Goal: Answer question/provide support: Answer question/provide support

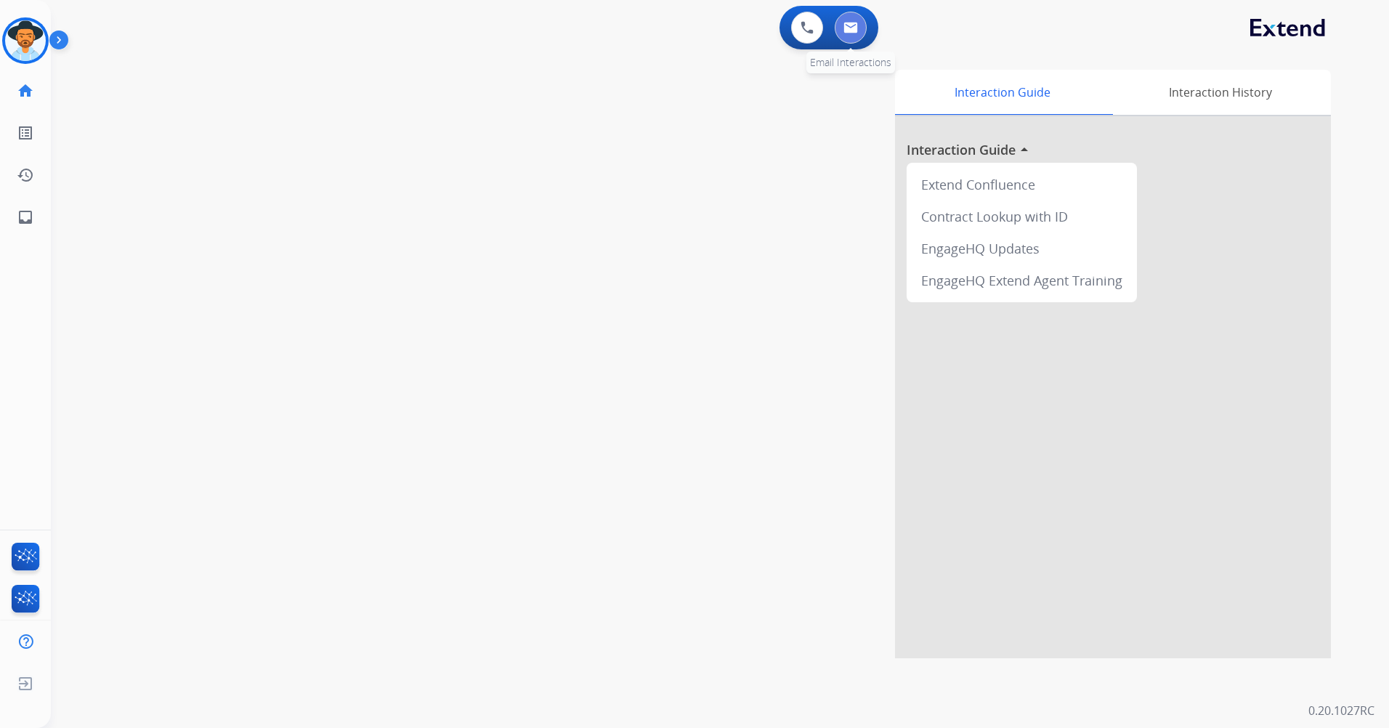
click at [864, 23] on button at bounding box center [851, 28] width 32 height 32
select select "**********"
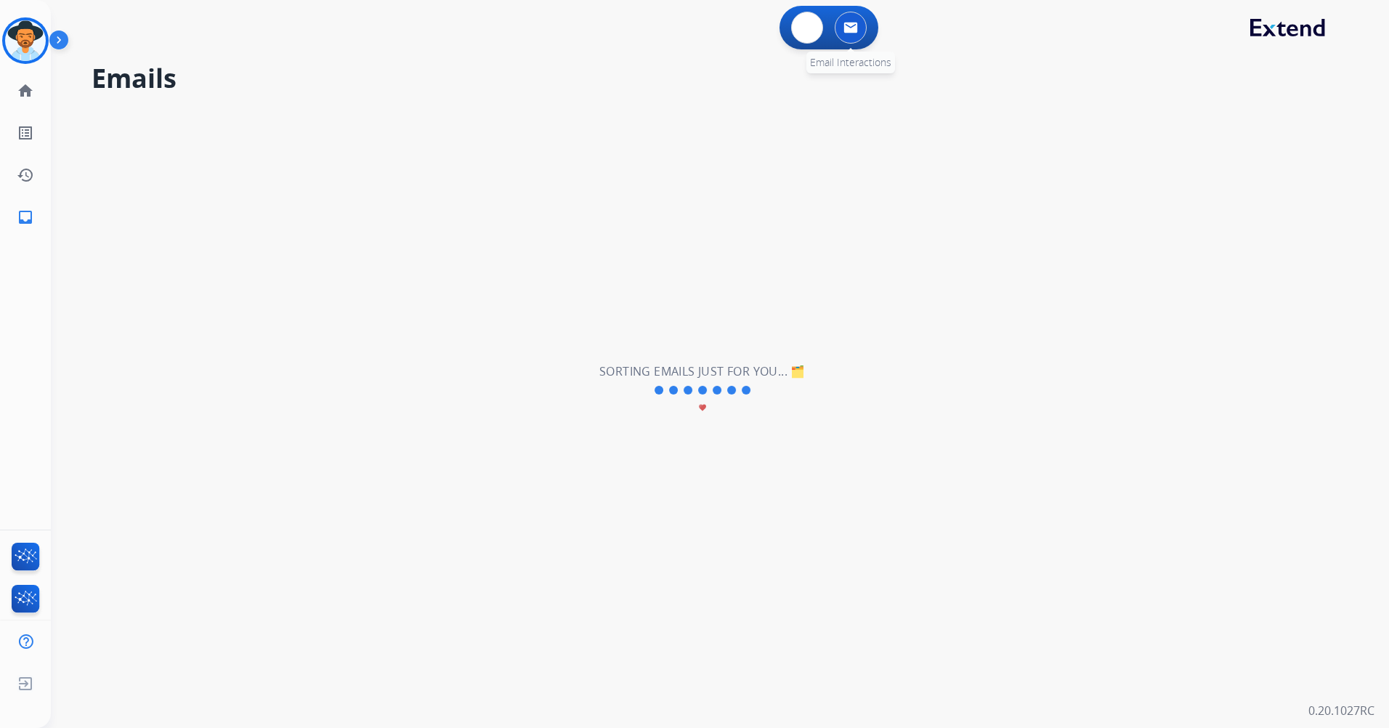
click at [855, 31] on img at bounding box center [850, 28] width 15 height 12
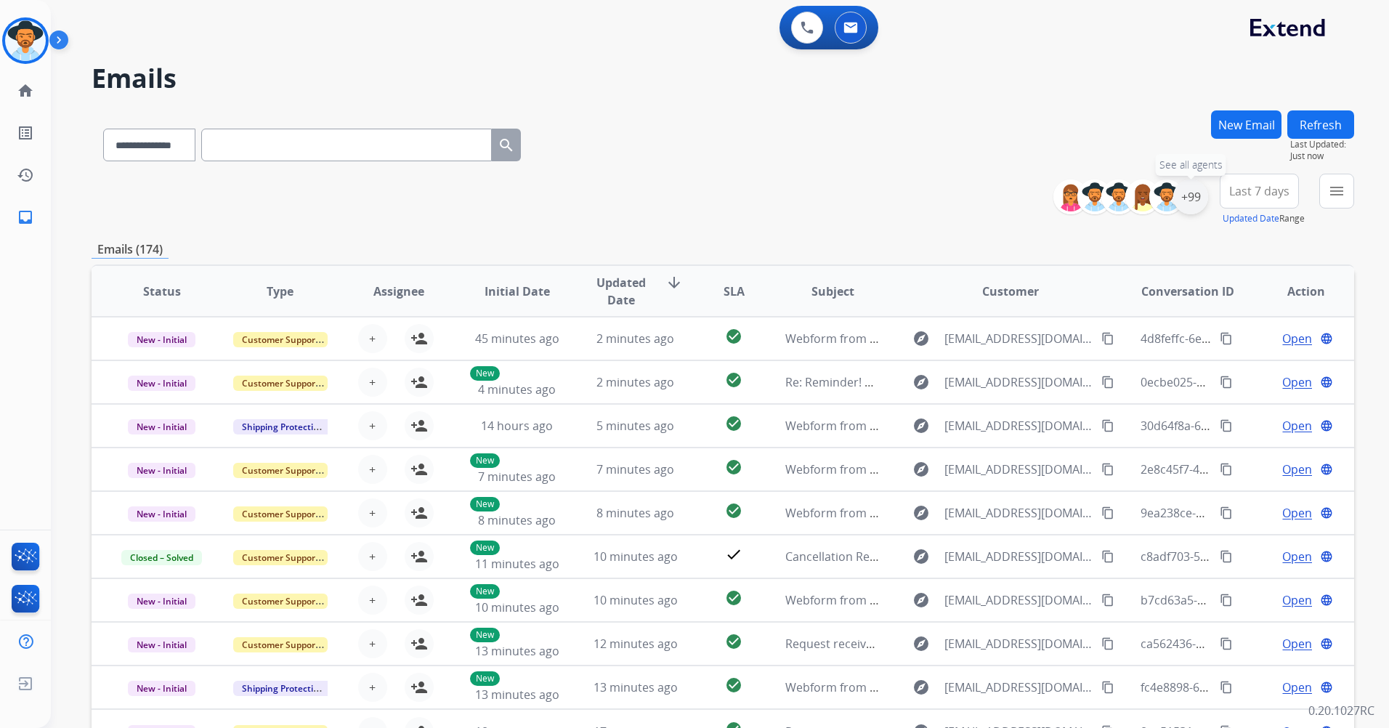
click at [1174, 195] on div "+99" at bounding box center [1190, 196] width 35 height 35
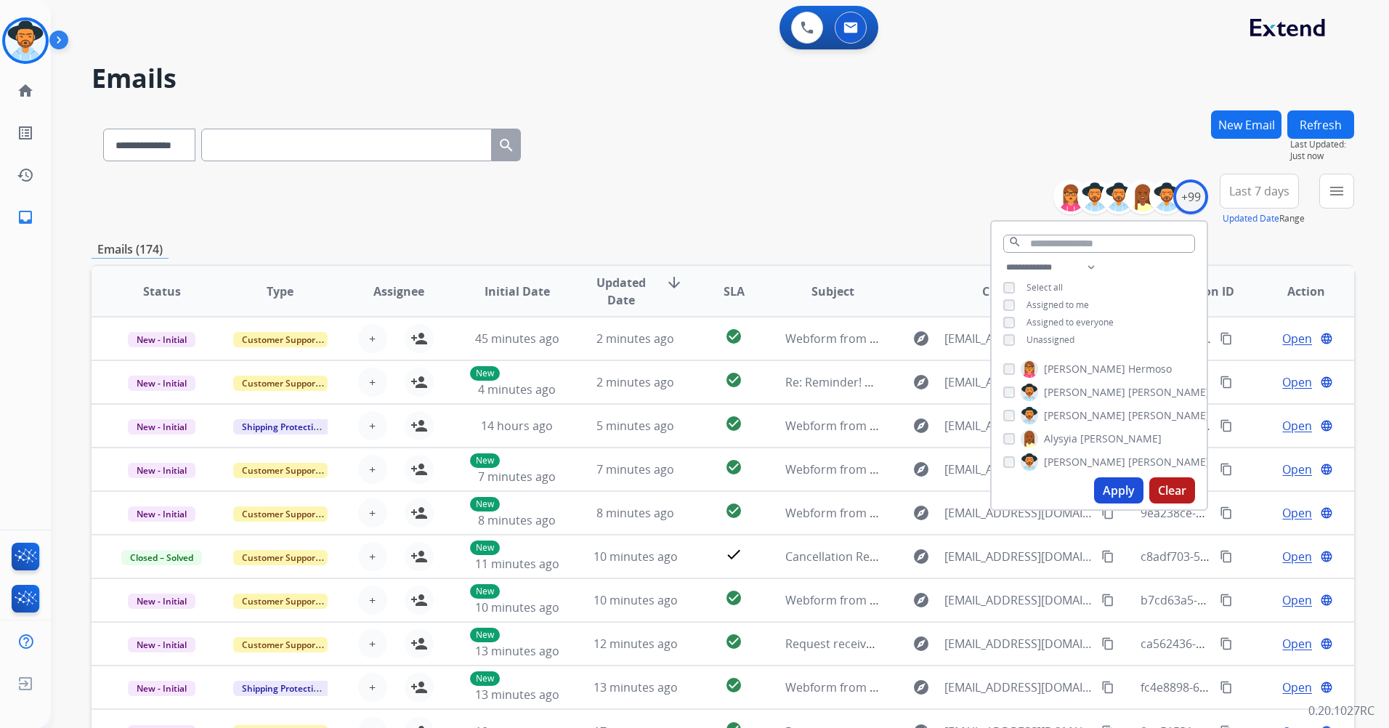
click at [1057, 336] on span "Unassigned" at bounding box center [1050, 339] width 48 height 12
click at [1045, 299] on span "Assigned to me" at bounding box center [1057, 305] width 62 height 12
click at [1061, 341] on span "Unassigned" at bounding box center [1050, 339] width 48 height 12
click at [1116, 490] on button "Apply" at bounding box center [1118, 490] width 49 height 26
click at [826, 201] on div "**********" at bounding box center [723, 200] width 1262 height 52
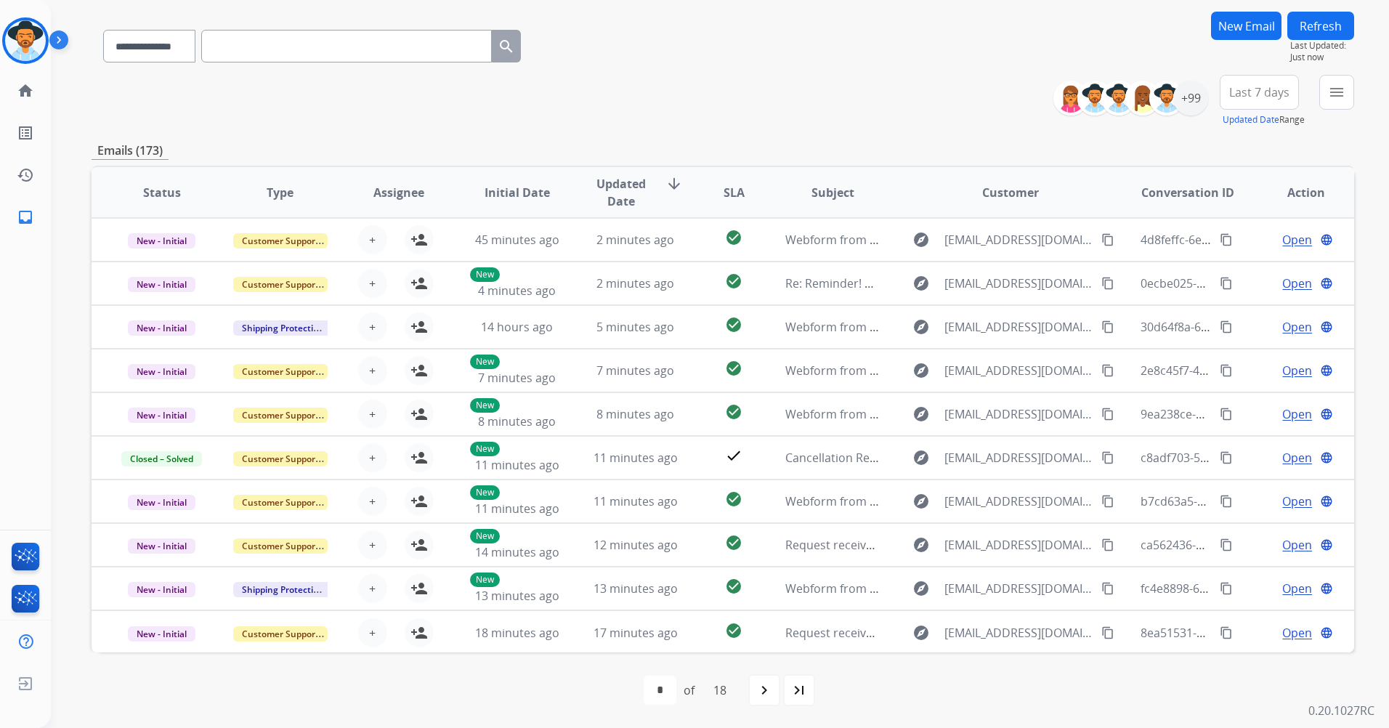
click at [1258, 102] on button "Last 7 days" at bounding box center [1259, 92] width 79 height 35
click at [1231, 270] on div "Last 90 days" at bounding box center [1254, 269] width 80 height 22
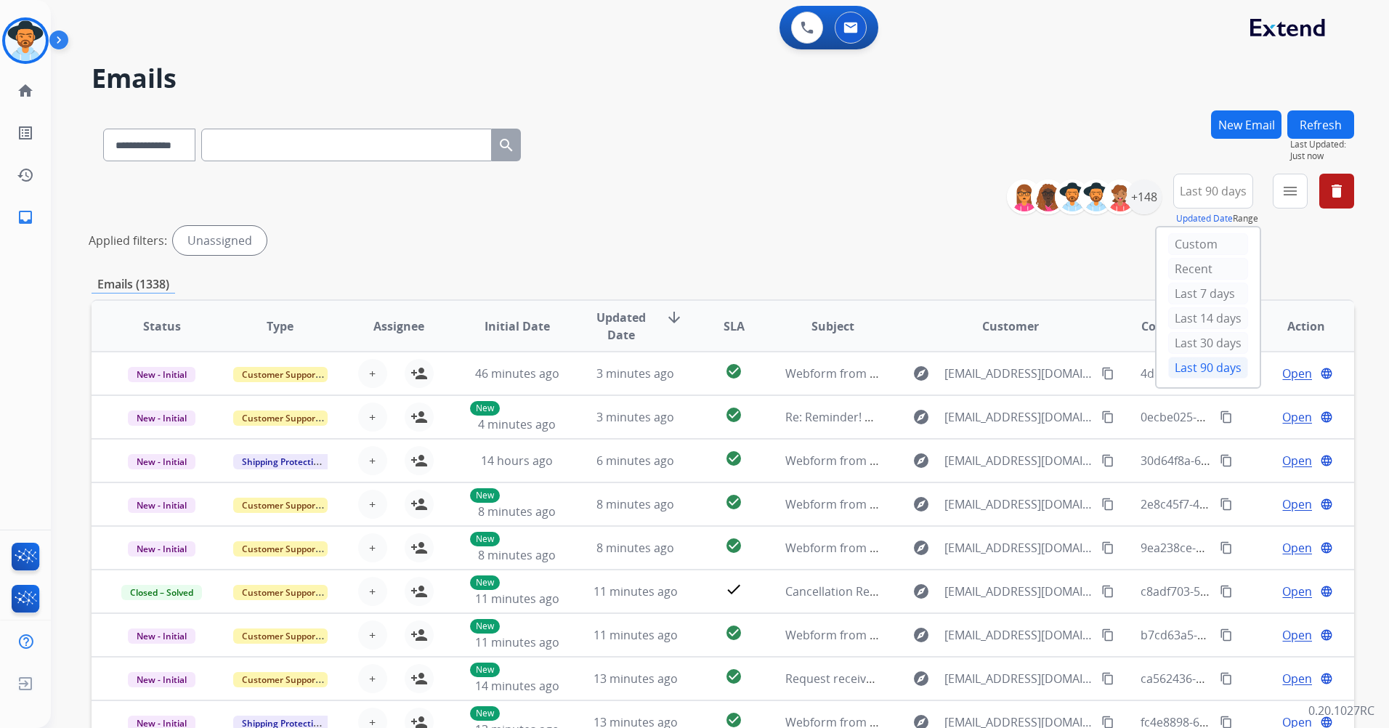
click at [1102, 277] on div "Emails (1338)" at bounding box center [723, 284] width 1262 height 18
click at [1288, 188] on mat-icon "menu" at bounding box center [1289, 190] width 17 height 17
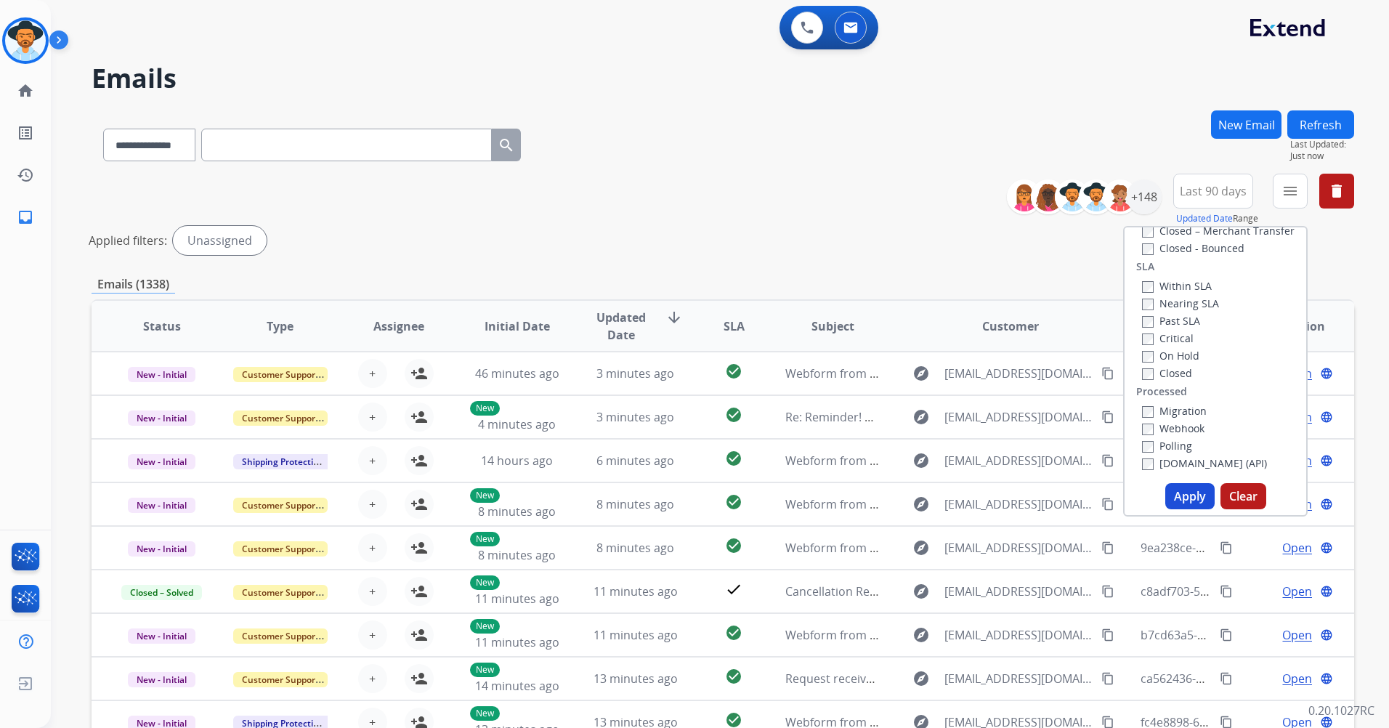
click at [927, 259] on div "**********" at bounding box center [723, 217] width 1262 height 87
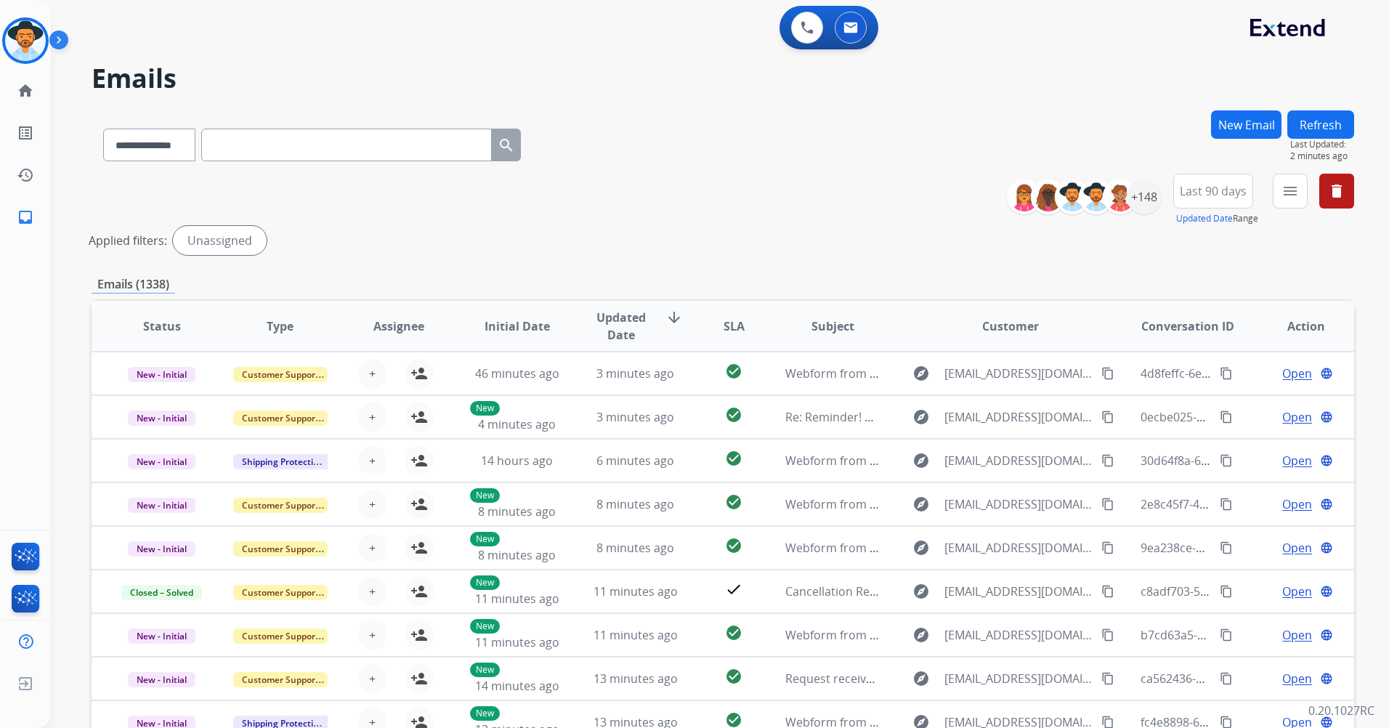
click at [1311, 193] on div "**********" at bounding box center [1186, 200] width 336 height 52
click at [1306, 192] on div "**********" at bounding box center [1186, 200] width 336 height 52
click at [1299, 191] on button "menu Filters" at bounding box center [1290, 191] width 35 height 35
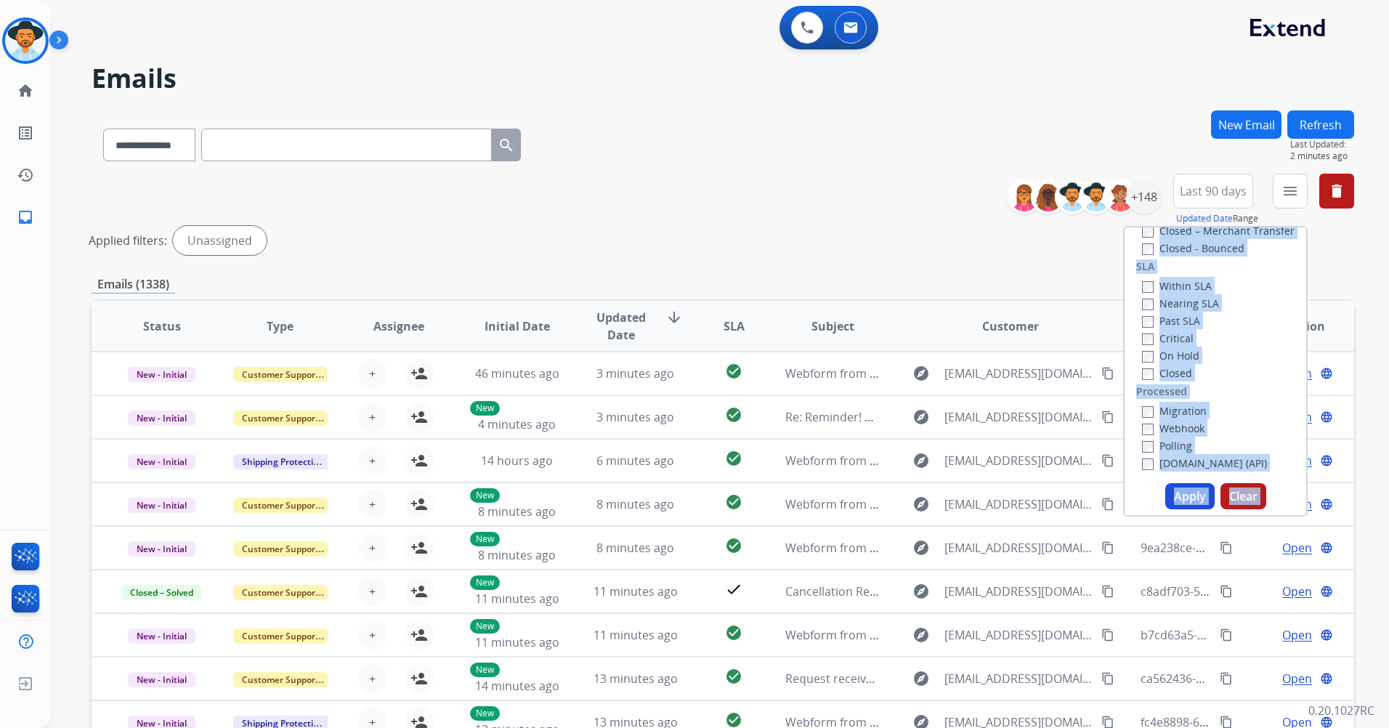
click at [1239, 367] on div "Type Claims Adjudication Customer Support Escalation Service Support Shipping P…" at bounding box center [1215, 352] width 182 height 250
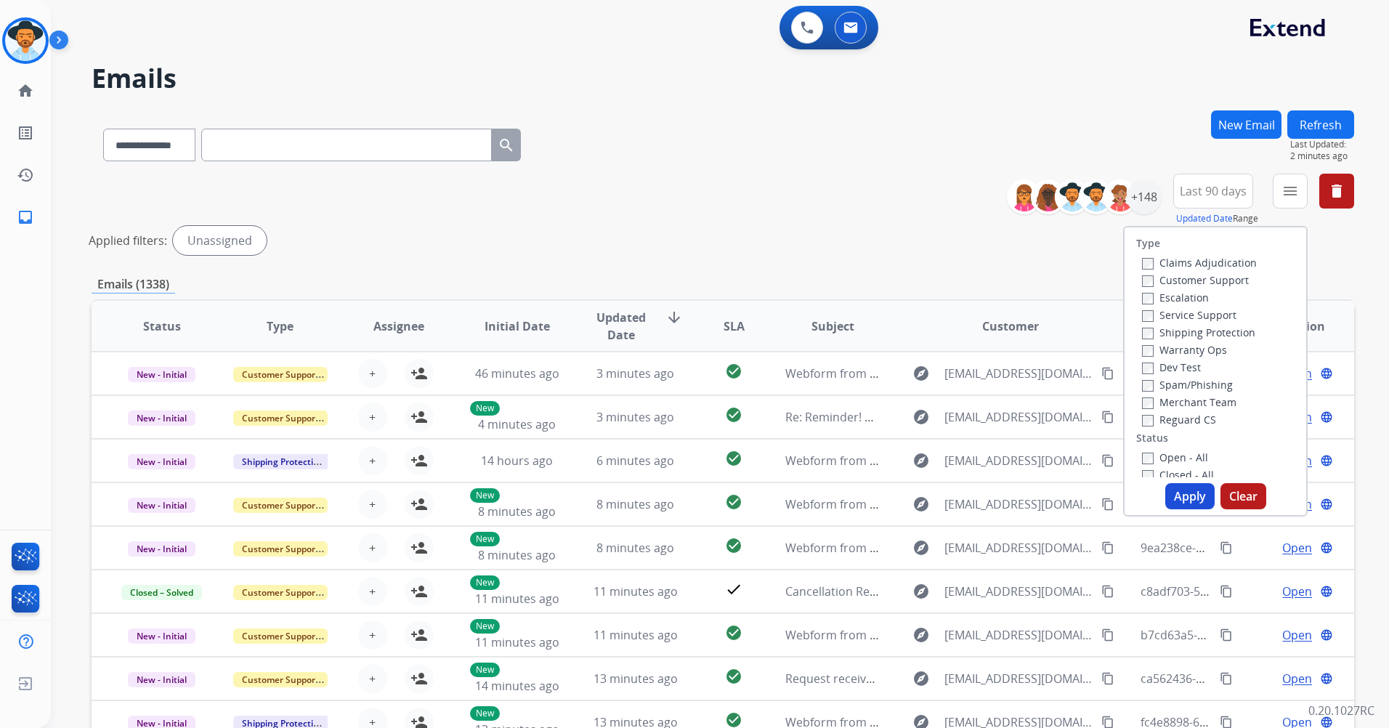
click at [1190, 282] on label "Customer Support" at bounding box center [1195, 280] width 107 height 14
click at [1193, 336] on label "Shipping Protection" at bounding box center [1198, 332] width 113 height 14
click at [1187, 420] on label "Reguard CS" at bounding box center [1179, 420] width 74 height 14
click at [1181, 497] on button "Apply" at bounding box center [1189, 496] width 49 height 26
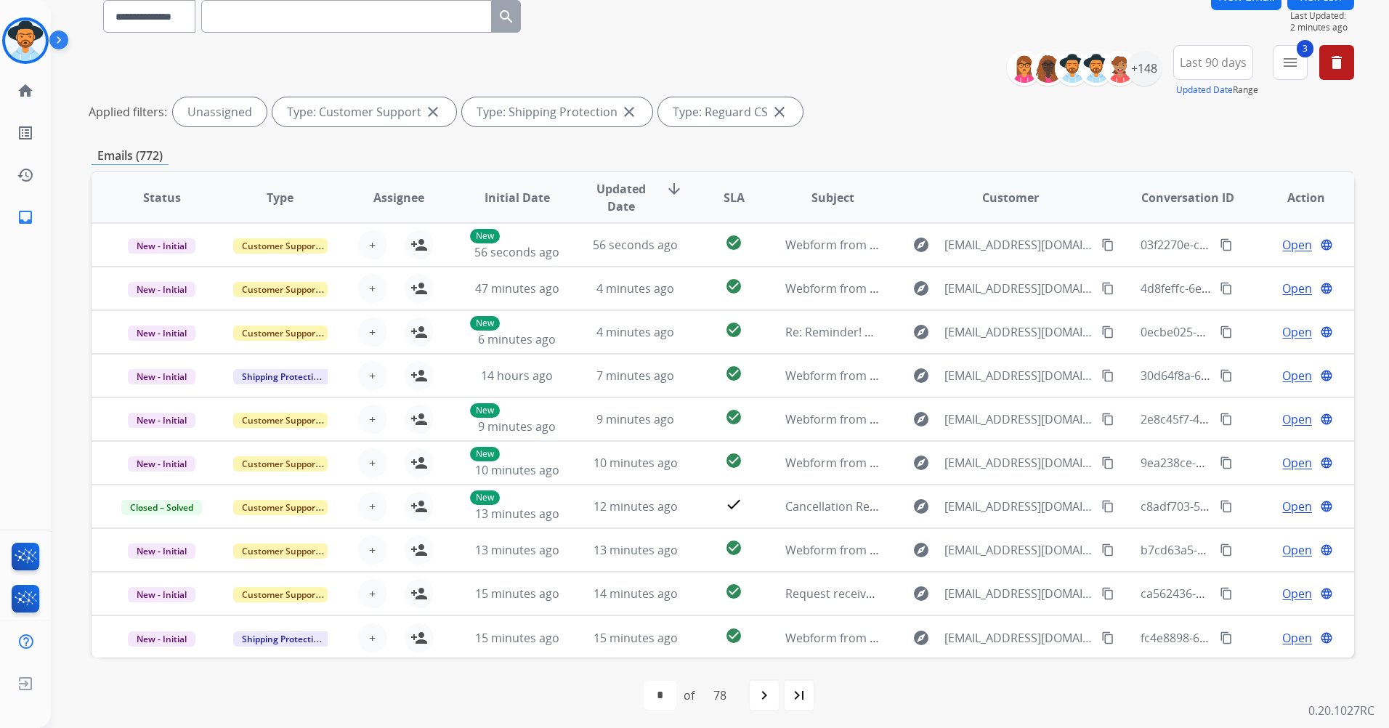
scroll to position [134, 0]
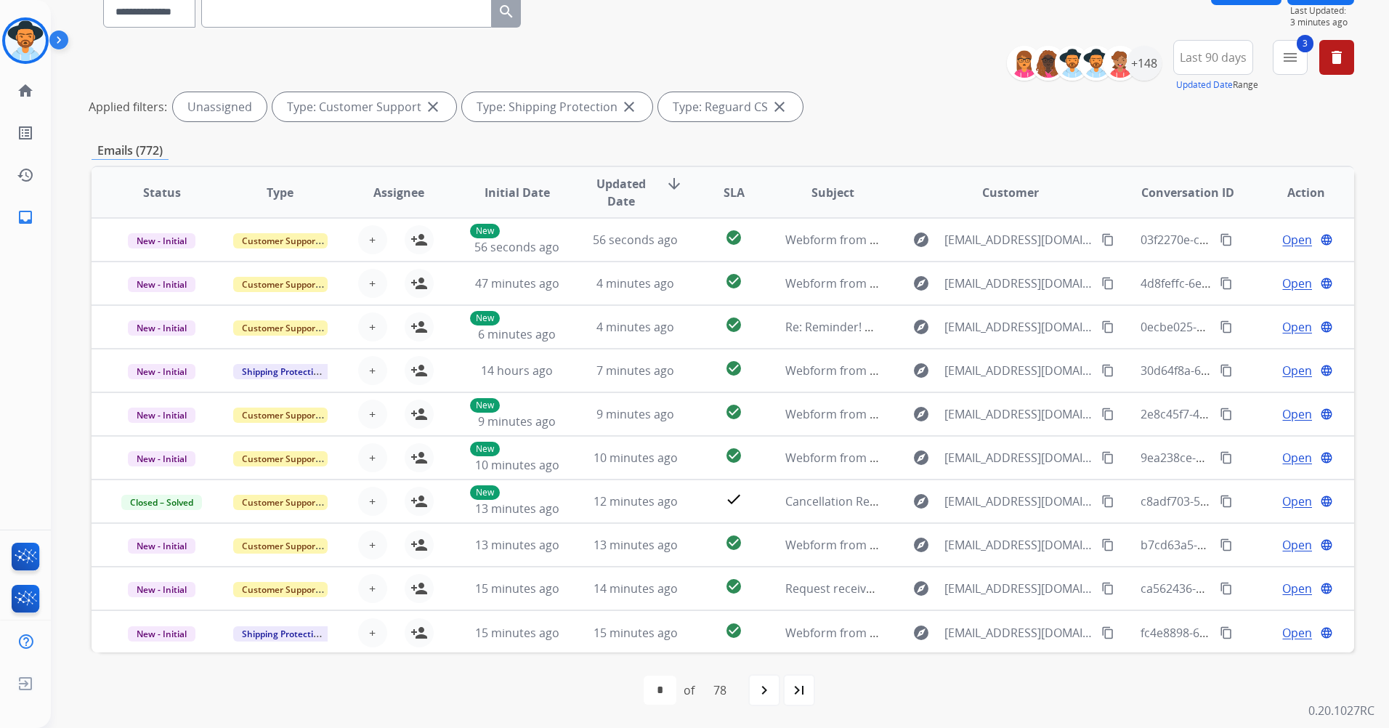
click at [669, 190] on mat-icon "arrow_downward" at bounding box center [673, 183] width 17 height 17
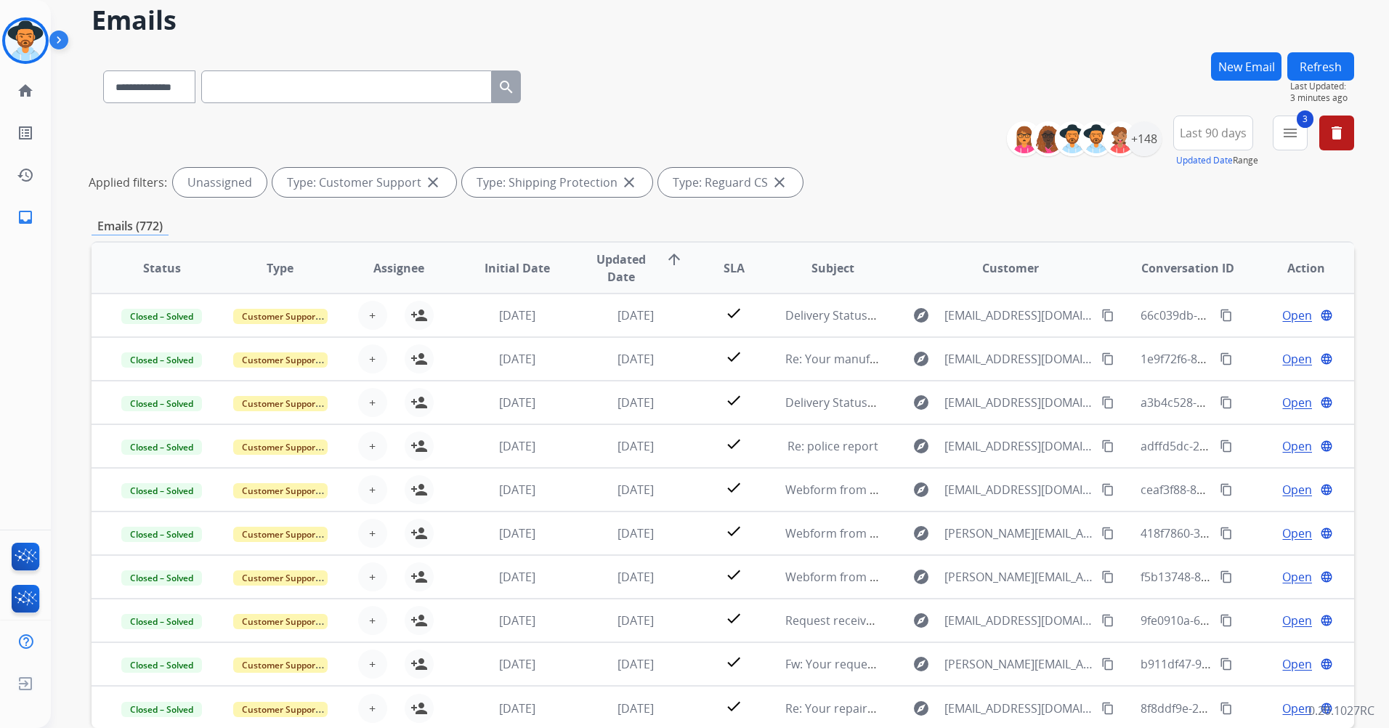
scroll to position [0, 0]
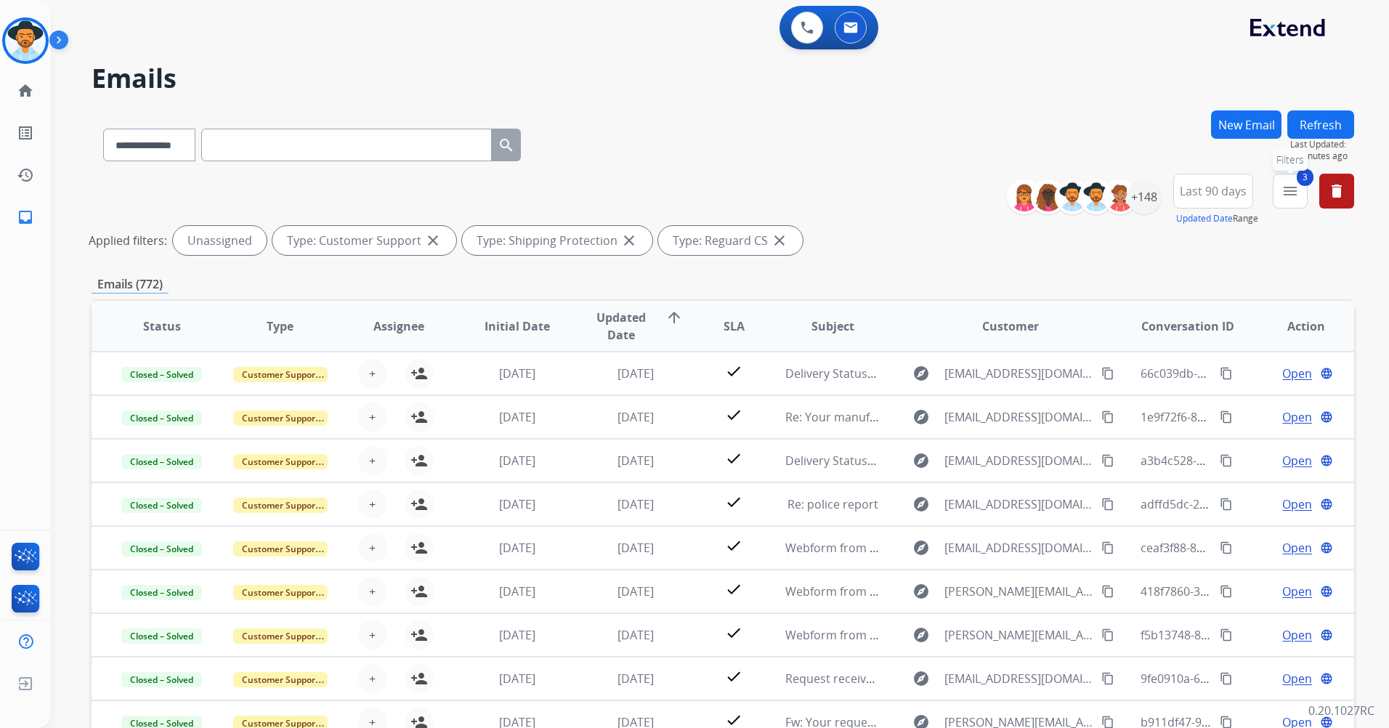
click at [1294, 197] on mat-icon "menu" at bounding box center [1289, 190] width 17 height 17
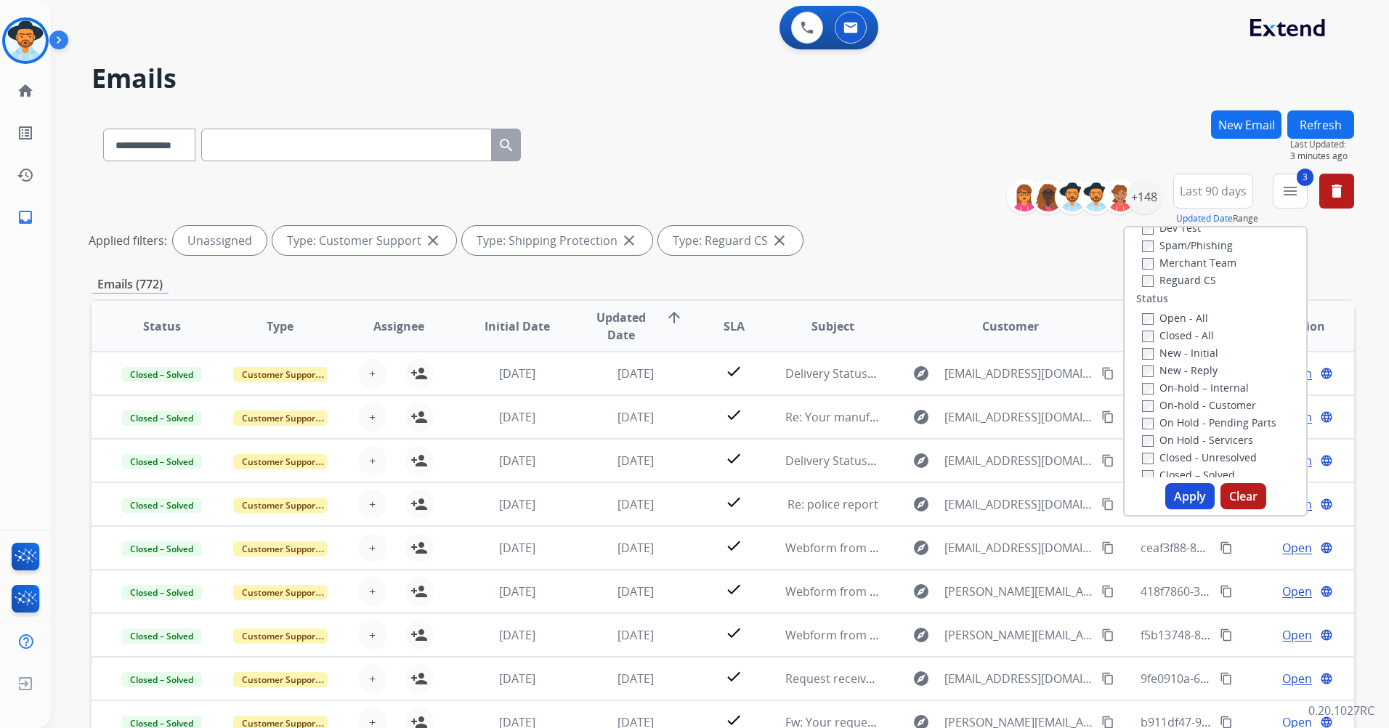
scroll to position [145, 0]
click at [1164, 315] on label "Open - All" at bounding box center [1175, 312] width 66 height 14
click at [1182, 495] on button "Apply" at bounding box center [1189, 496] width 49 height 26
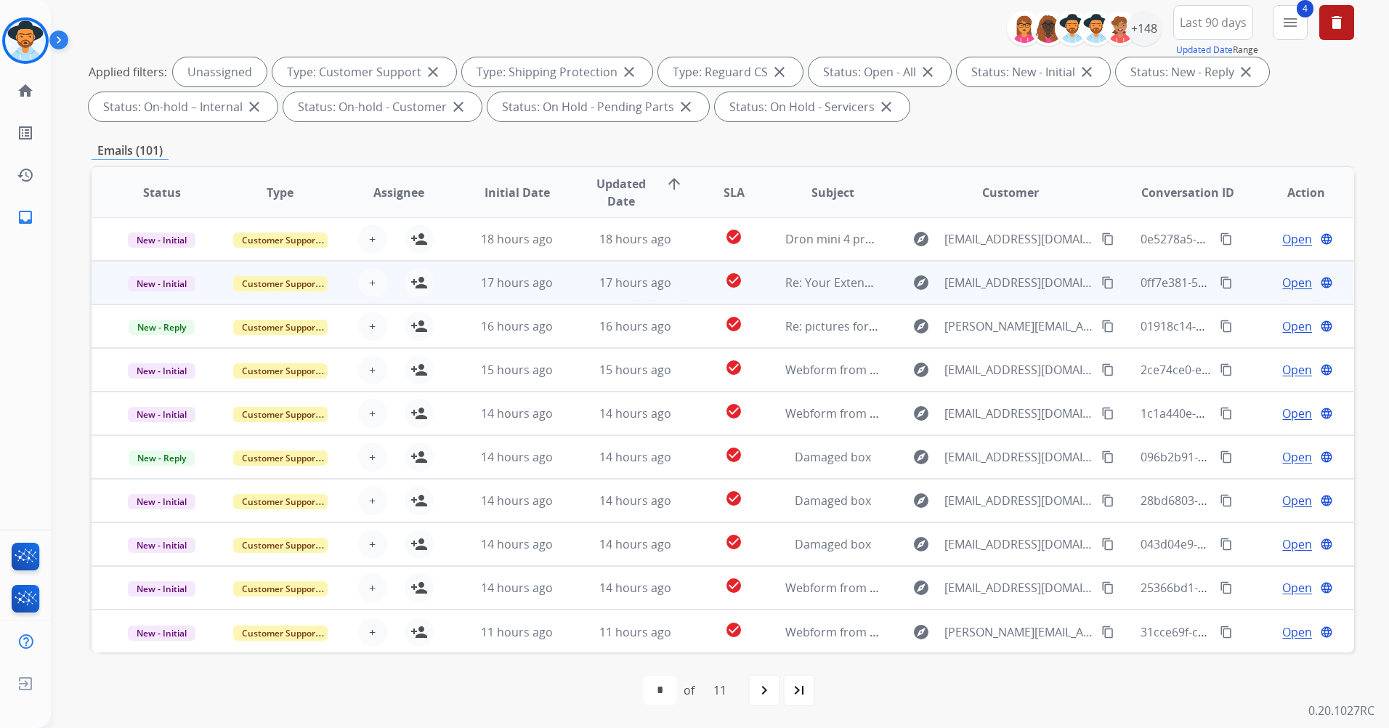
scroll to position [0, 0]
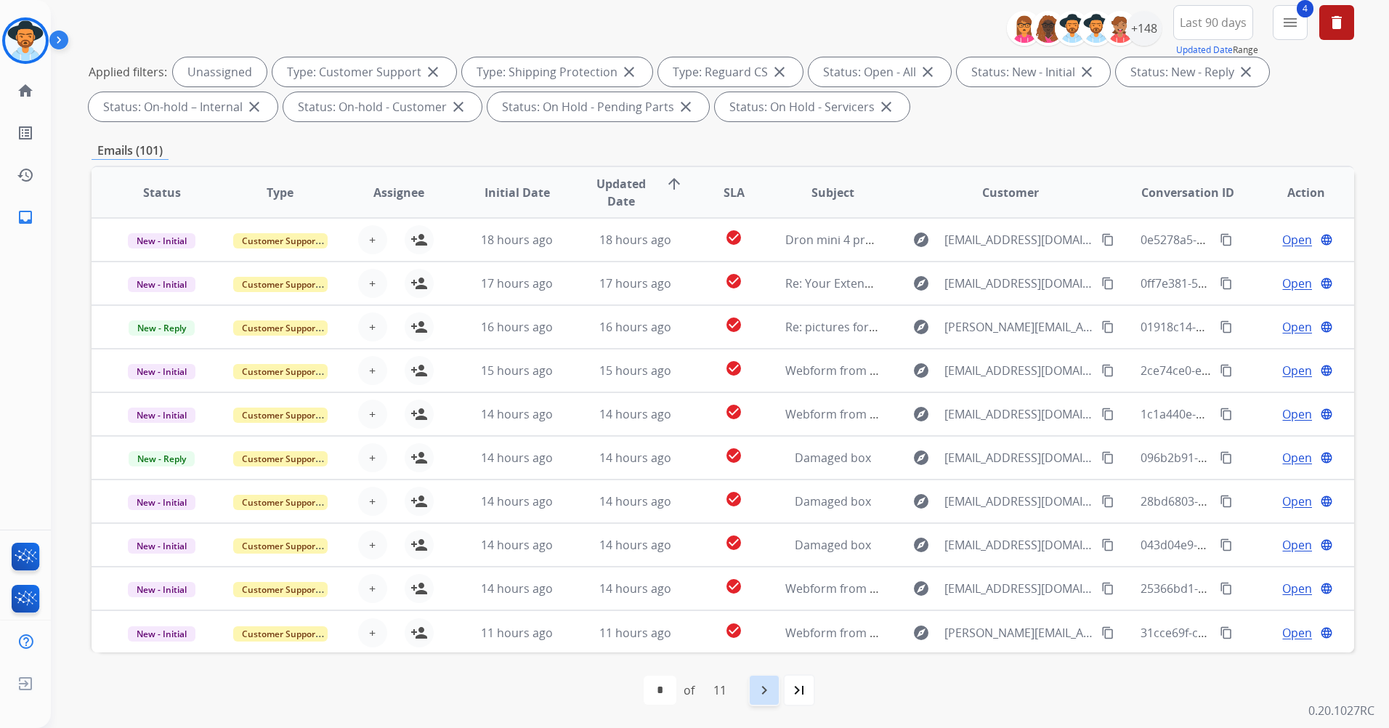
click at [768, 693] on mat-icon "navigate_next" at bounding box center [763, 689] width 17 height 17
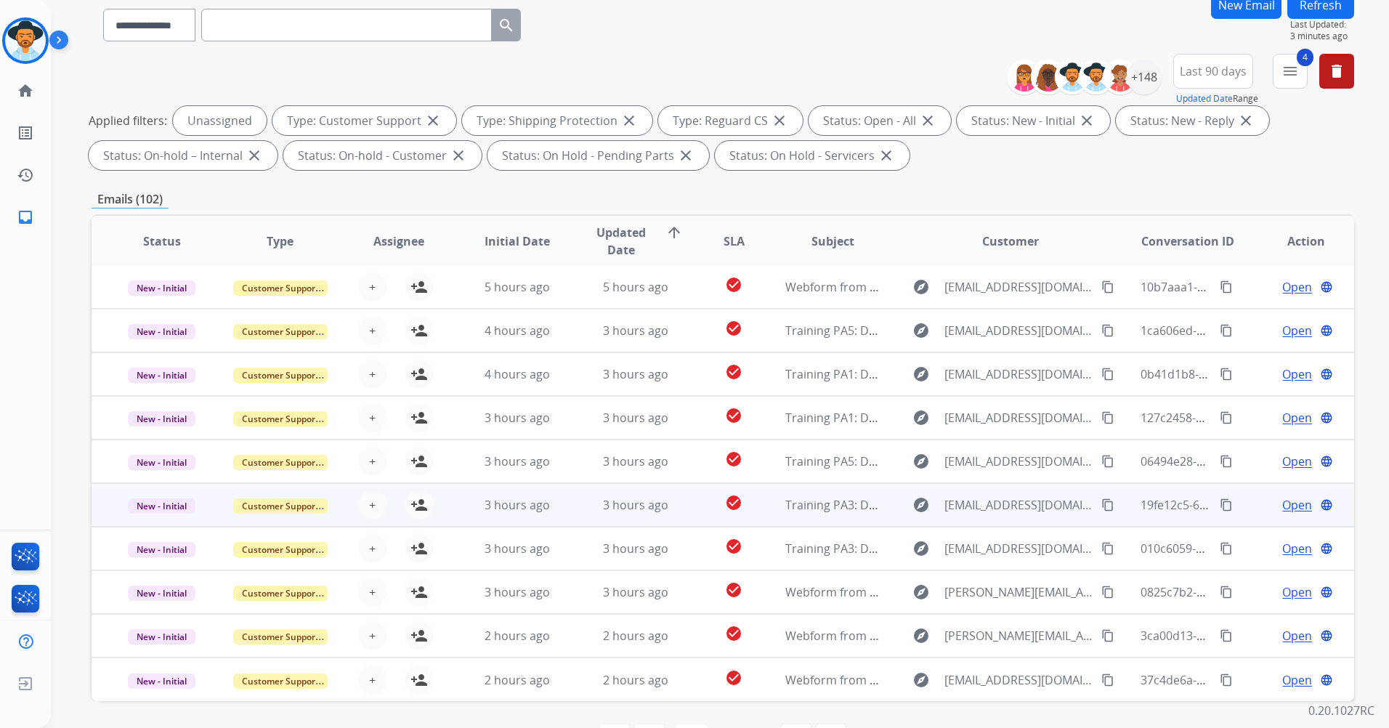
scroll to position [169, 0]
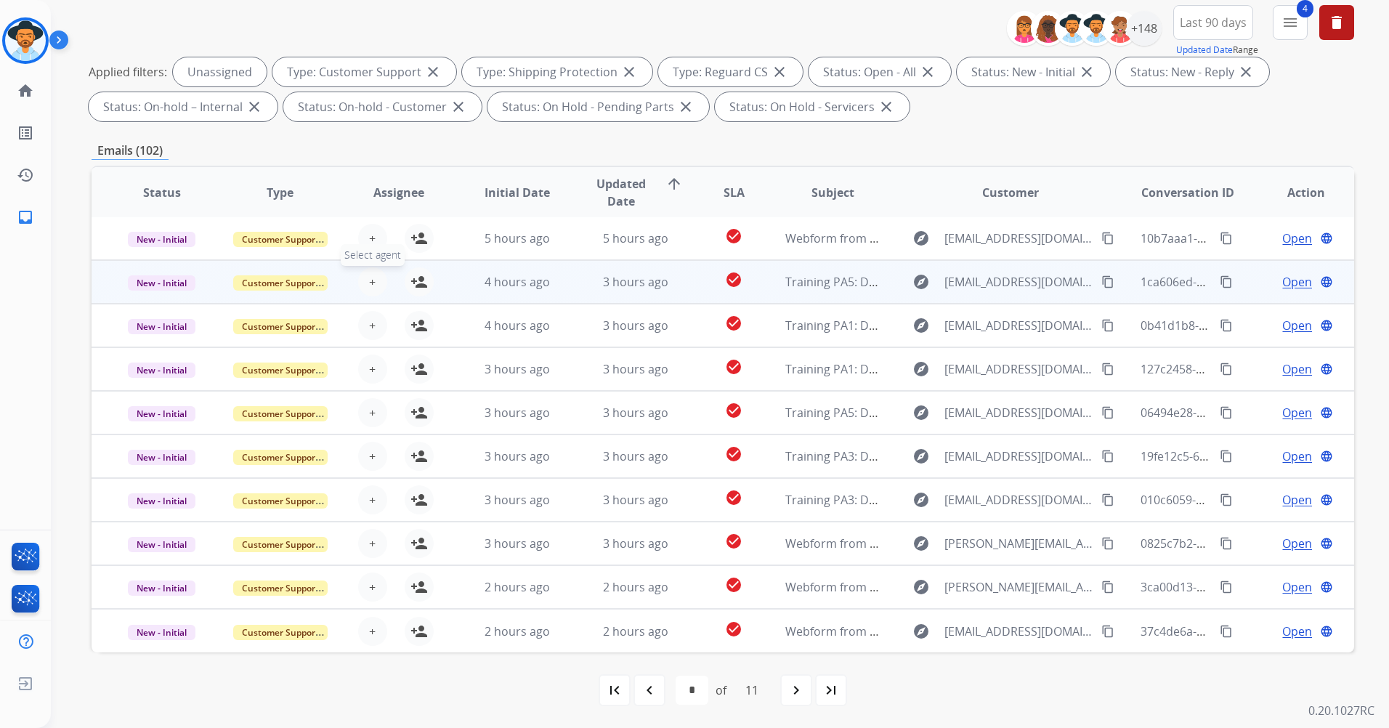
click at [374, 283] on button "+ Select agent" at bounding box center [372, 281] width 29 height 29
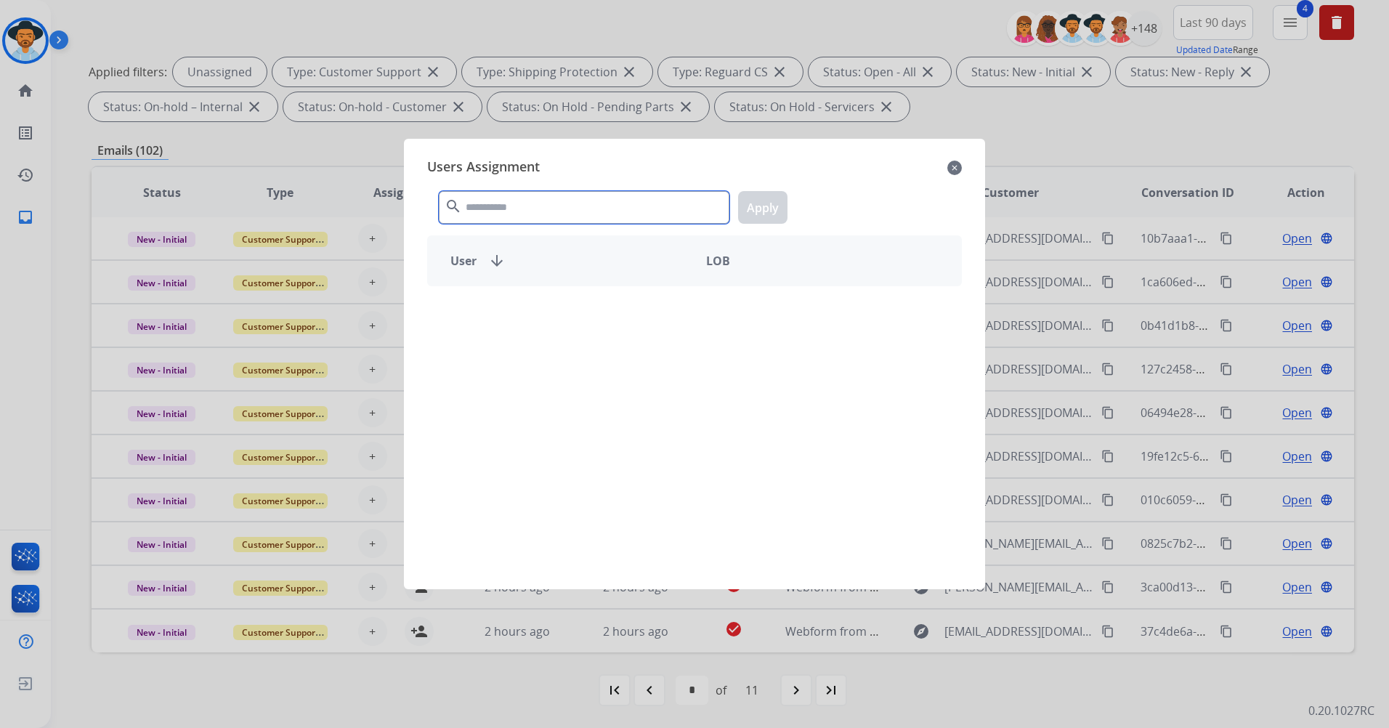
click at [558, 210] on input "text" at bounding box center [584, 207] width 291 height 33
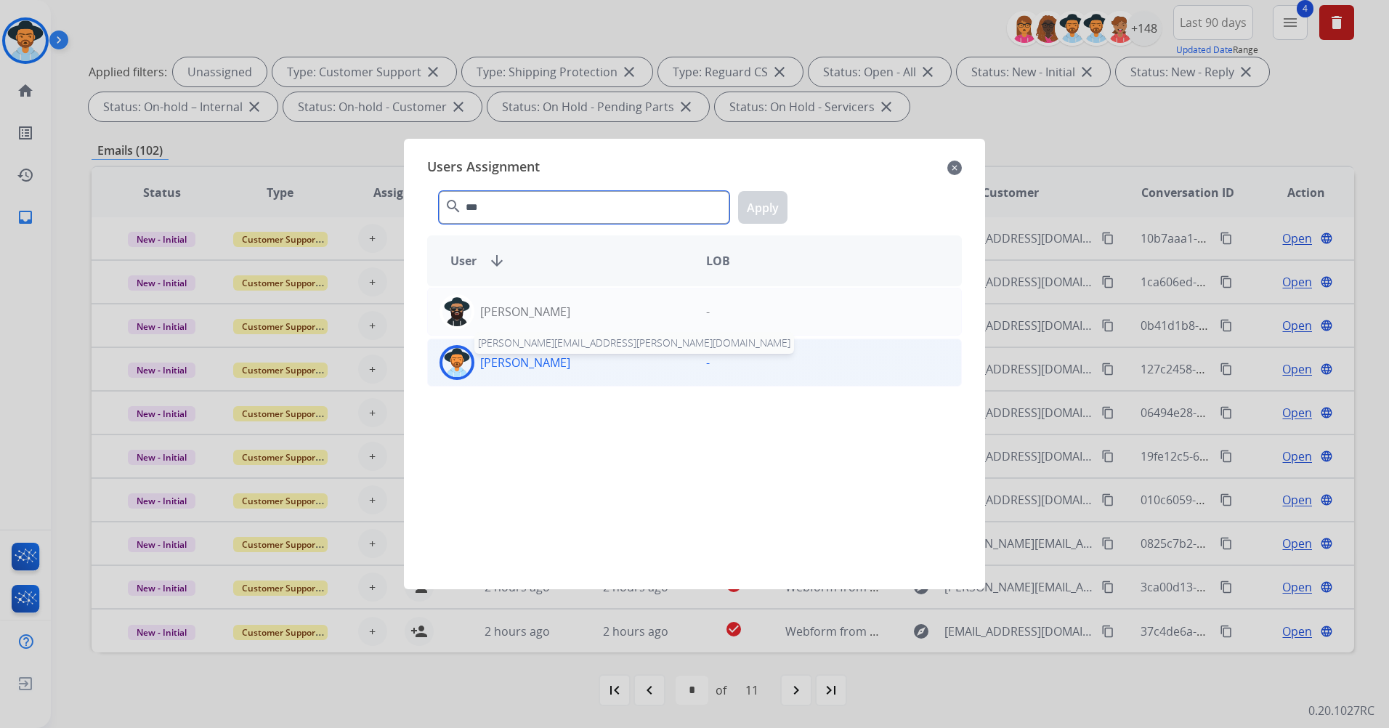
type input "***"
click at [564, 368] on p "[PERSON_NAME]" at bounding box center [525, 362] width 90 height 17
click at [755, 205] on button "Apply" at bounding box center [762, 207] width 49 height 33
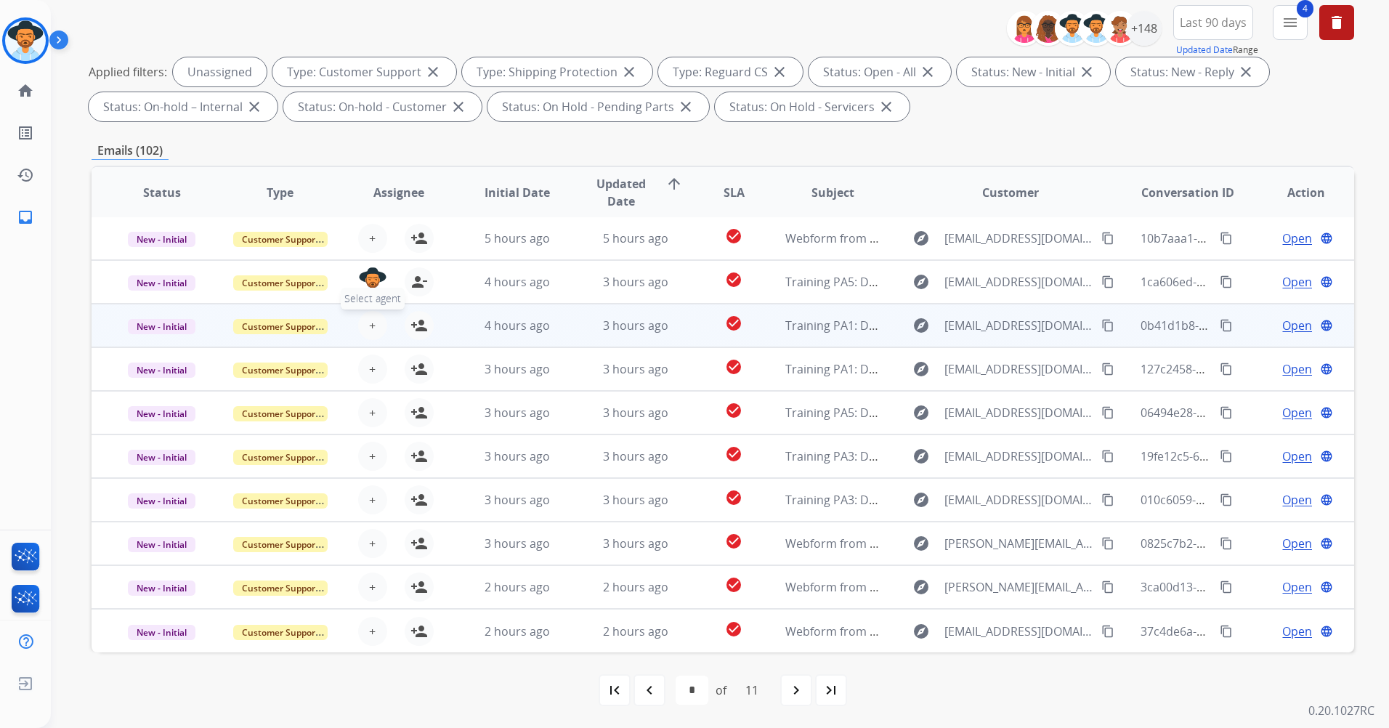
click at [370, 331] on span "+" at bounding box center [372, 325] width 7 height 17
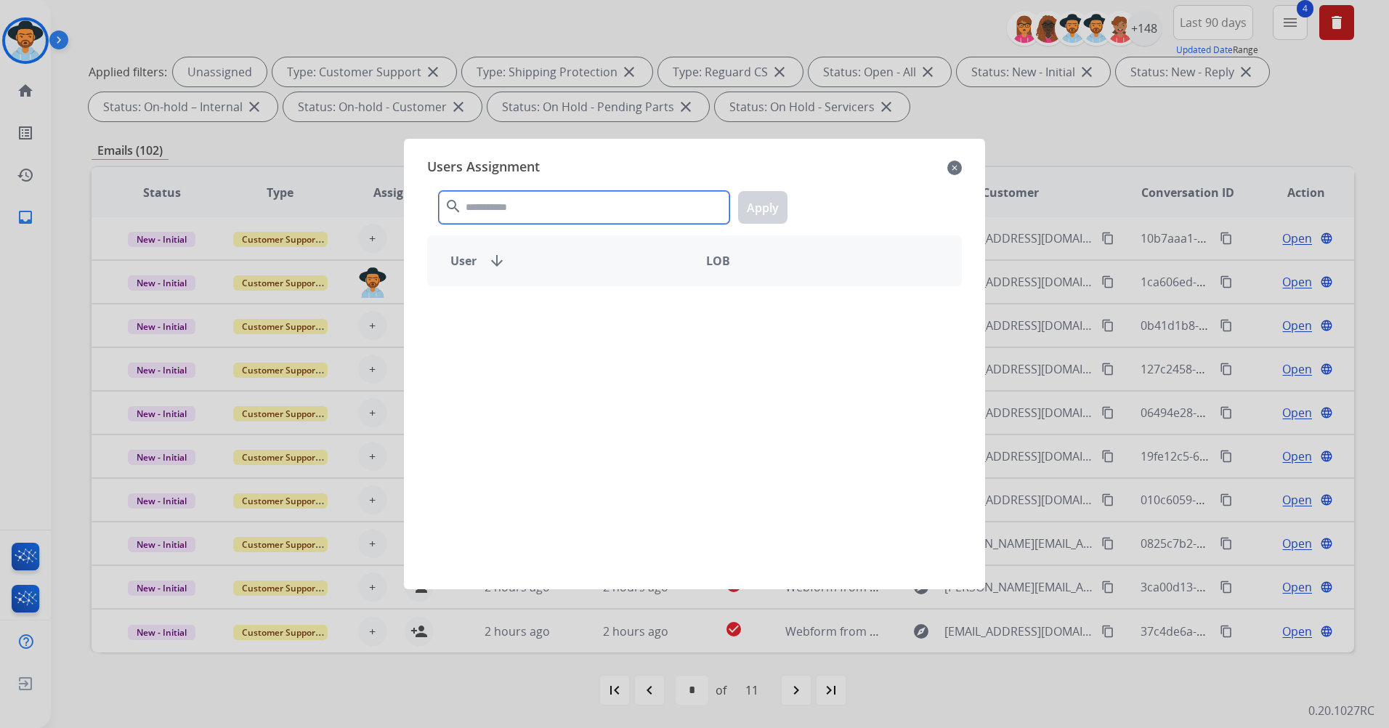
click at [551, 212] on input "text" at bounding box center [584, 207] width 291 height 33
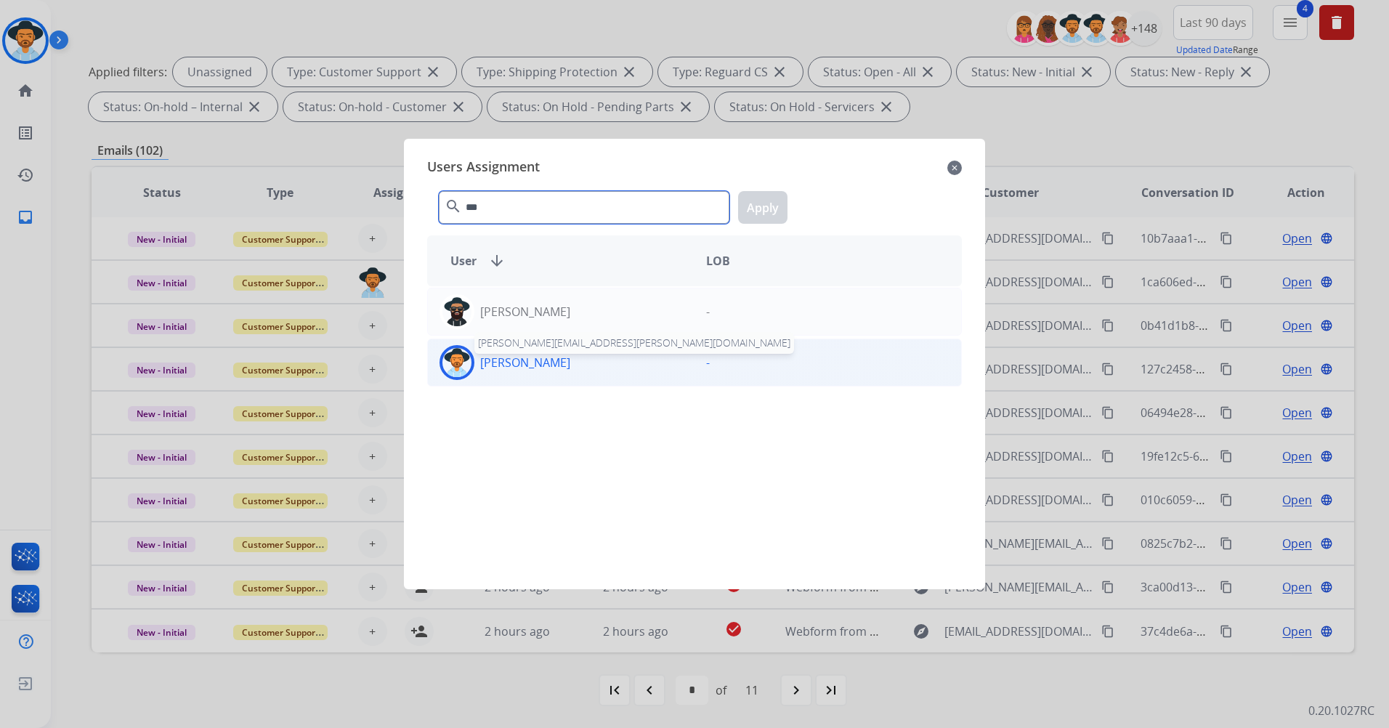
type input "***"
click at [536, 367] on p "[PERSON_NAME]" at bounding box center [525, 362] width 90 height 17
click at [747, 205] on button "Apply" at bounding box center [762, 207] width 49 height 33
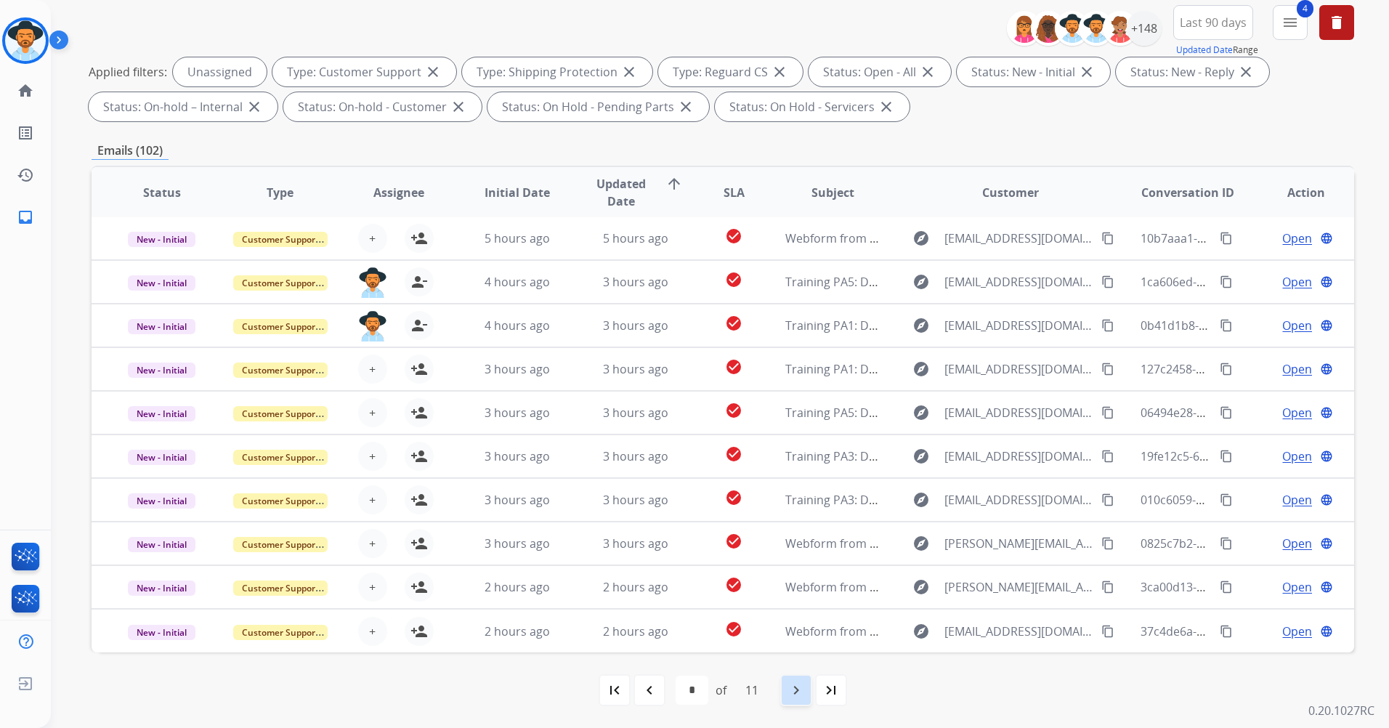
click at [802, 691] on mat-icon "navigate_next" at bounding box center [795, 689] width 17 height 17
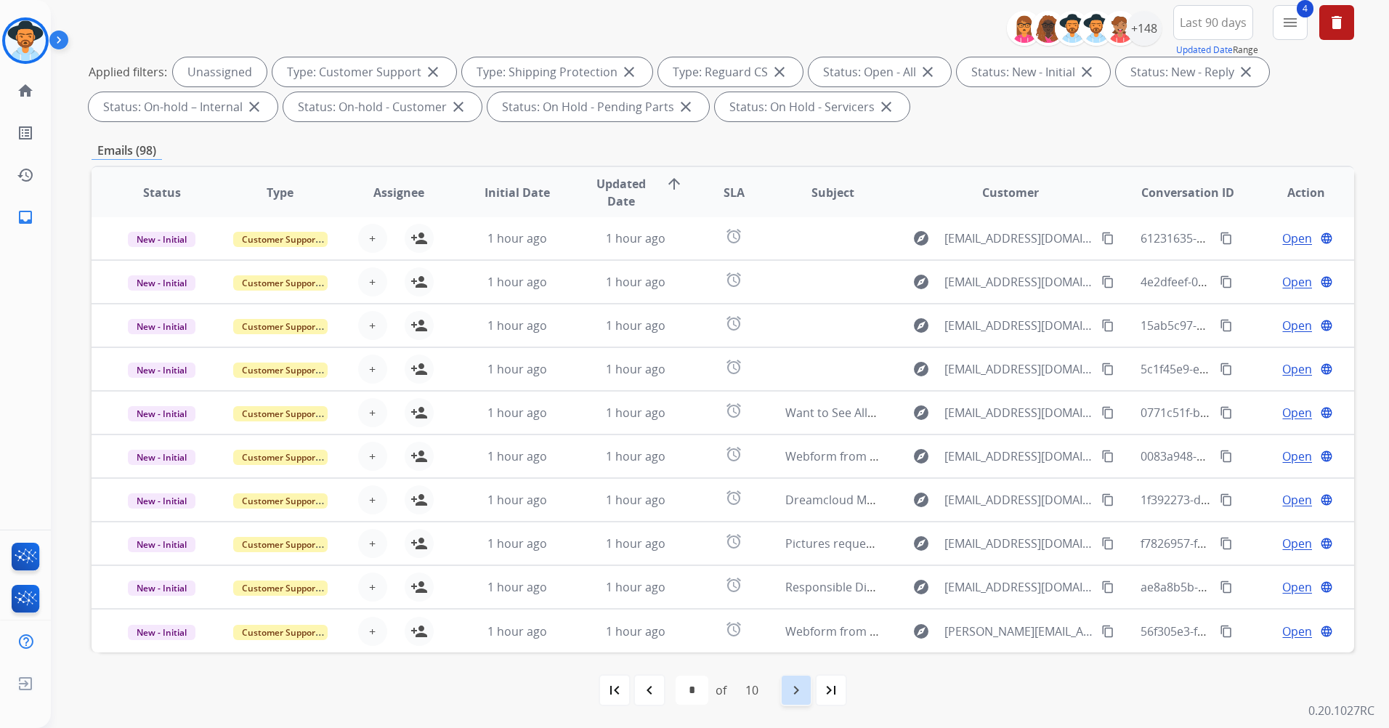
click at [812, 698] on div "navigate_next" at bounding box center [796, 690] width 32 height 32
click at [806, 700] on div "navigate_next" at bounding box center [796, 690] width 32 height 32
click at [805, 691] on mat-icon "navigate_next" at bounding box center [795, 689] width 17 height 17
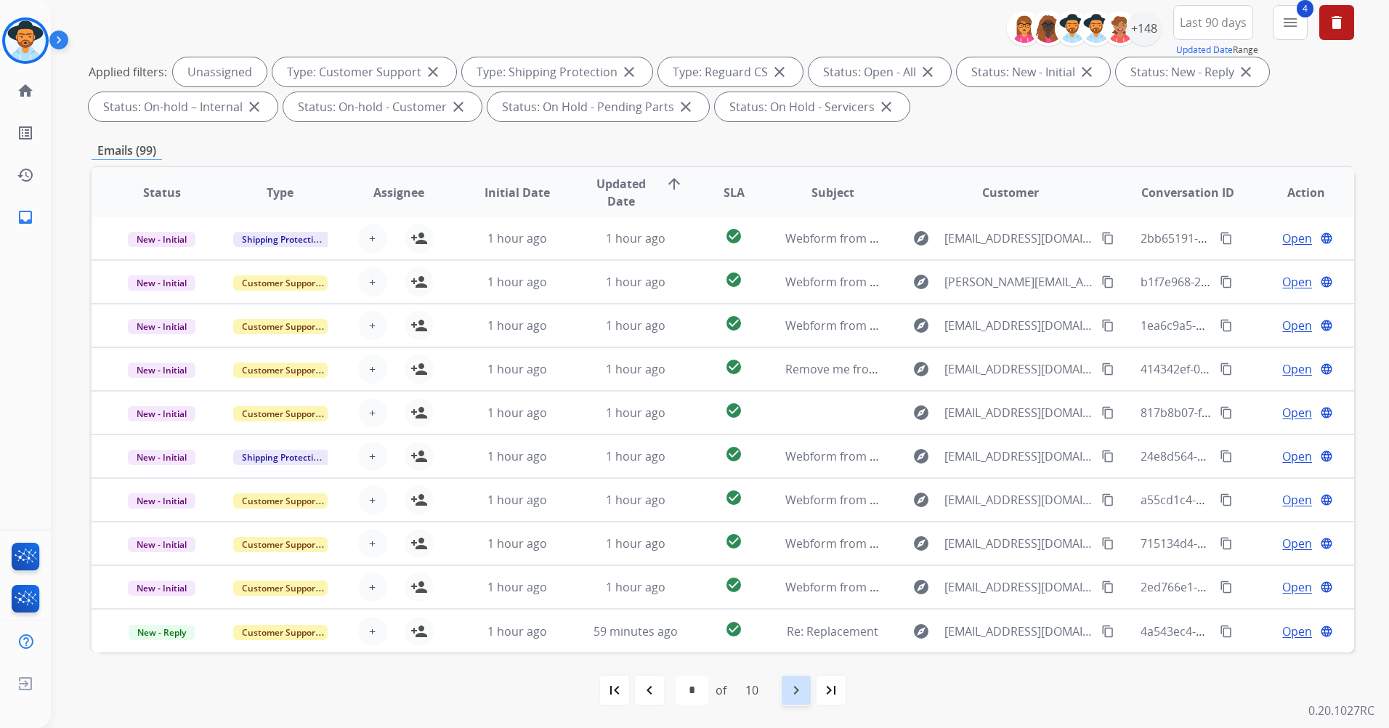
click at [811, 695] on div "navigate_next" at bounding box center [796, 690] width 32 height 32
click at [800, 691] on mat-icon "navigate_next" at bounding box center [795, 689] width 17 height 17
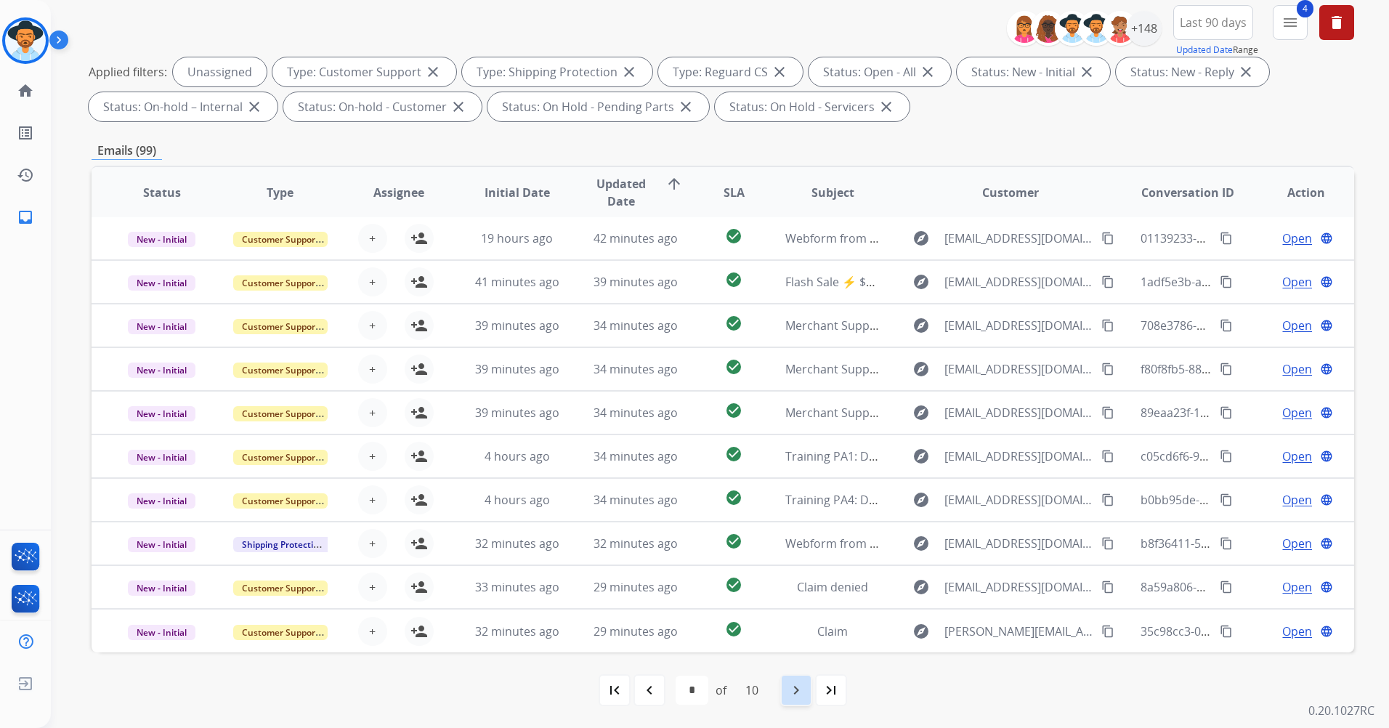
click at [802, 699] on div "navigate_next" at bounding box center [796, 690] width 32 height 32
click at [800, 691] on mat-icon "navigate_next" at bounding box center [795, 689] width 17 height 17
select select "**"
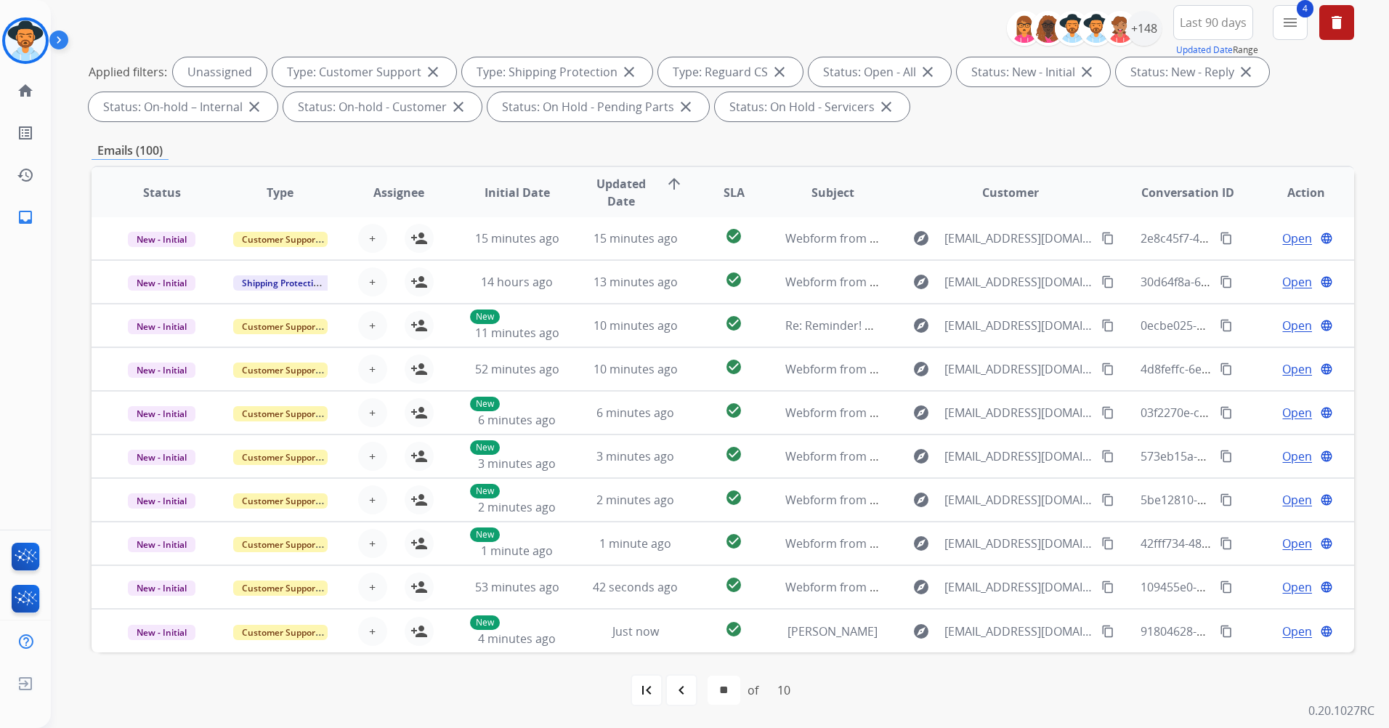
click at [639, 699] on div "first_page" at bounding box center [646, 690] width 32 height 32
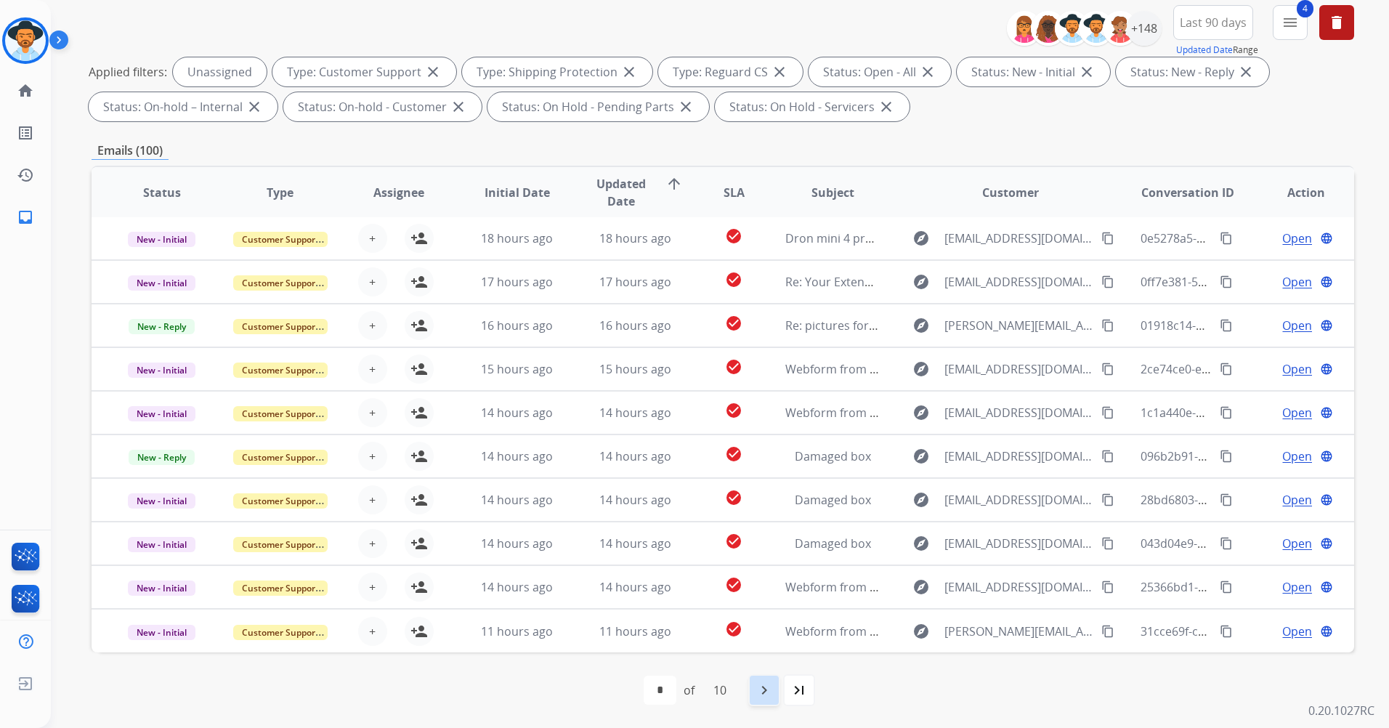
click at [780, 700] on div "navigate_next" at bounding box center [764, 690] width 32 height 32
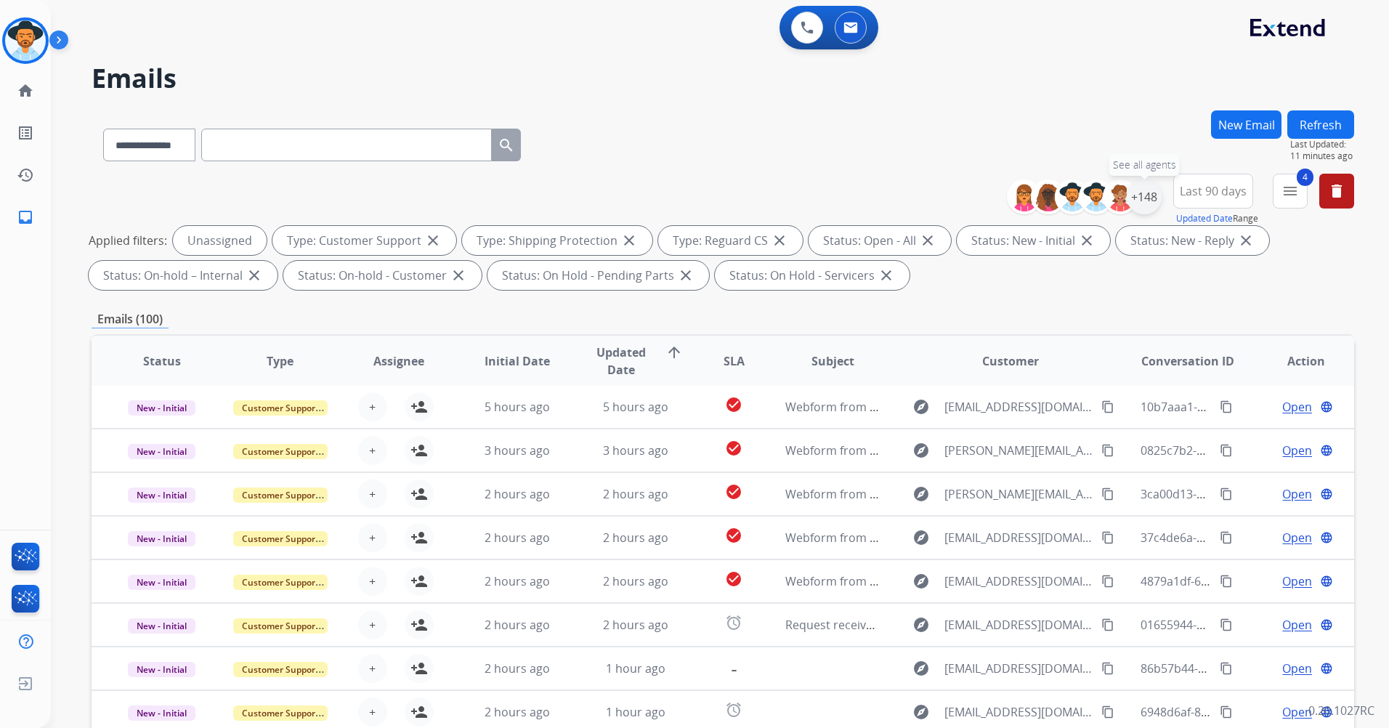
click at [1148, 198] on div "+148" at bounding box center [1144, 196] width 35 height 35
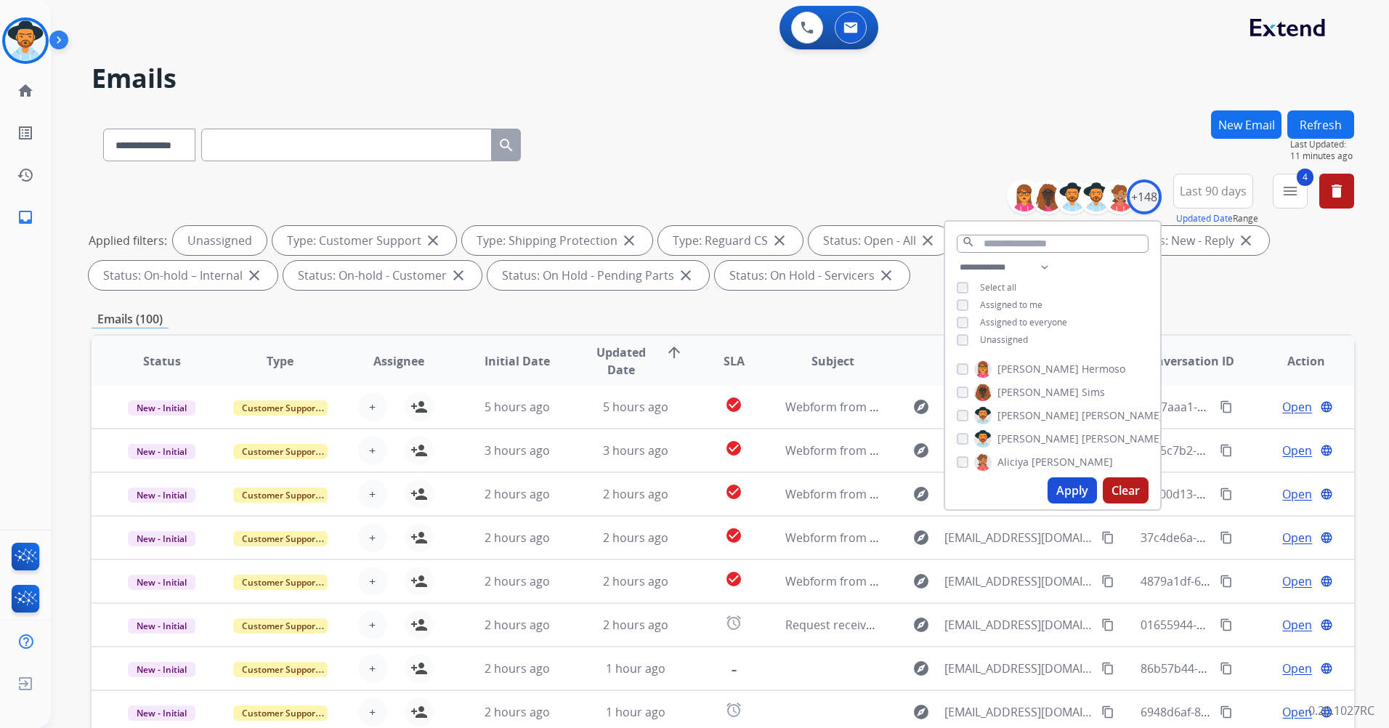
click at [989, 341] on span "Unassigned" at bounding box center [1004, 339] width 48 height 12
click at [995, 304] on span "Assigned to me" at bounding box center [1011, 305] width 62 height 12
click at [1063, 500] on button "Apply" at bounding box center [1071, 490] width 49 height 26
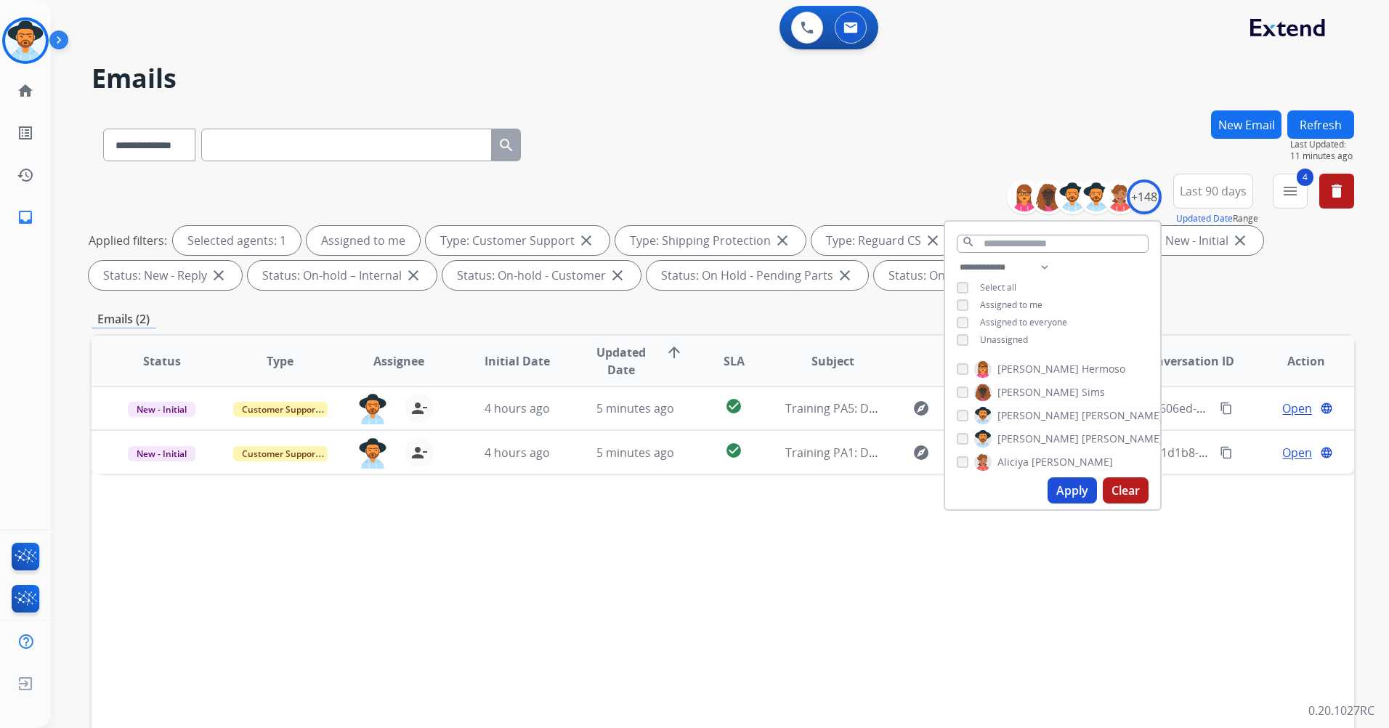
click at [1070, 494] on button "Apply" at bounding box center [1071, 490] width 49 height 26
click at [1143, 203] on div "+148" at bounding box center [1144, 196] width 35 height 35
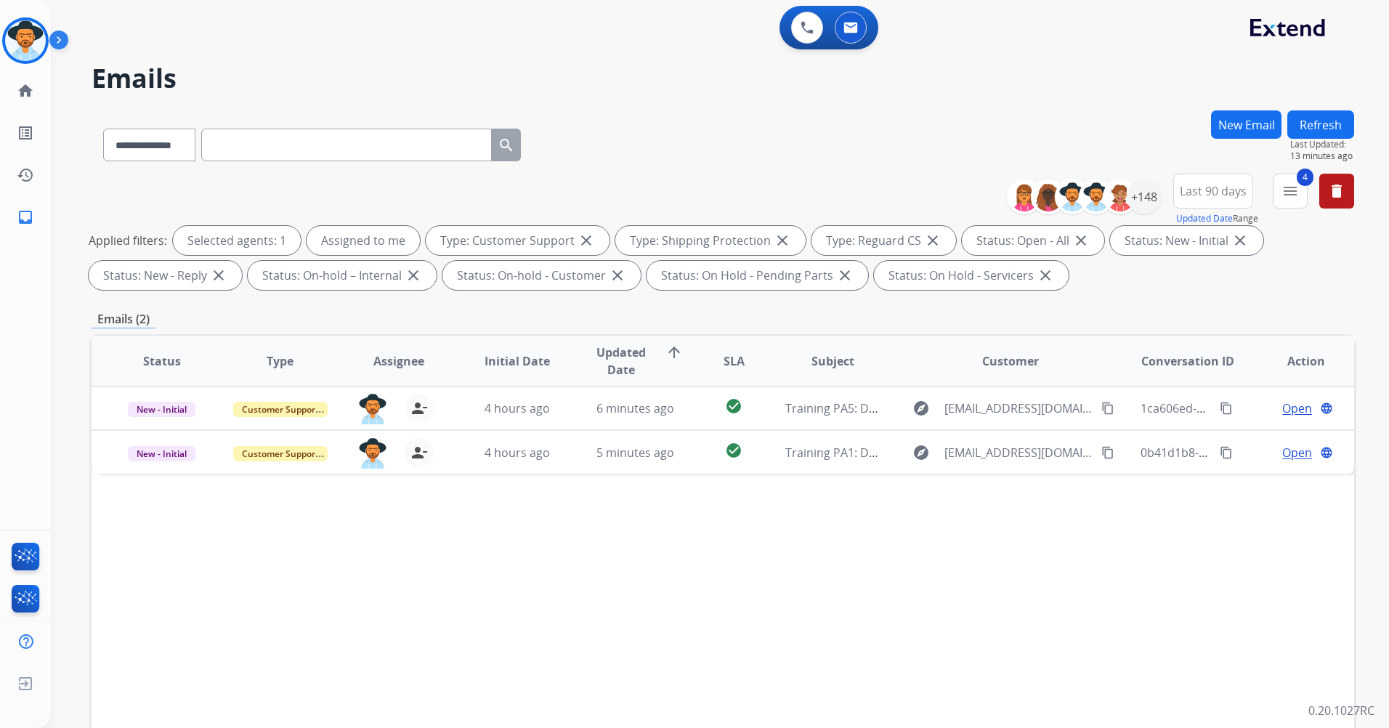
click at [1337, 116] on button "Refresh" at bounding box center [1320, 124] width 67 height 28
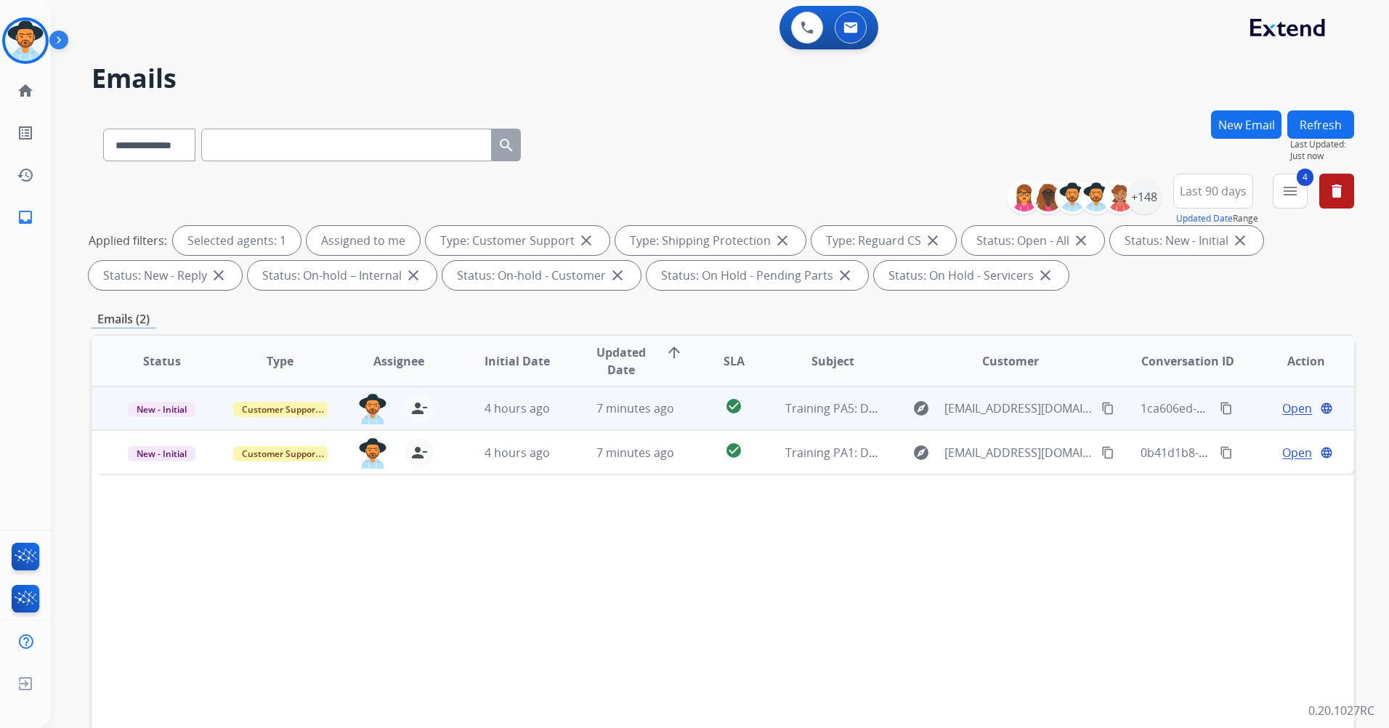
click at [1285, 413] on span "Open" at bounding box center [1297, 407] width 30 height 17
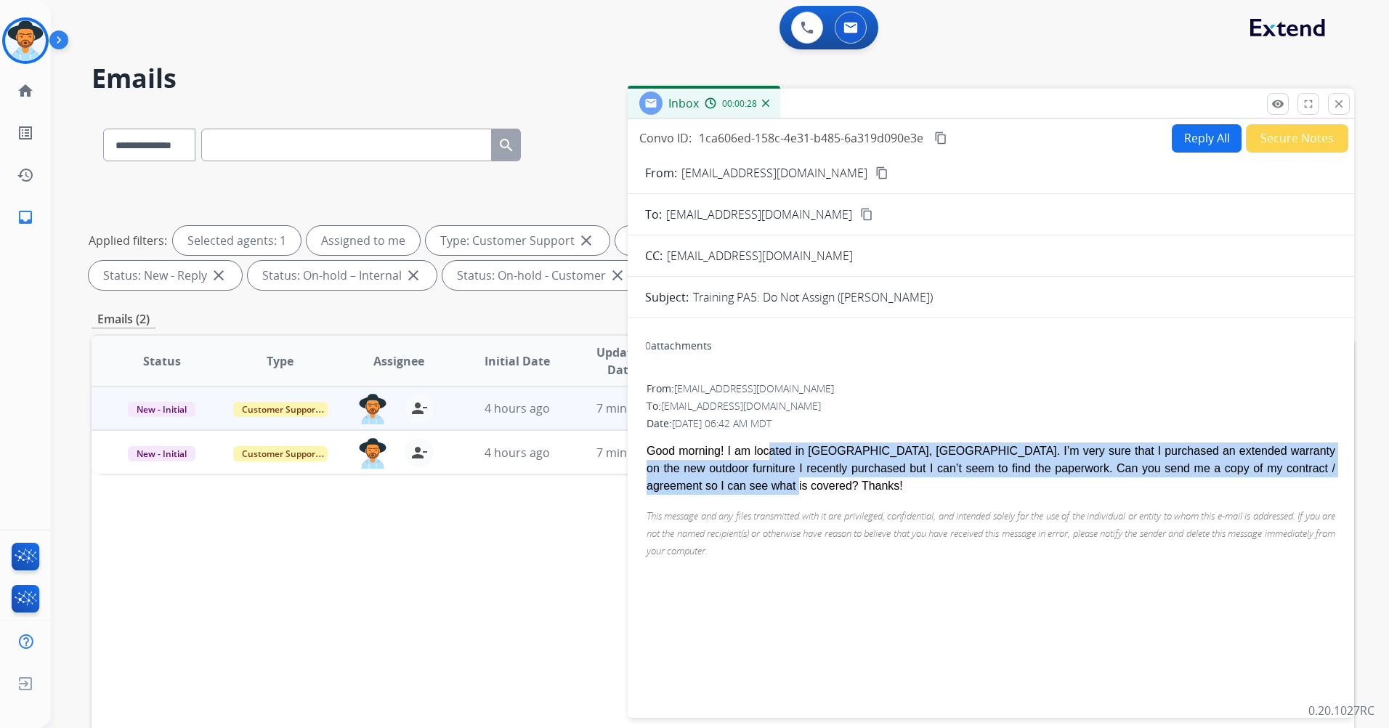
drag, startPoint x: 752, startPoint y: 450, endPoint x: 1310, endPoint y: 471, distance: 559.0
click at [1310, 471] on div "Good morning! I am located in [GEOGRAPHIC_DATA], [GEOGRAPHIC_DATA]. I’m very su…" at bounding box center [990, 468] width 689 height 52
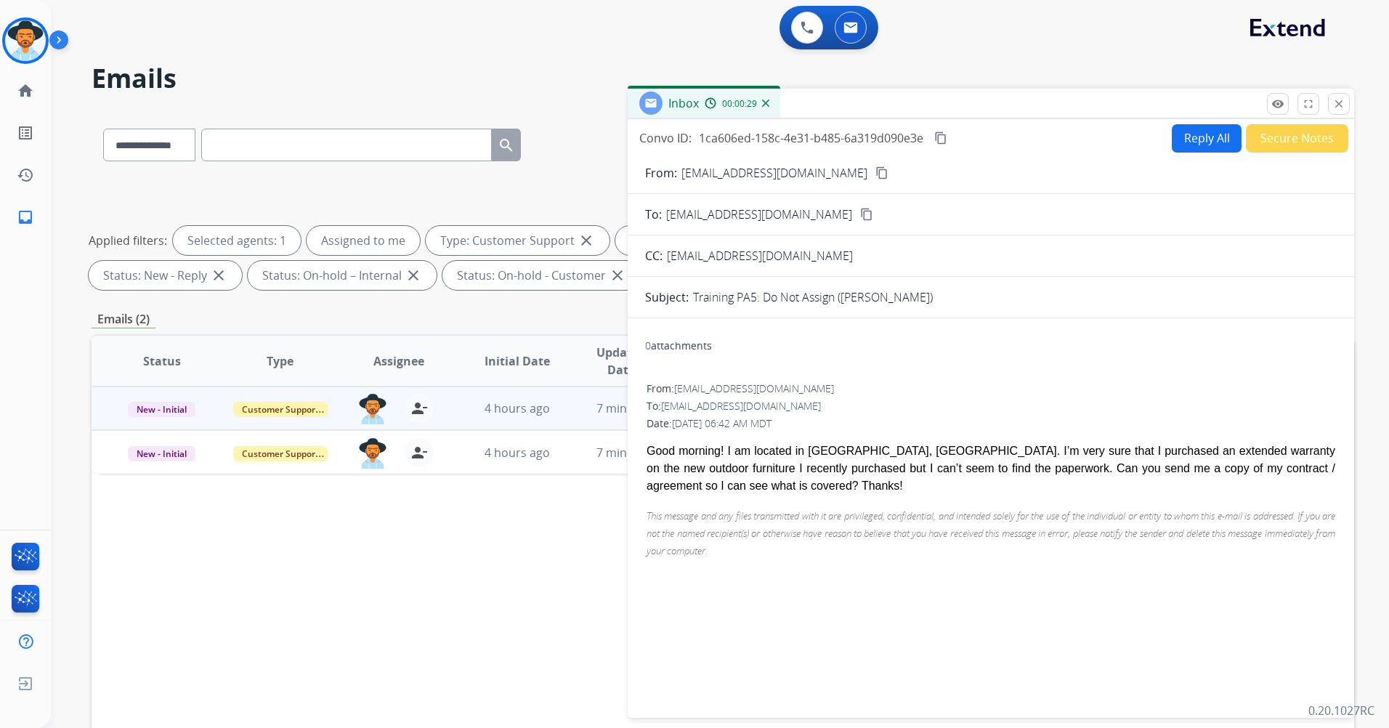
click at [868, 404] on div "To: [EMAIL_ADDRESS][DOMAIN_NAME]" at bounding box center [990, 406] width 689 height 15
click at [1193, 143] on button "Reply All" at bounding box center [1207, 138] width 70 height 28
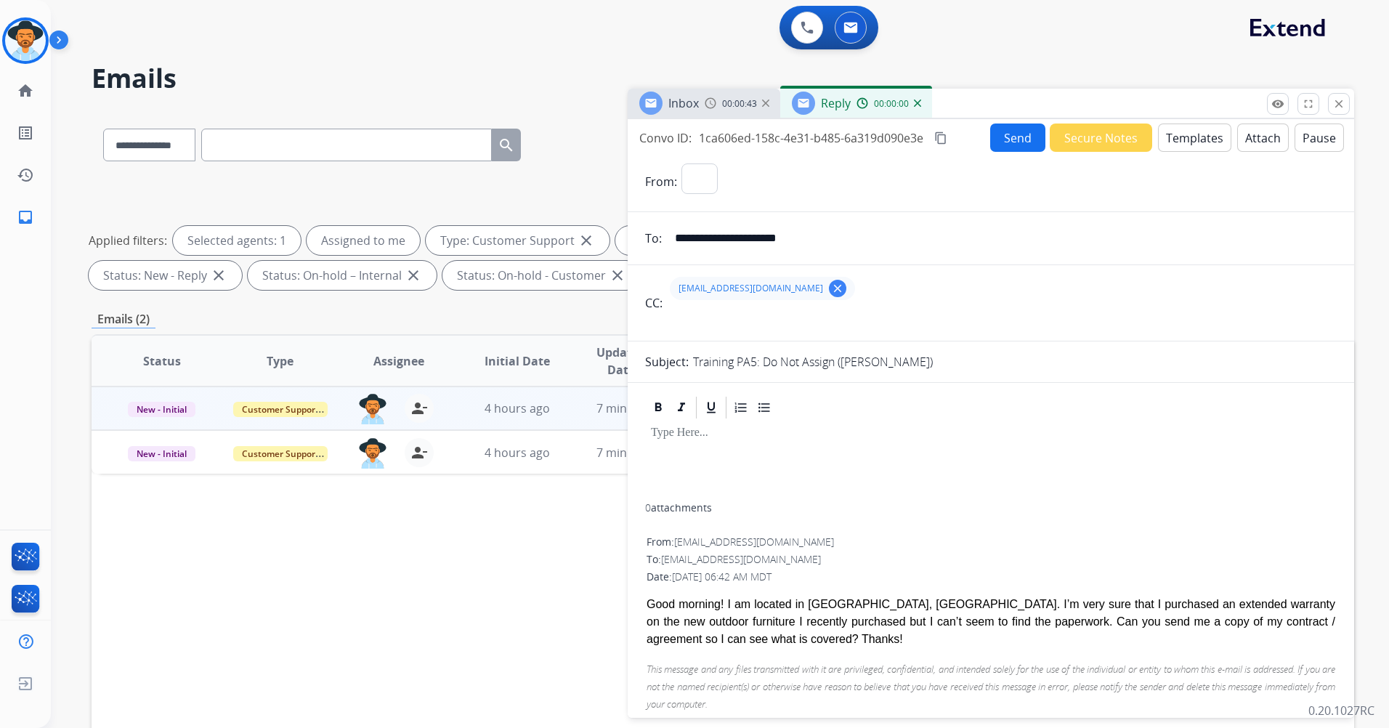
select select "**********"
click at [707, 468] on div at bounding box center [990, 462] width 691 height 83
click at [1198, 145] on button "Templates" at bounding box center [1194, 137] width 73 height 28
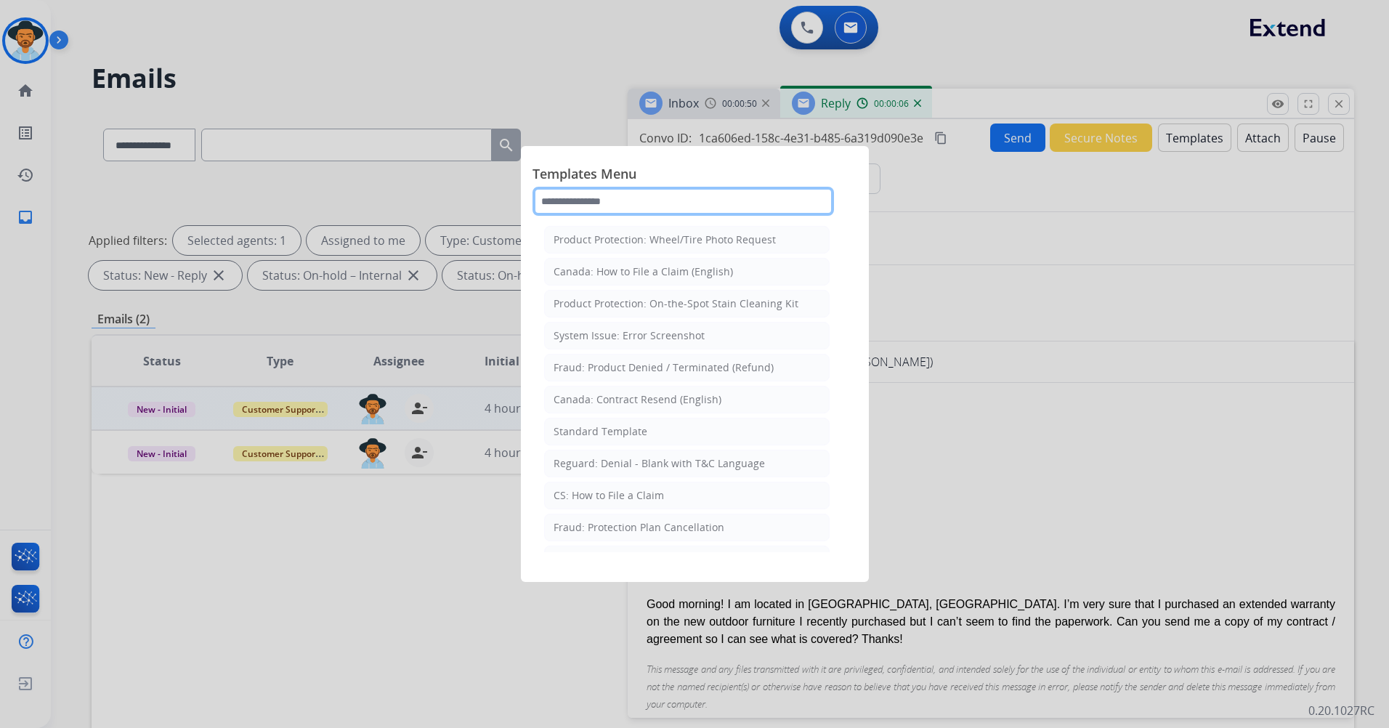
click at [689, 190] on input "text" at bounding box center [682, 201] width 301 height 29
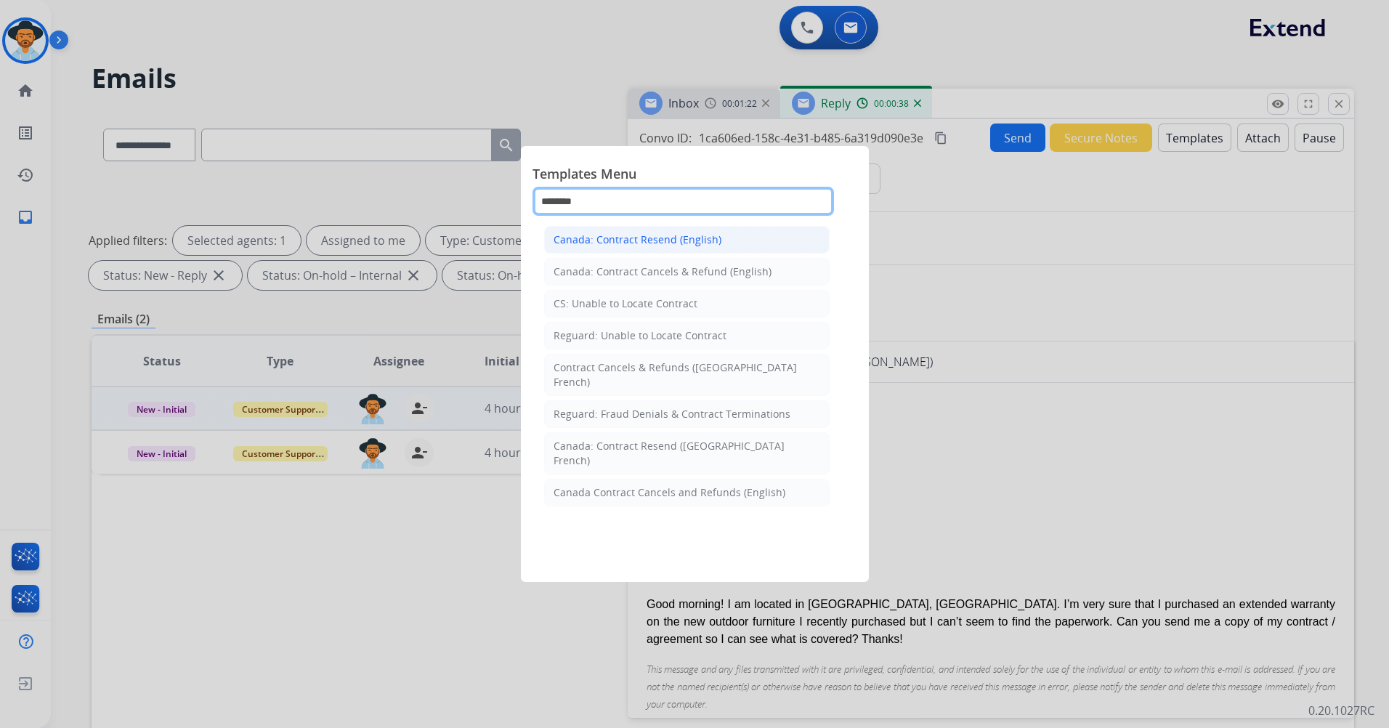
type input "********"
click at [670, 240] on div "Canada: Contract Resend (English)" at bounding box center [637, 239] width 168 height 15
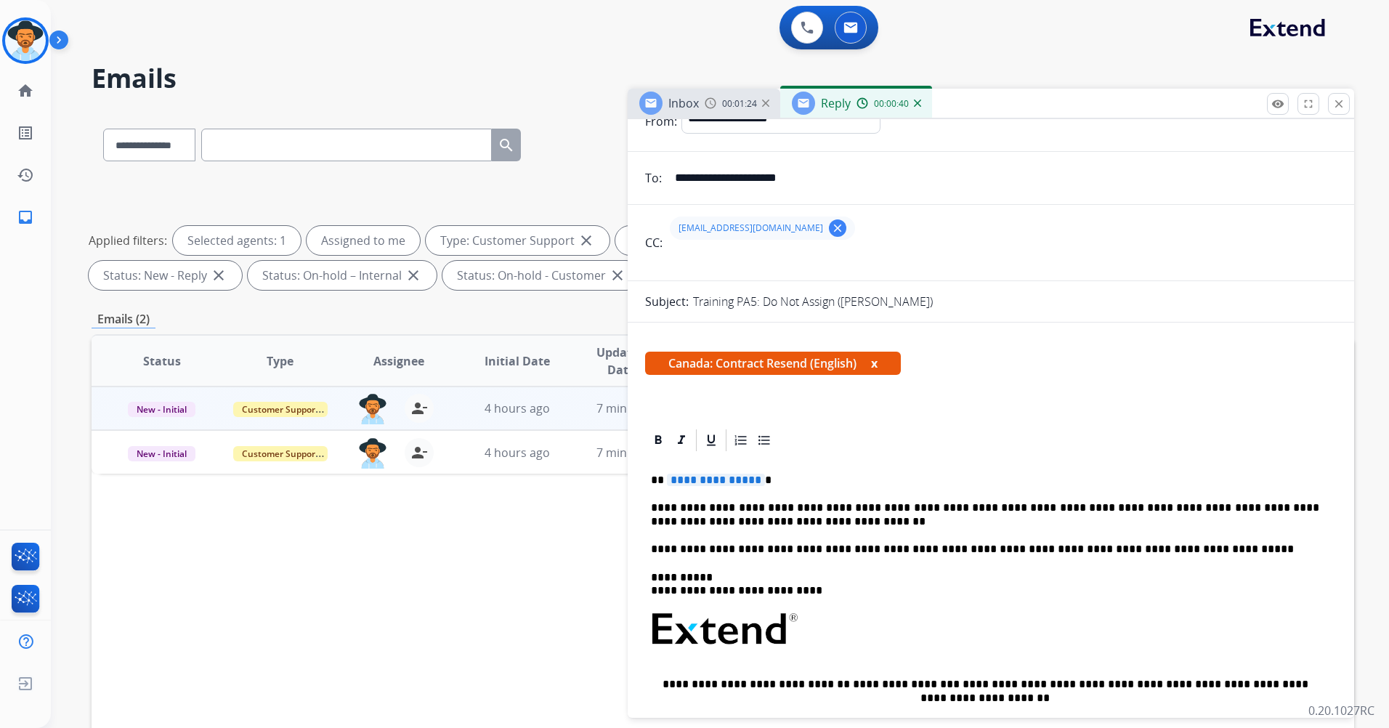
scroll to position [73, 0]
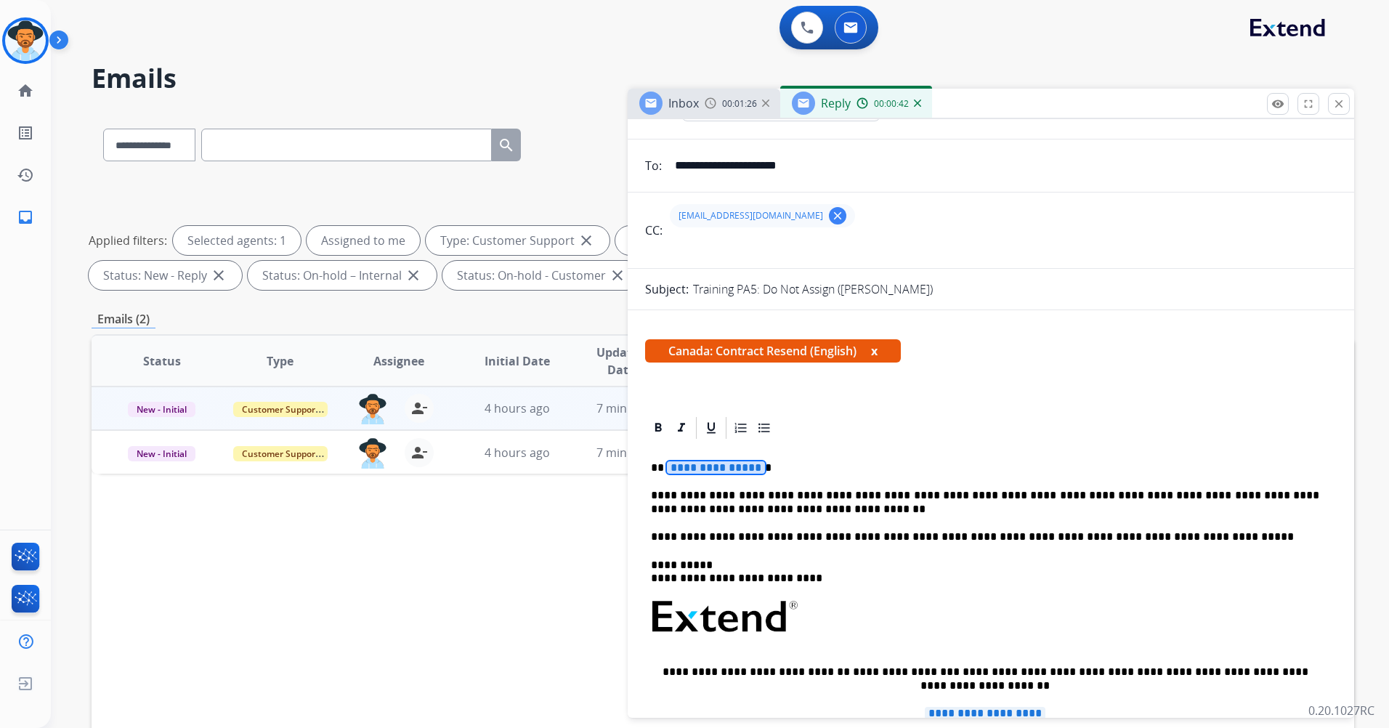
click at [750, 468] on span "**********" at bounding box center [716, 467] width 98 height 12
click at [749, 466] on span "**********" at bounding box center [716, 467] width 98 height 12
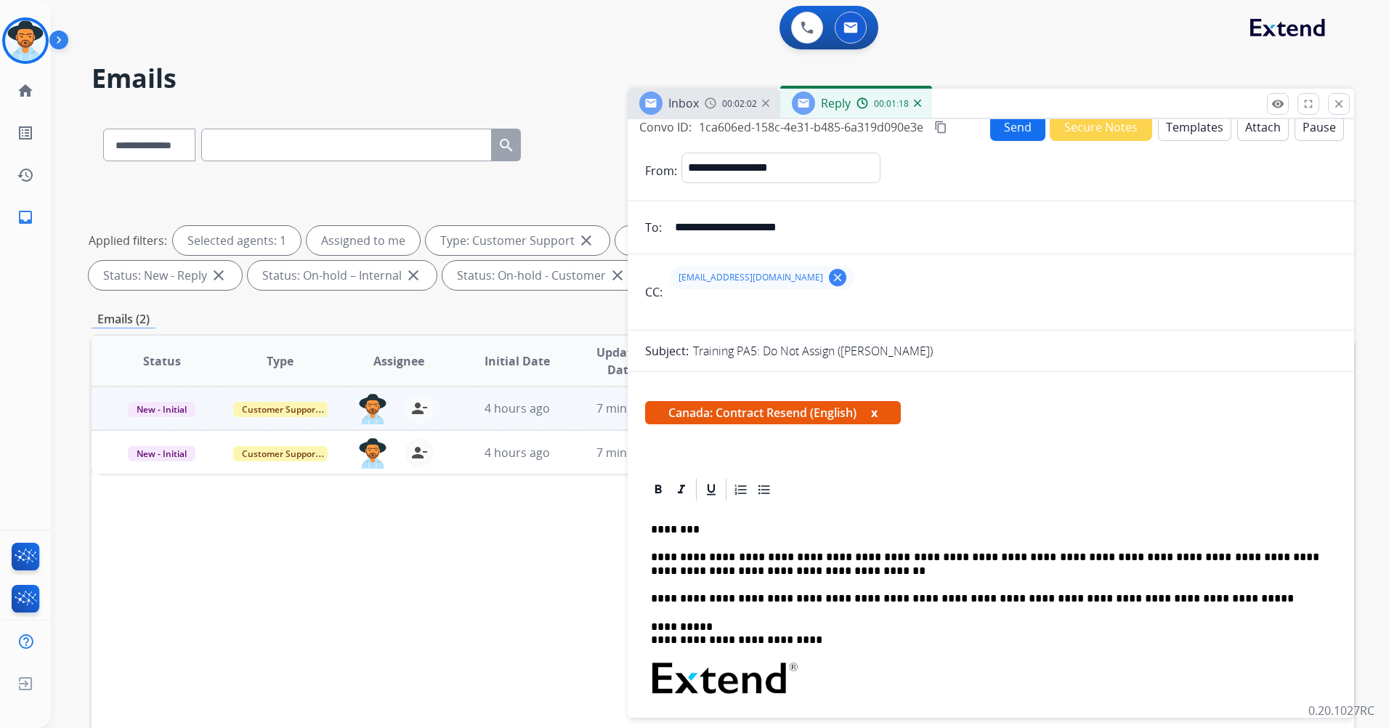
scroll to position [0, 0]
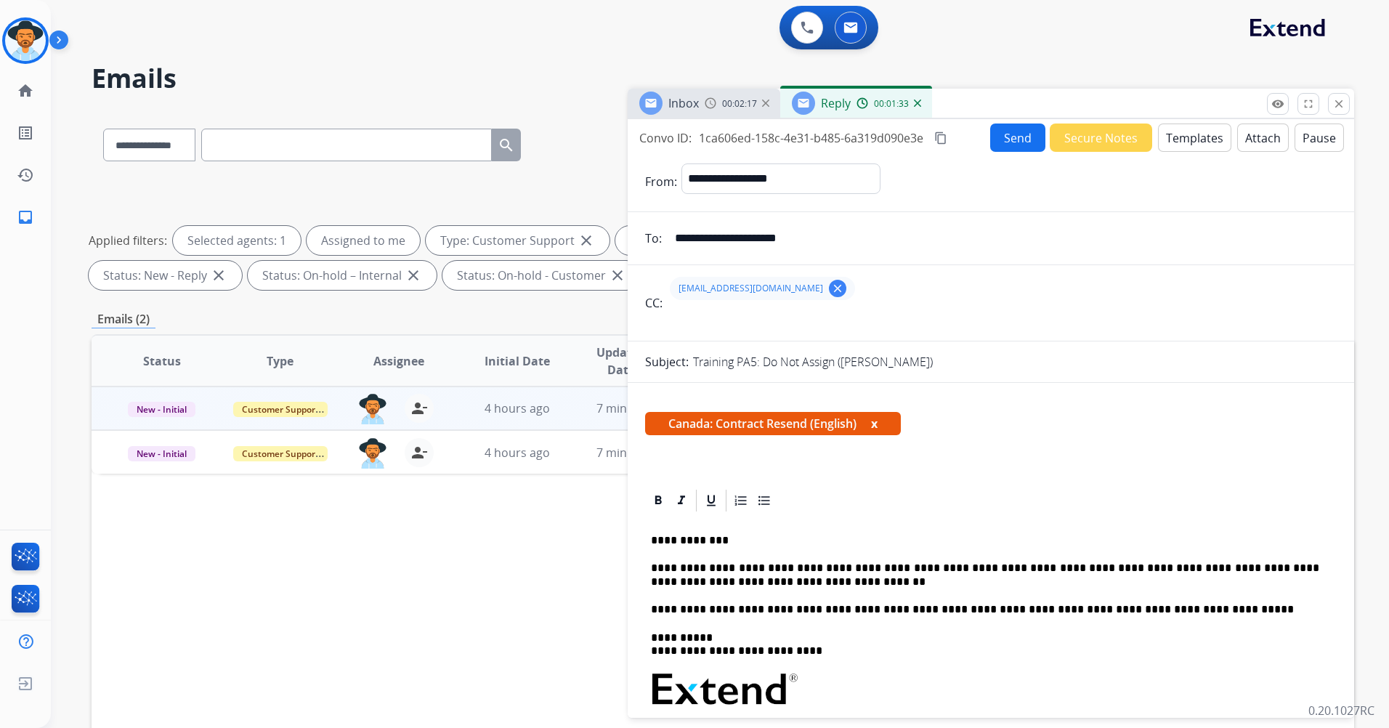
click at [1190, 139] on button "Templates" at bounding box center [1194, 137] width 73 height 28
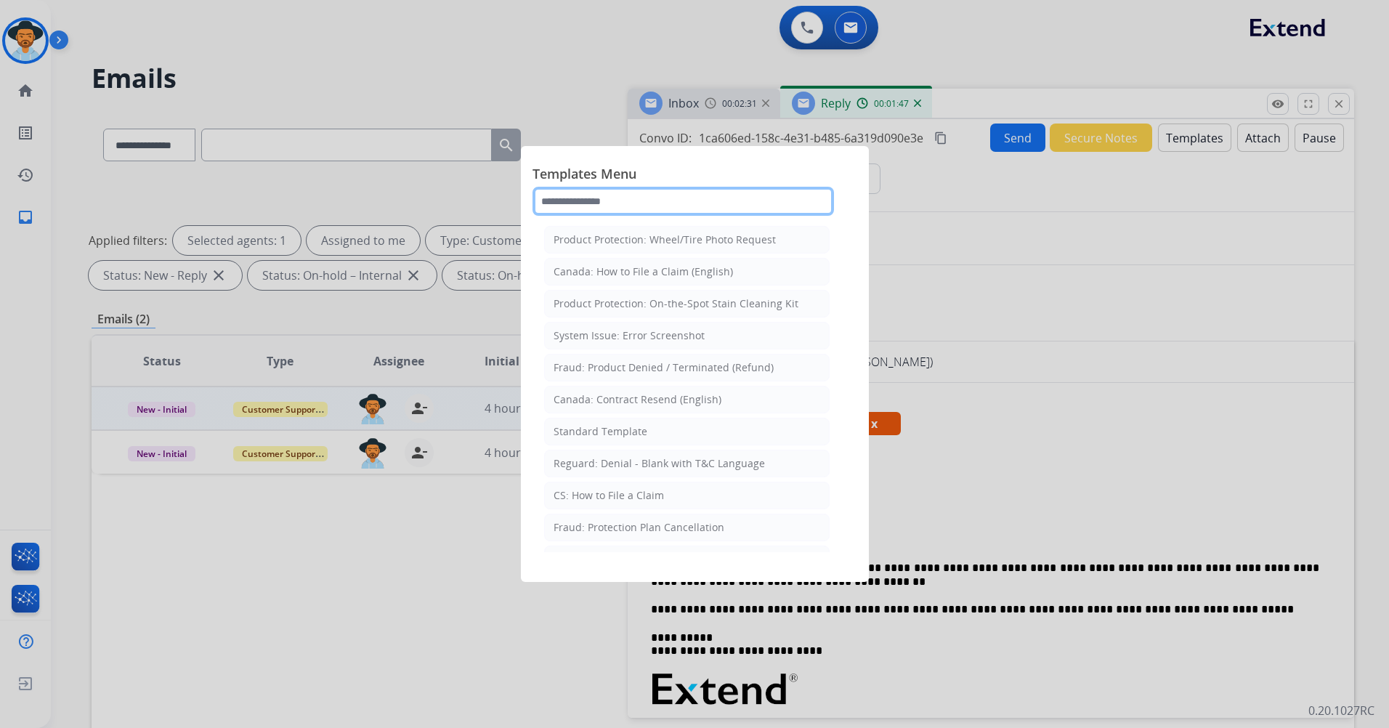
click at [625, 203] on input "text" at bounding box center [682, 201] width 301 height 29
click at [1110, 424] on div at bounding box center [694, 364] width 1389 height 728
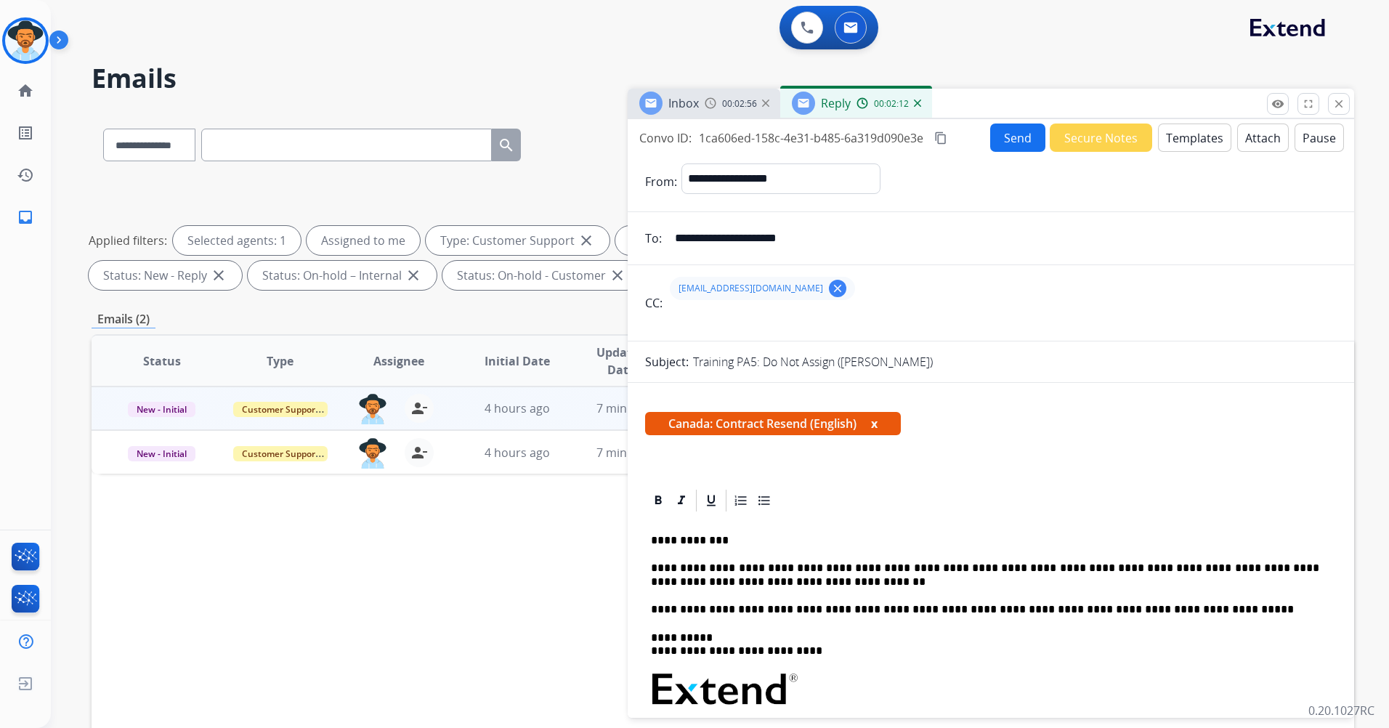
click at [1165, 135] on button "Templates" at bounding box center [1194, 137] width 73 height 28
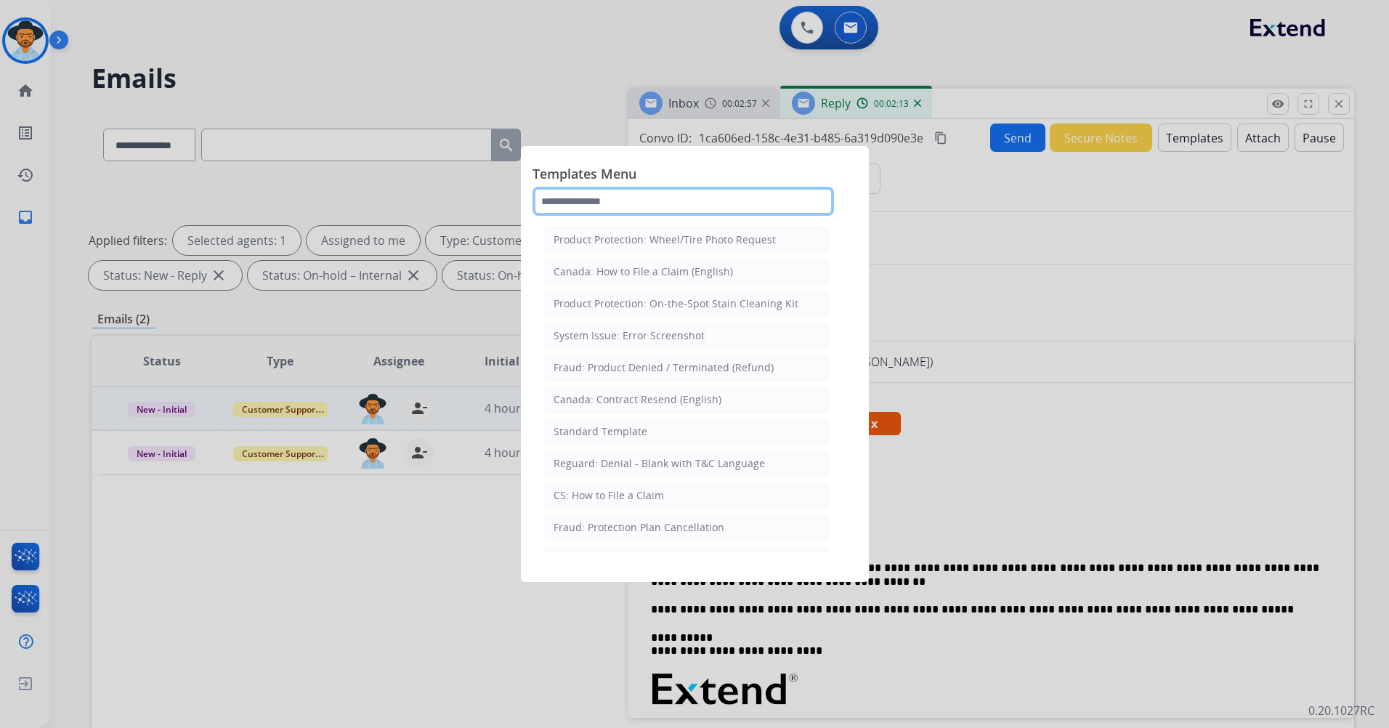
drag, startPoint x: 676, startPoint y: 206, endPoint x: 466, endPoint y: 214, distance: 210.8
click at [466, 214] on app-templates-menu-modal "Templates Menu Product Protection: Wheel/Tire Photo Request [GEOGRAPHIC_DATA]: …" at bounding box center [694, 364] width 1389 height 728
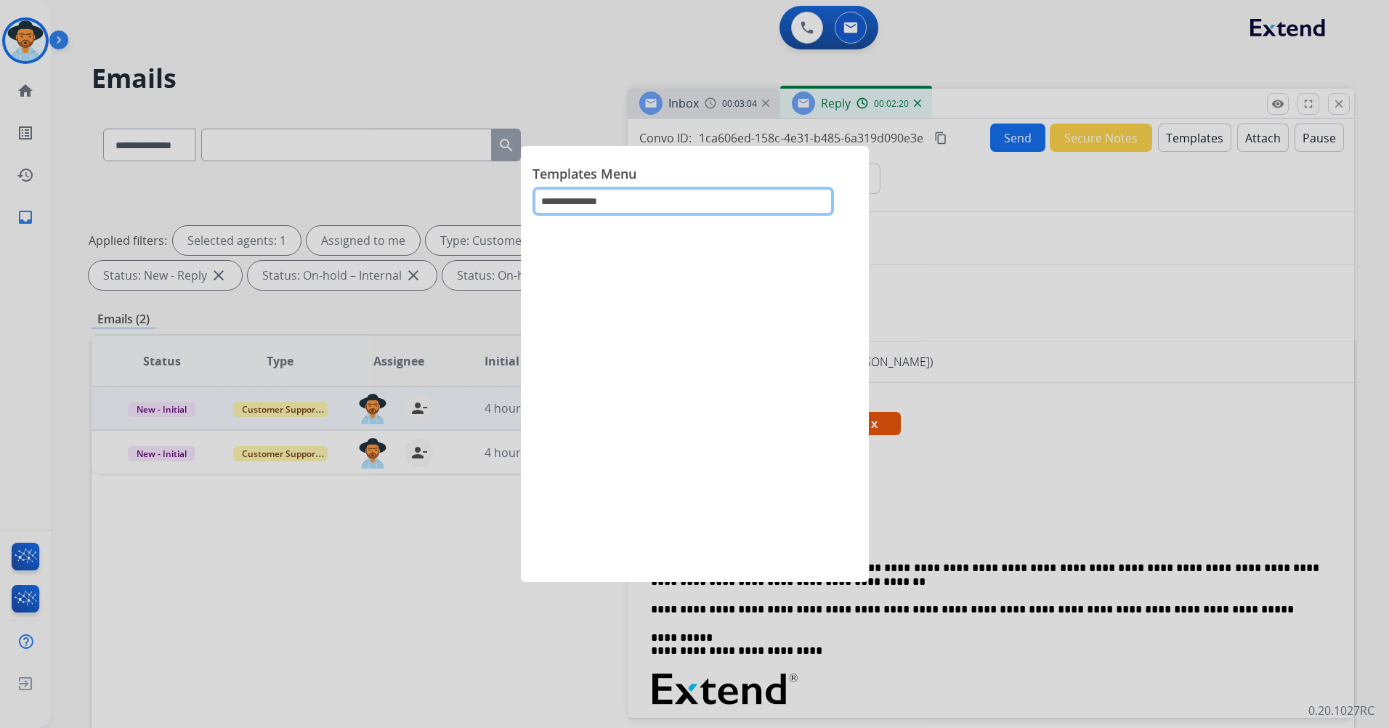
type input "**********"
click at [960, 227] on div at bounding box center [694, 364] width 1389 height 728
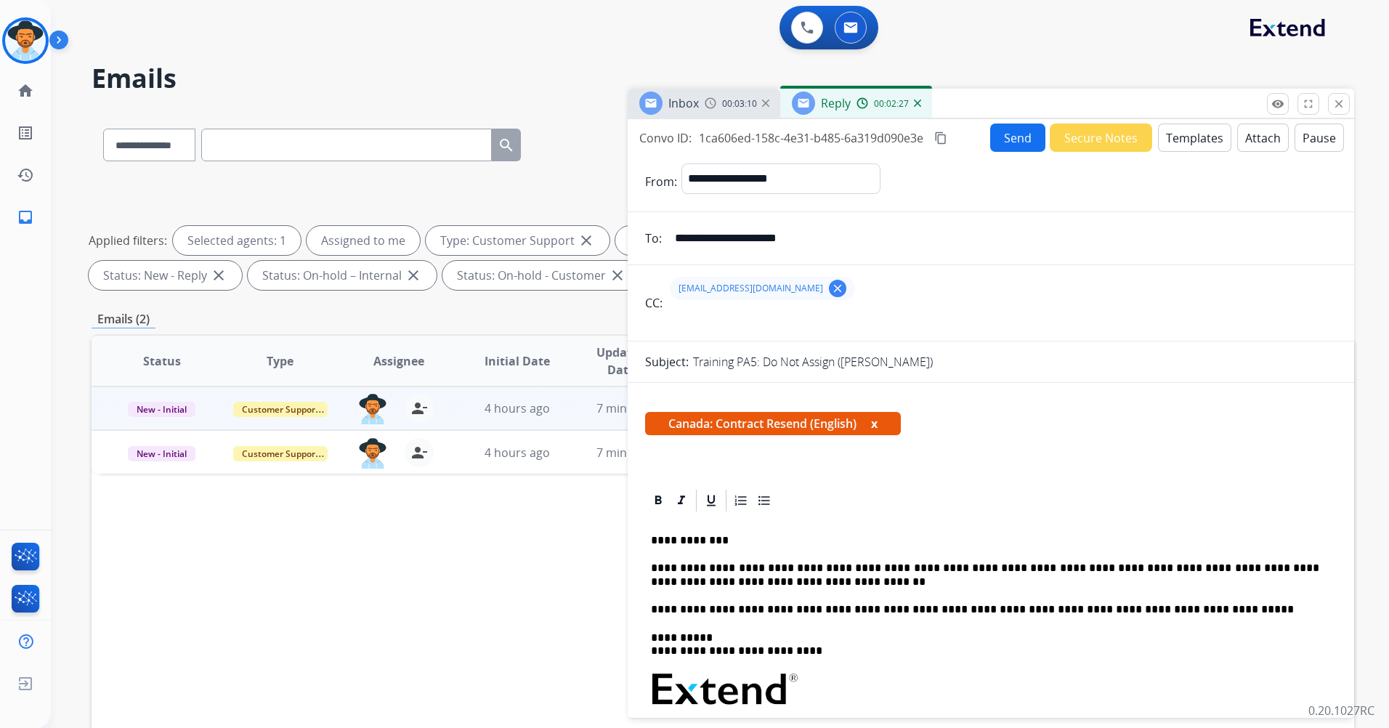
click at [1013, 143] on button "Send" at bounding box center [1017, 137] width 55 height 28
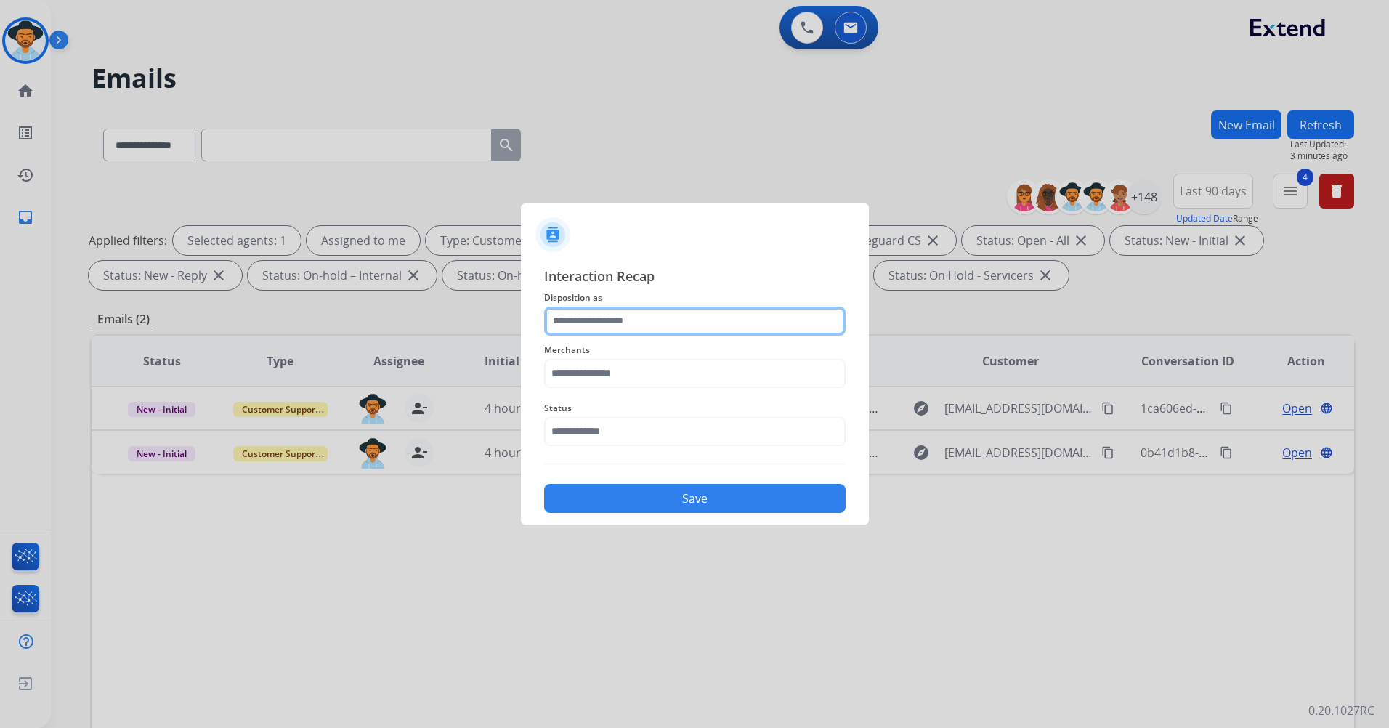
click at [626, 335] on div at bounding box center [694, 321] width 301 height 29
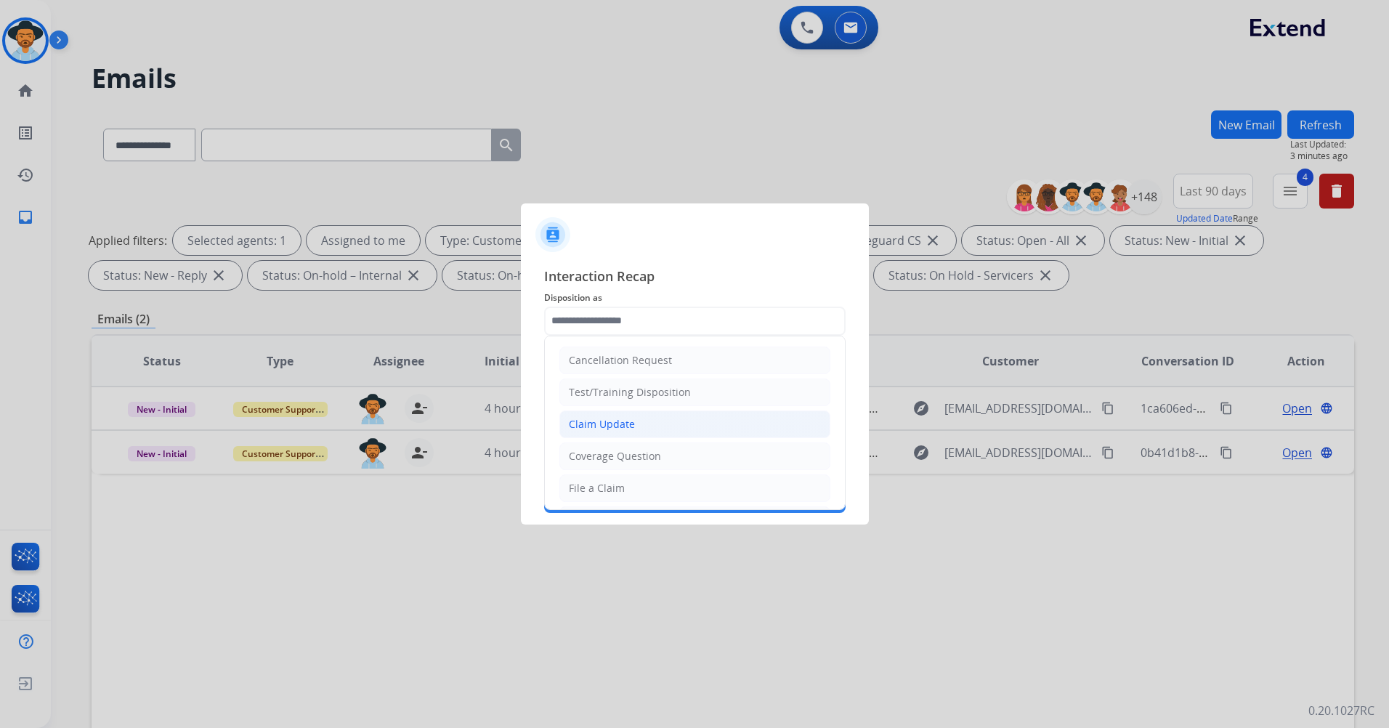
click at [686, 396] on li "Test/Training Disposition" at bounding box center [694, 392] width 271 height 28
type input "**********"
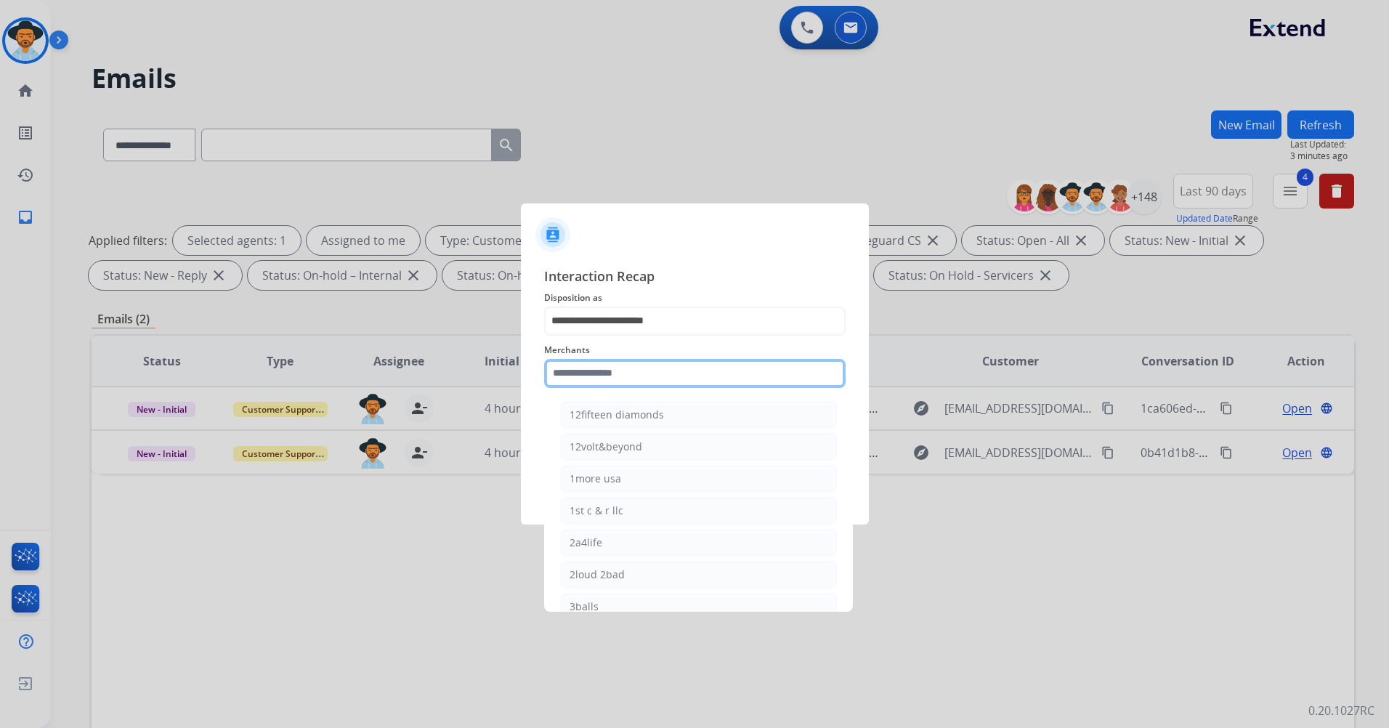
click at [684, 365] on input "text" at bounding box center [694, 373] width 301 height 29
click at [828, 275] on span "Interaction Recap" at bounding box center [694, 277] width 301 height 23
click at [1012, 476] on div at bounding box center [694, 364] width 1389 height 728
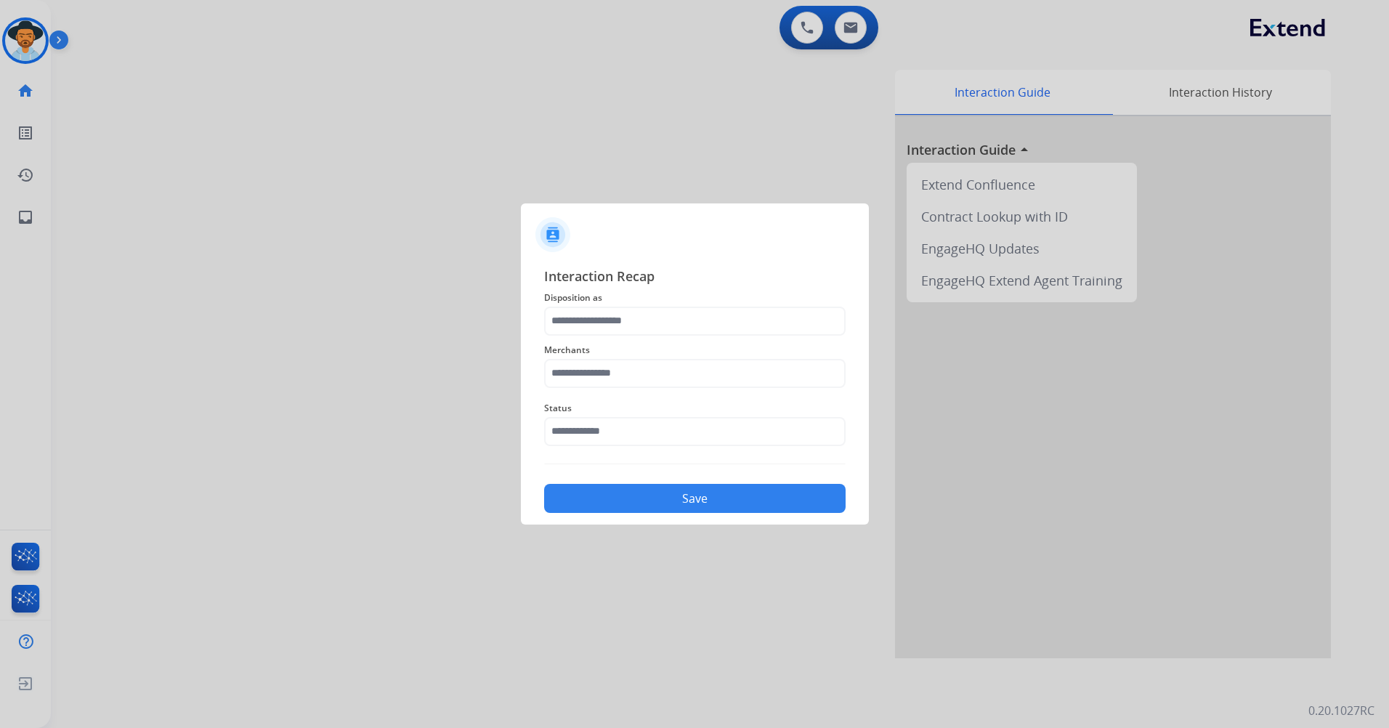
select select "**********"
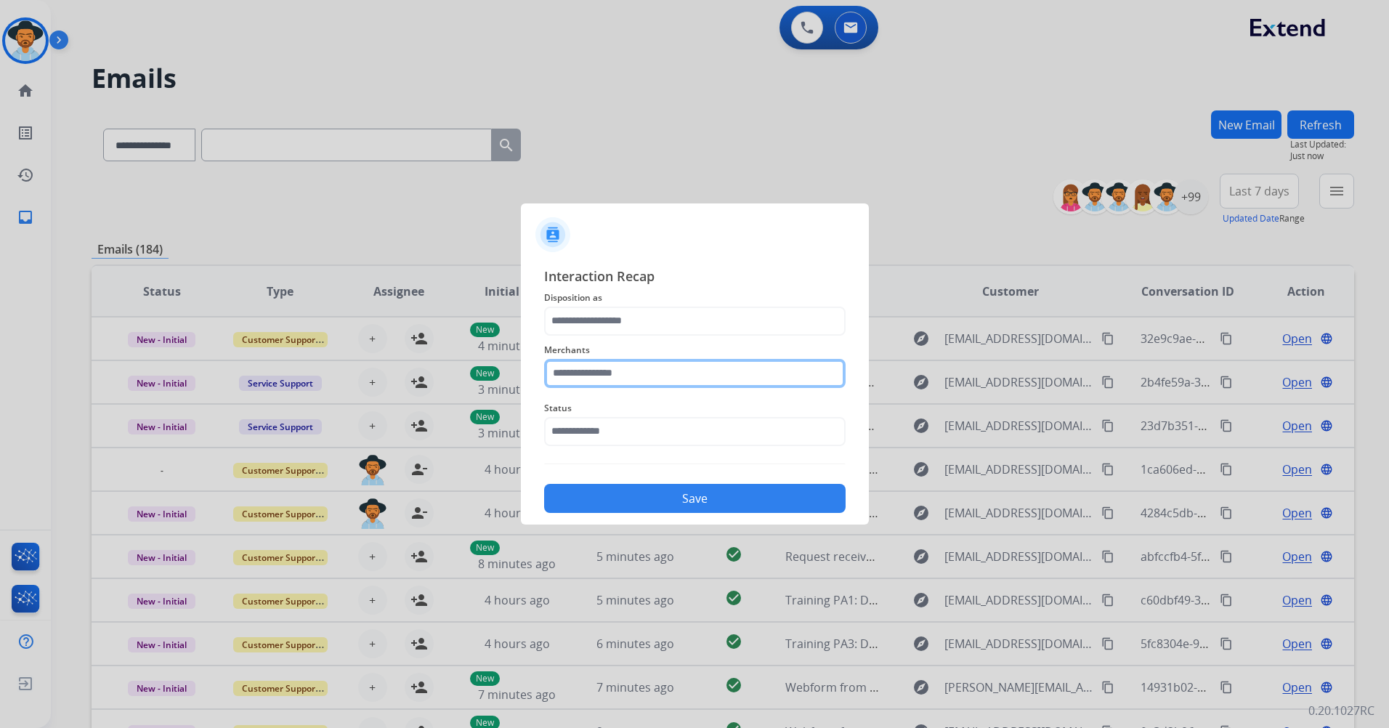
click at [673, 365] on input "text" at bounding box center [694, 373] width 301 height 29
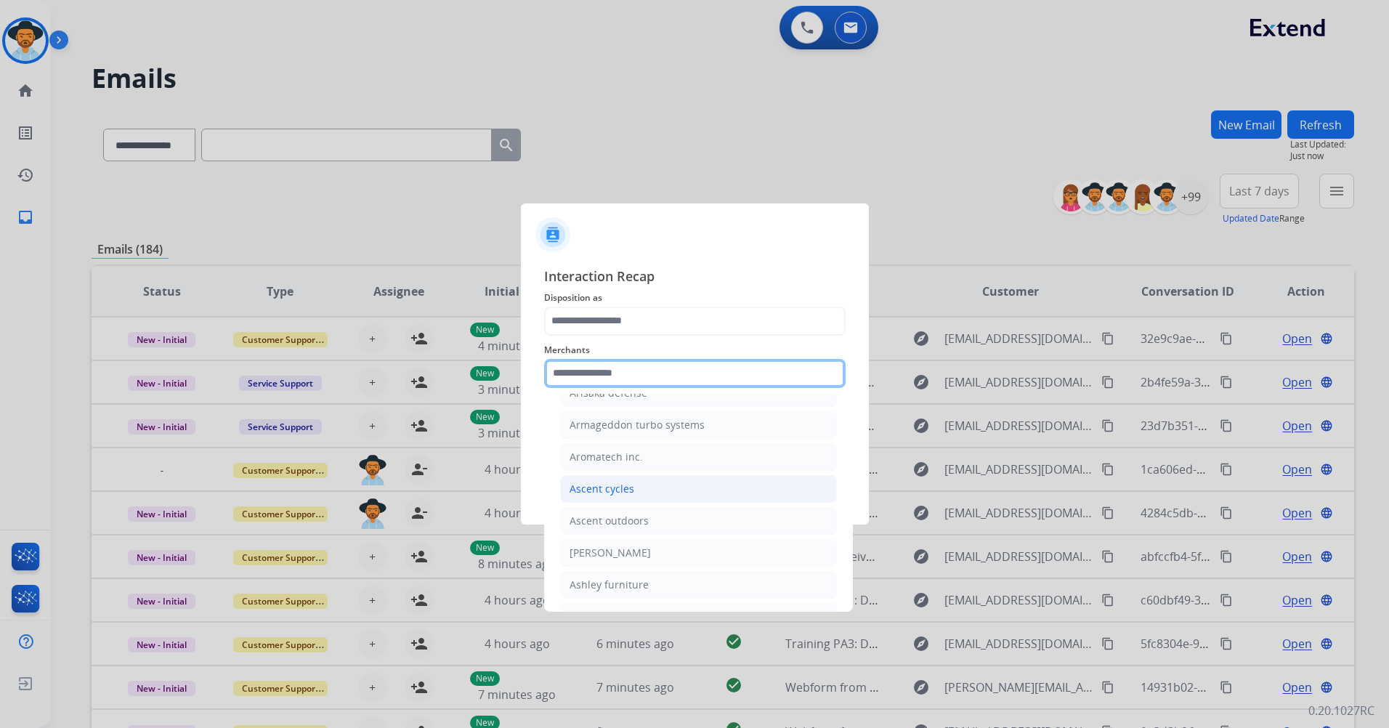
scroll to position [2034, 0]
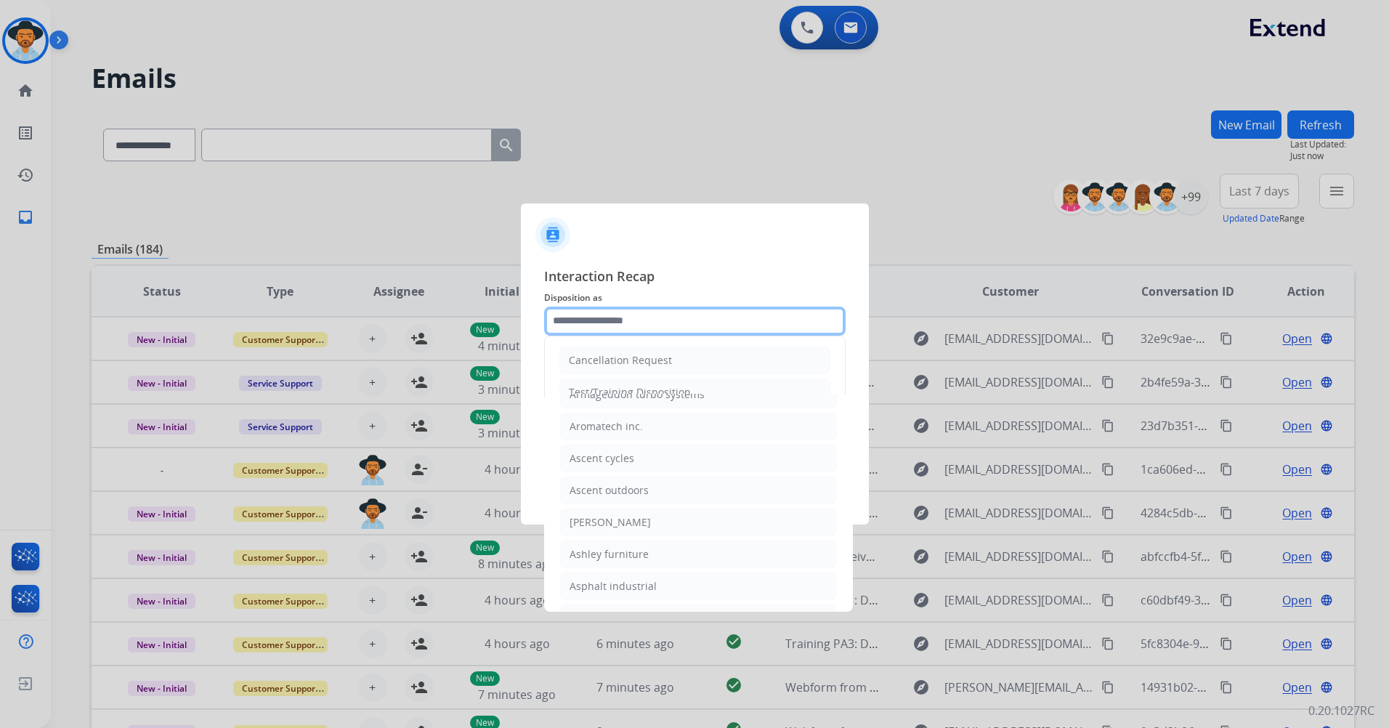
click at [762, 317] on input "text" at bounding box center [694, 321] width 301 height 29
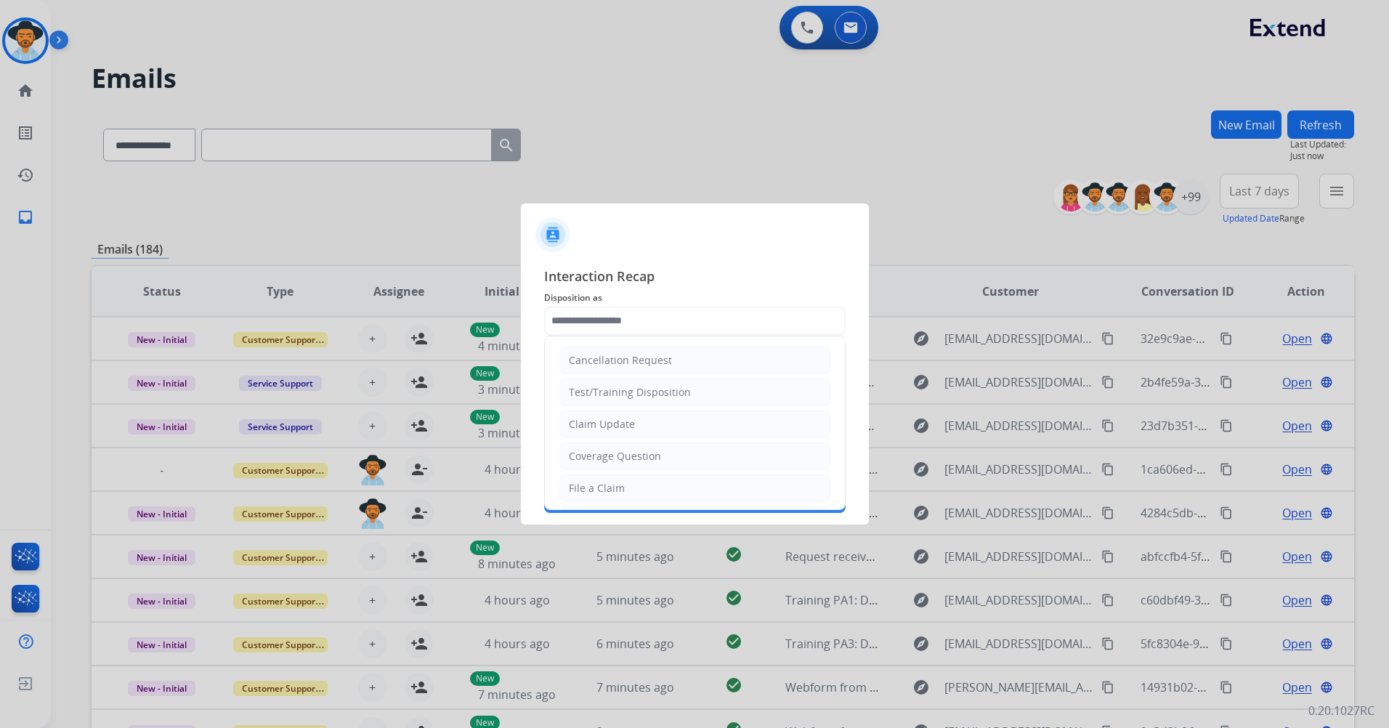
drag, startPoint x: 691, startPoint y: 239, endPoint x: 690, endPoint y: 251, distance: 11.7
click at [691, 238] on div at bounding box center [695, 228] width 348 height 51
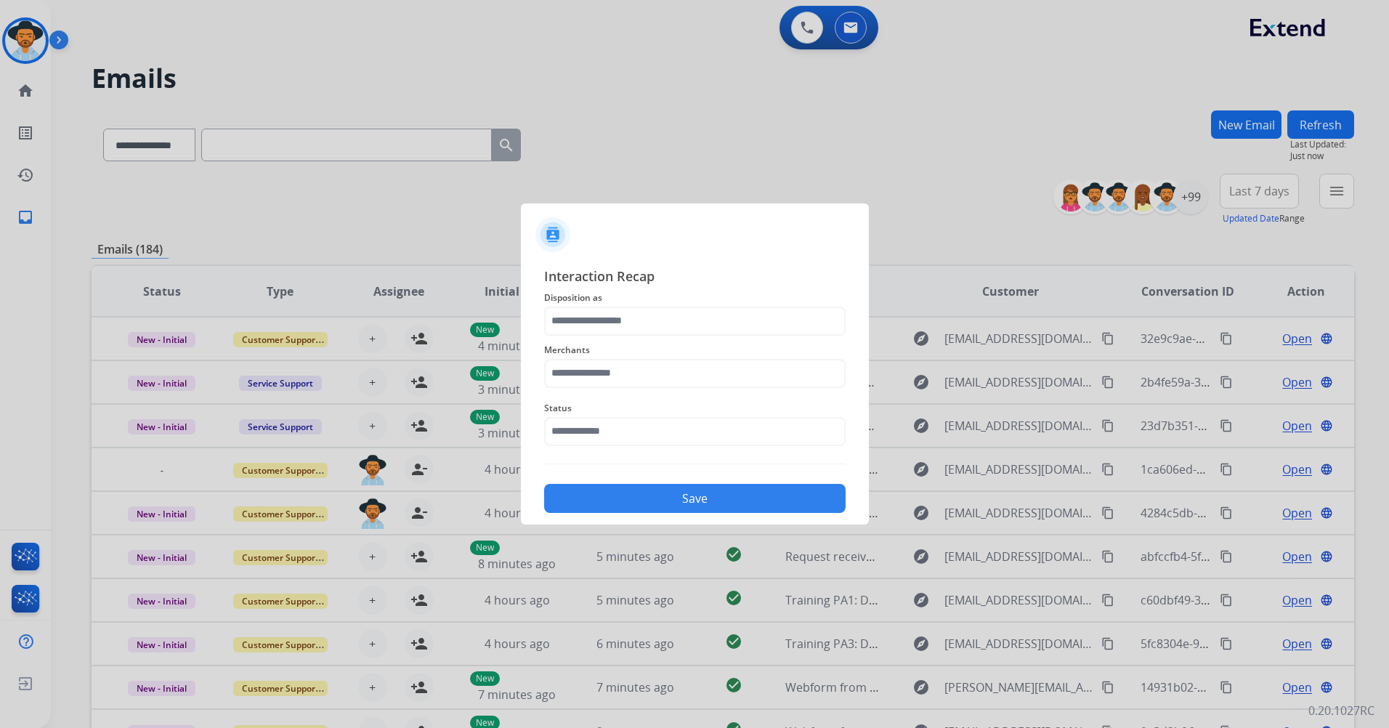
click at [662, 394] on div "Status" at bounding box center [694, 423] width 301 height 58
click at [638, 391] on div "Merchants" at bounding box center [694, 365] width 301 height 58
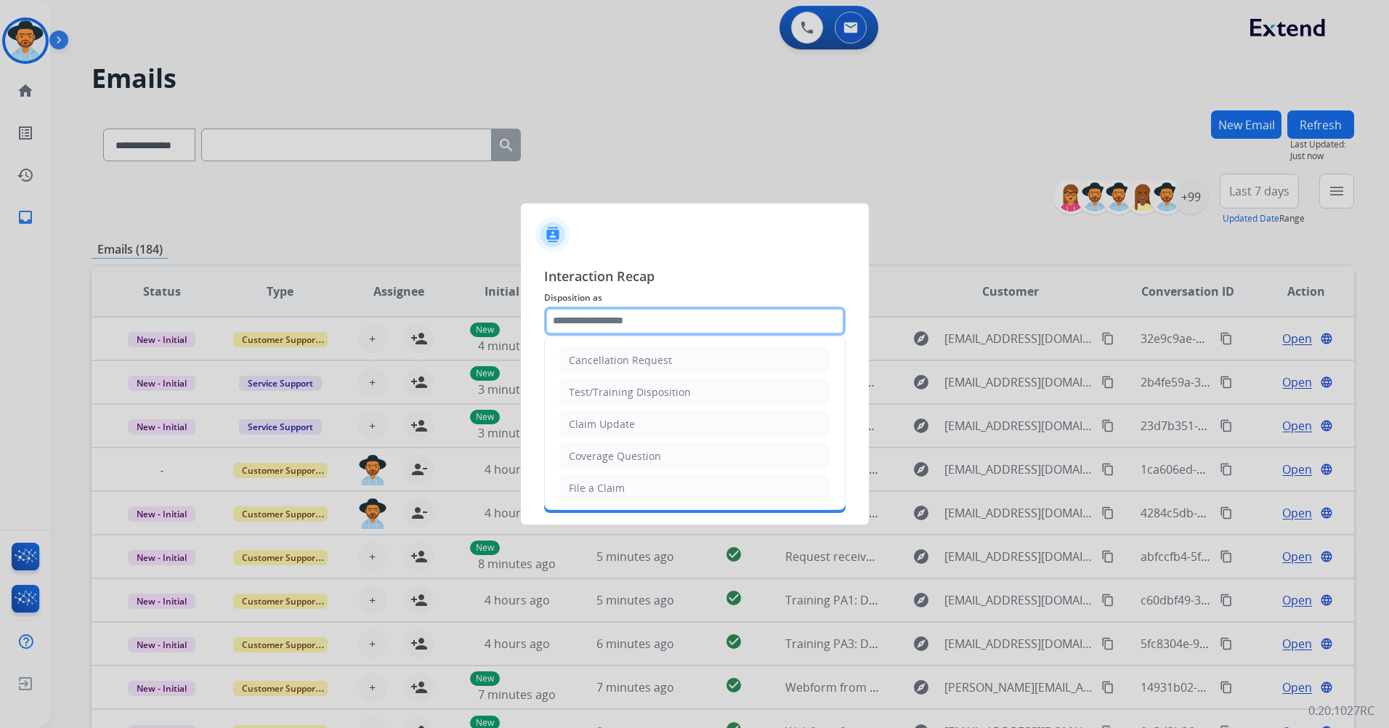
click at [654, 312] on input "text" at bounding box center [694, 321] width 301 height 29
click at [737, 269] on span "Interaction Recap" at bounding box center [694, 277] width 301 height 23
click at [803, 272] on span "Interaction Recap" at bounding box center [694, 277] width 301 height 23
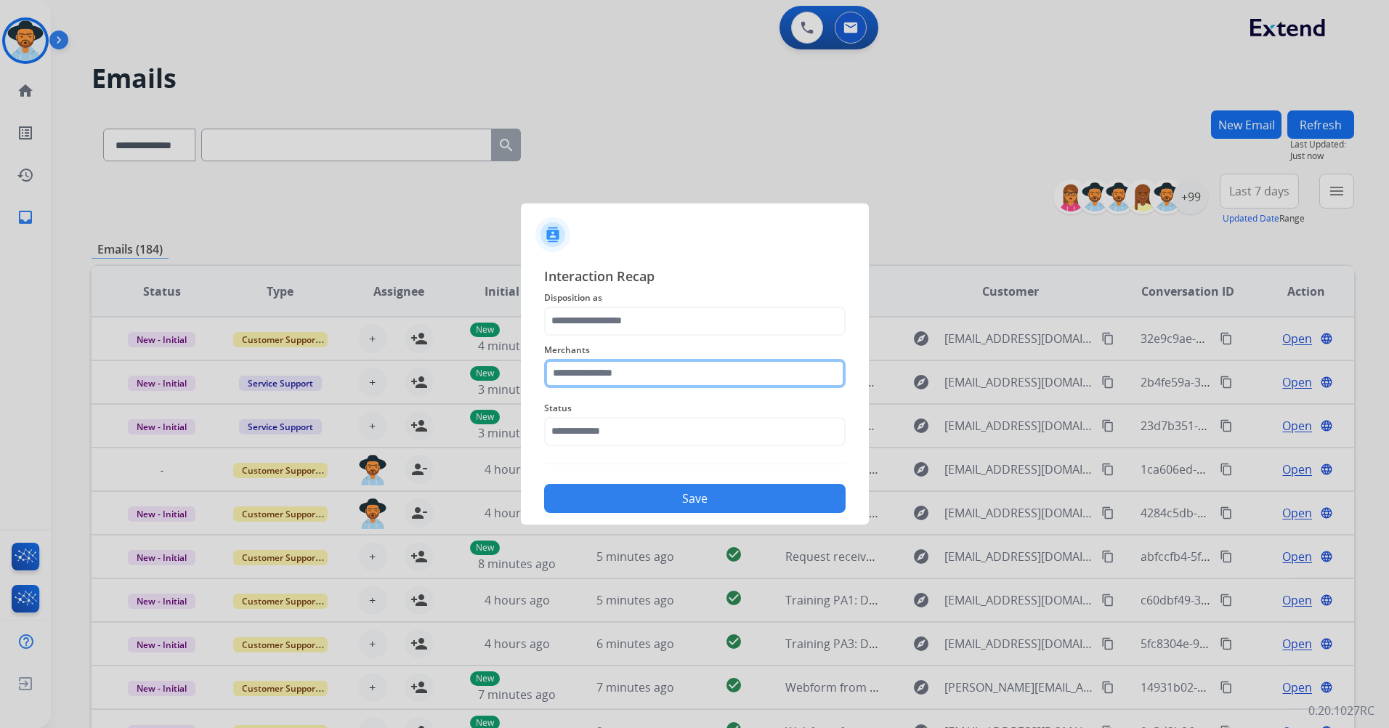
click at [678, 376] on input "text" at bounding box center [694, 373] width 301 height 29
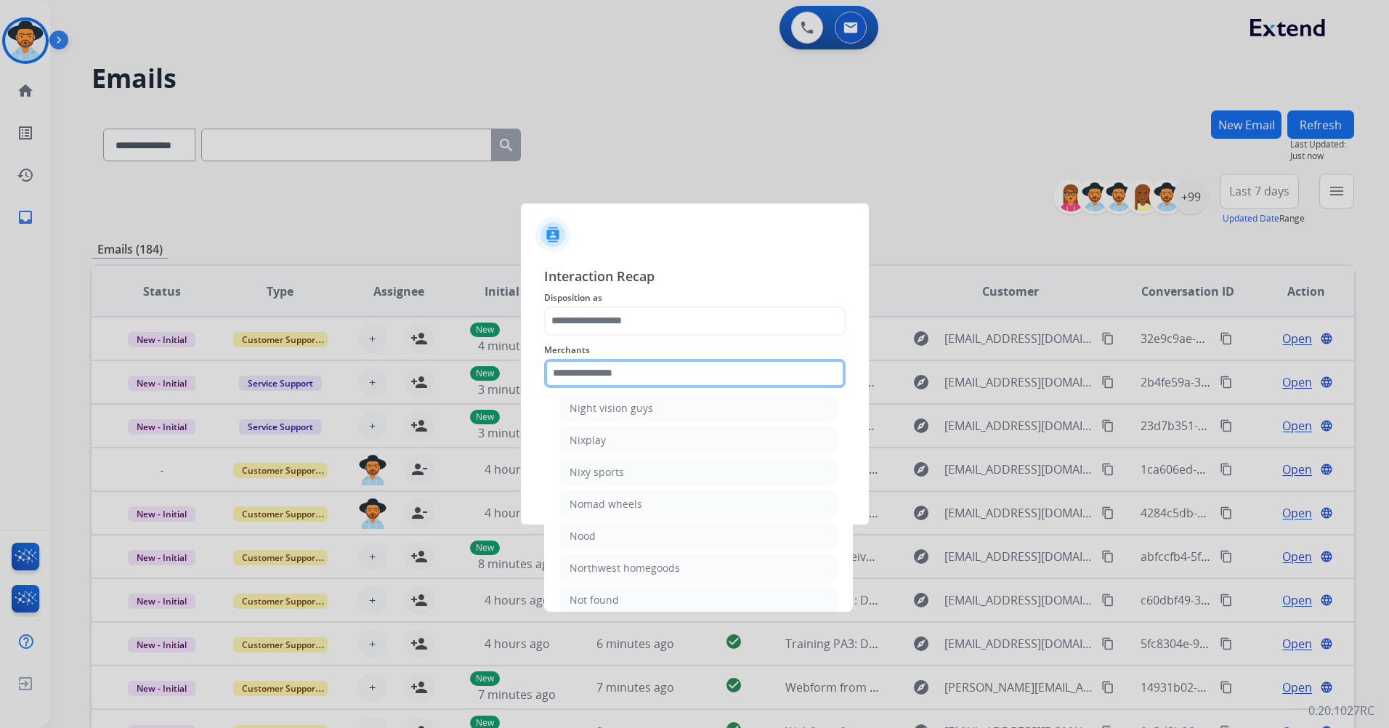
scroll to position [18986, 0]
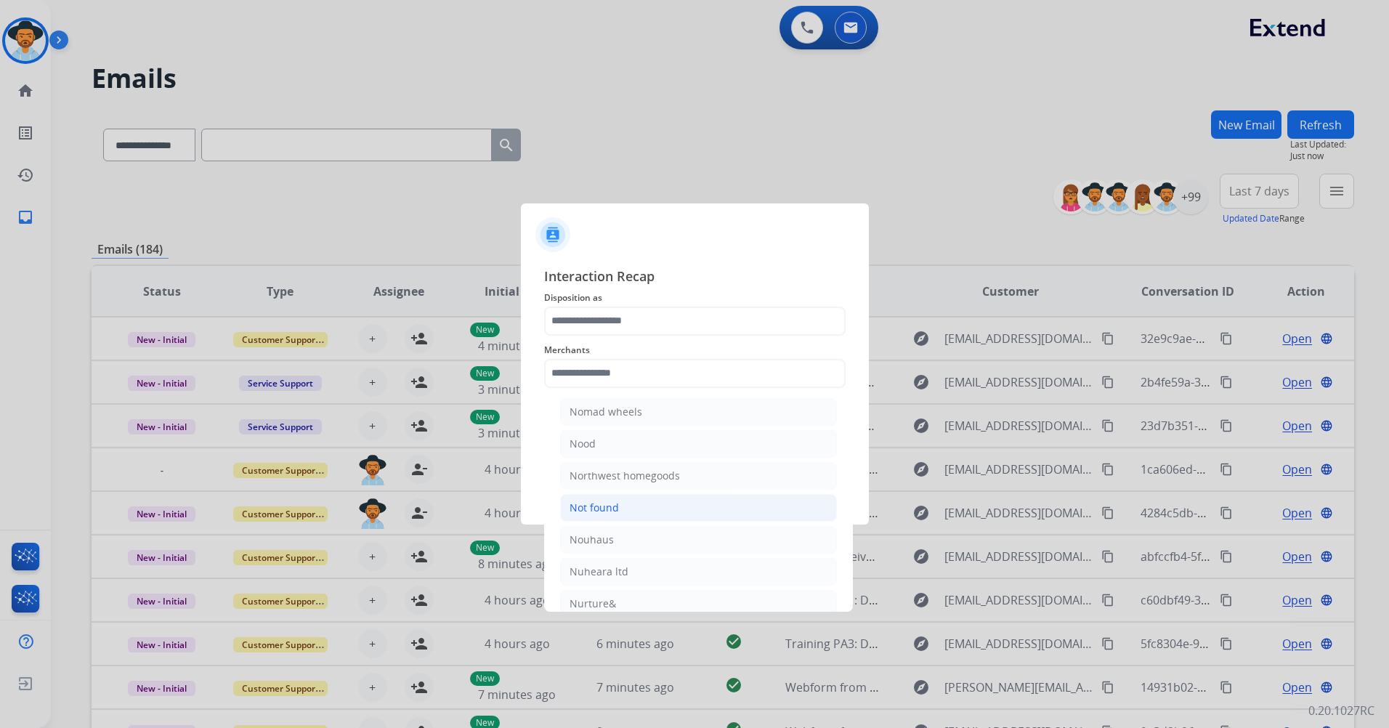
click at [710, 504] on li "Not found" at bounding box center [698, 508] width 277 height 28
type input "*********"
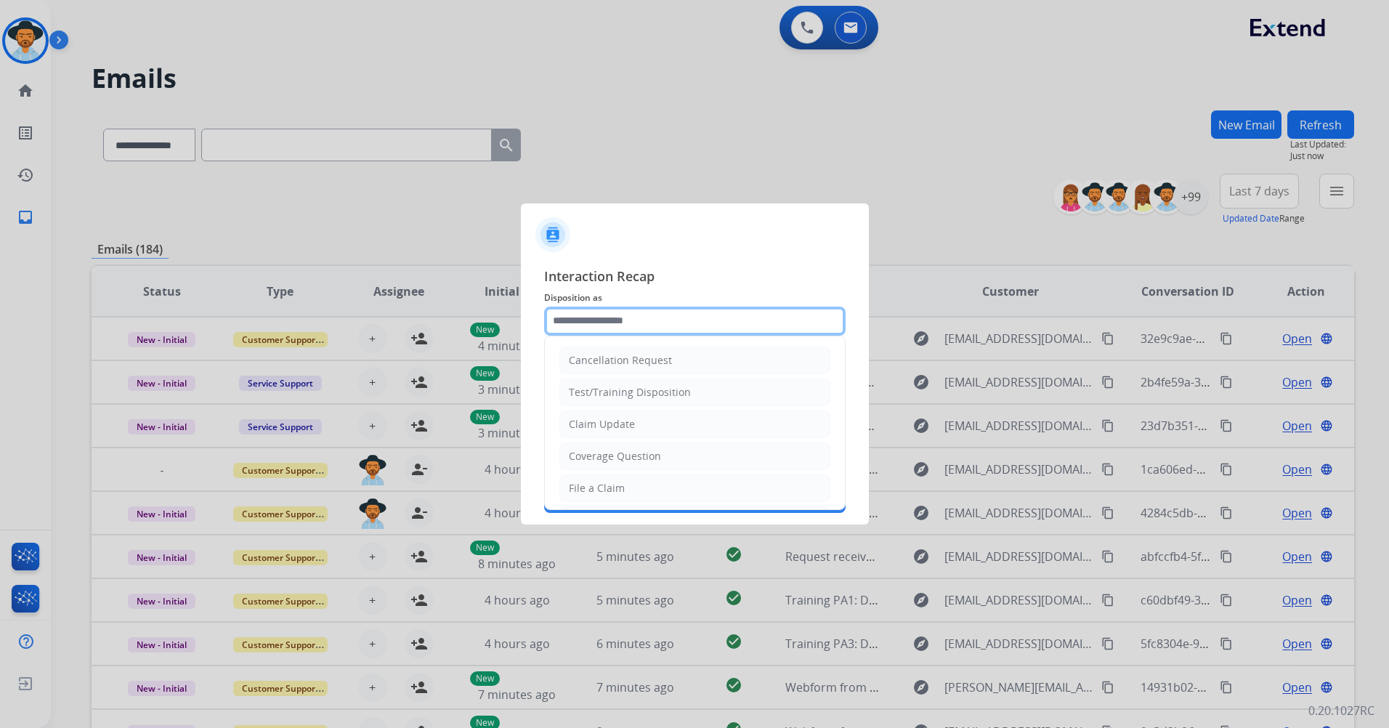
click at [674, 320] on input "text" at bounding box center [694, 321] width 301 height 29
click at [734, 414] on li "Resend Contract or Shipping Label" at bounding box center [694, 421] width 271 height 28
type input "**********"
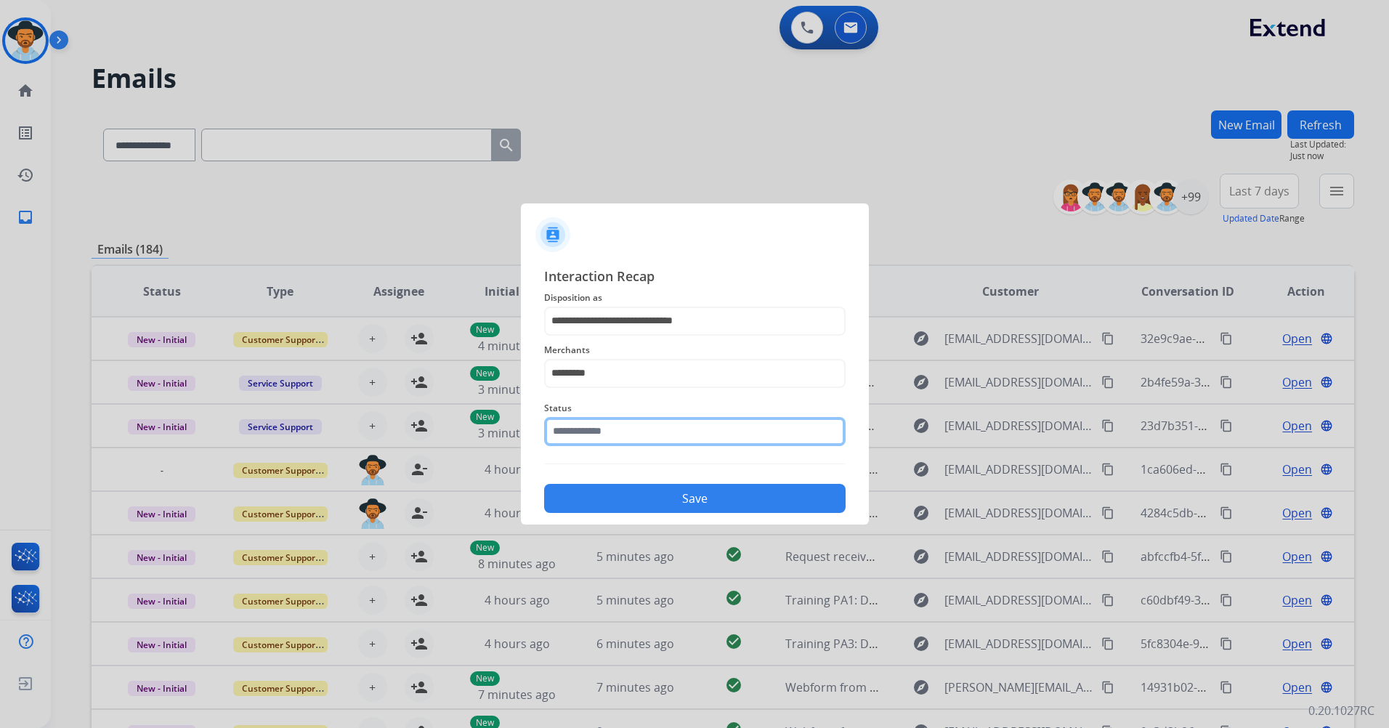
click at [634, 433] on input "text" at bounding box center [694, 431] width 301 height 29
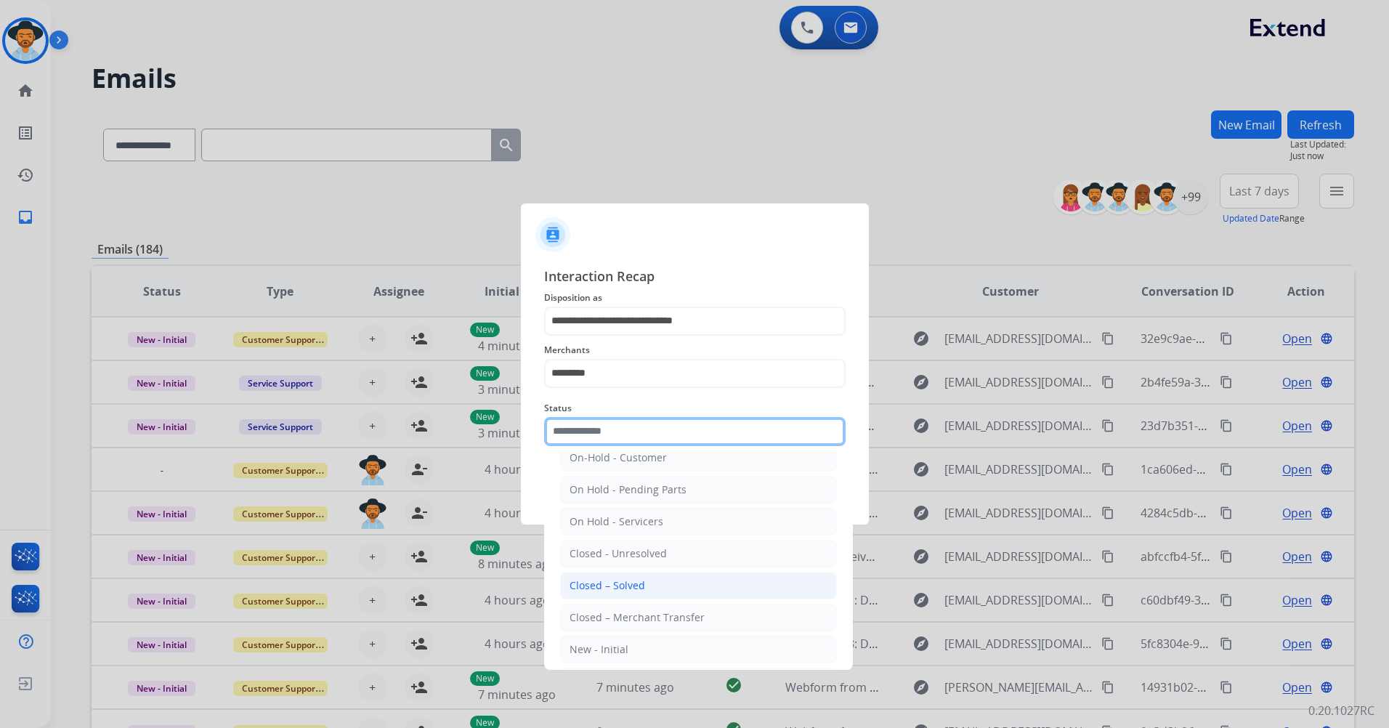
scroll to position [73, 0]
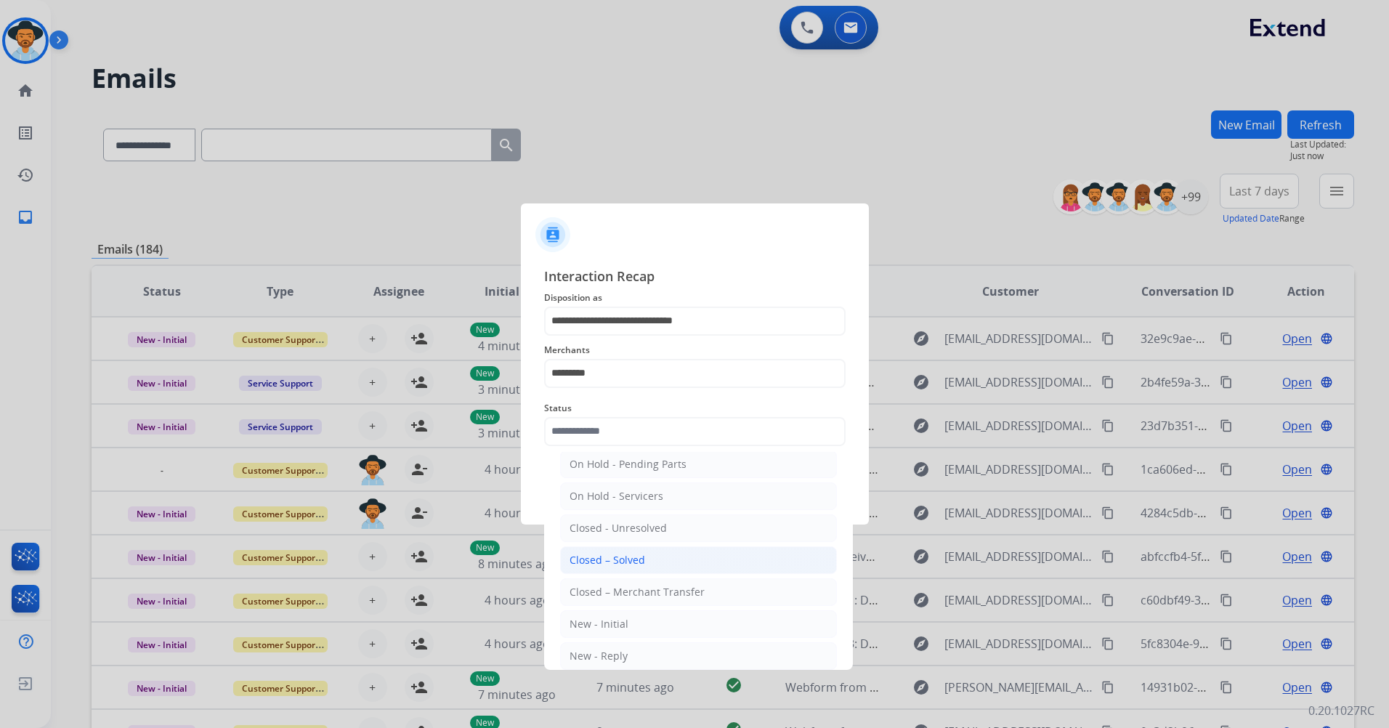
click at [677, 563] on li "Closed – Solved" at bounding box center [698, 560] width 277 height 28
type input "**********"
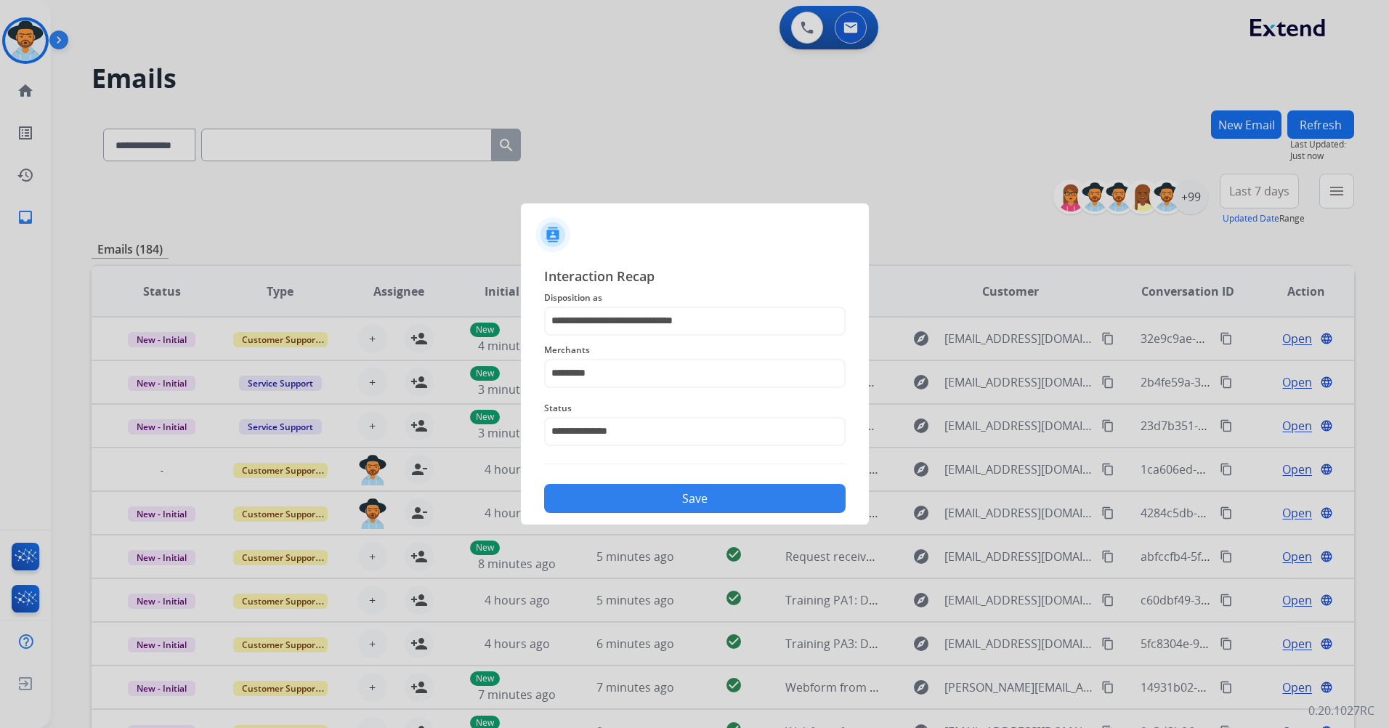
click at [729, 500] on button "Save" at bounding box center [694, 498] width 301 height 29
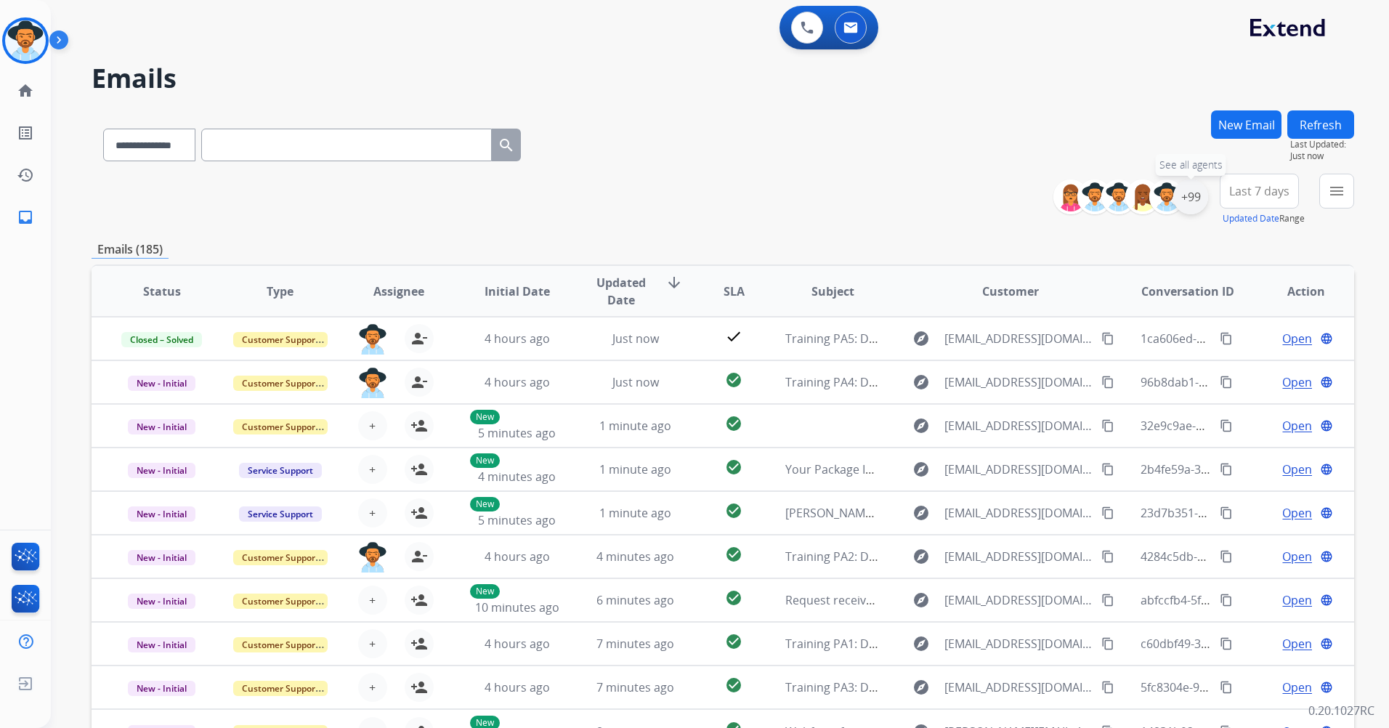
click at [1198, 199] on div "+99" at bounding box center [1190, 196] width 35 height 35
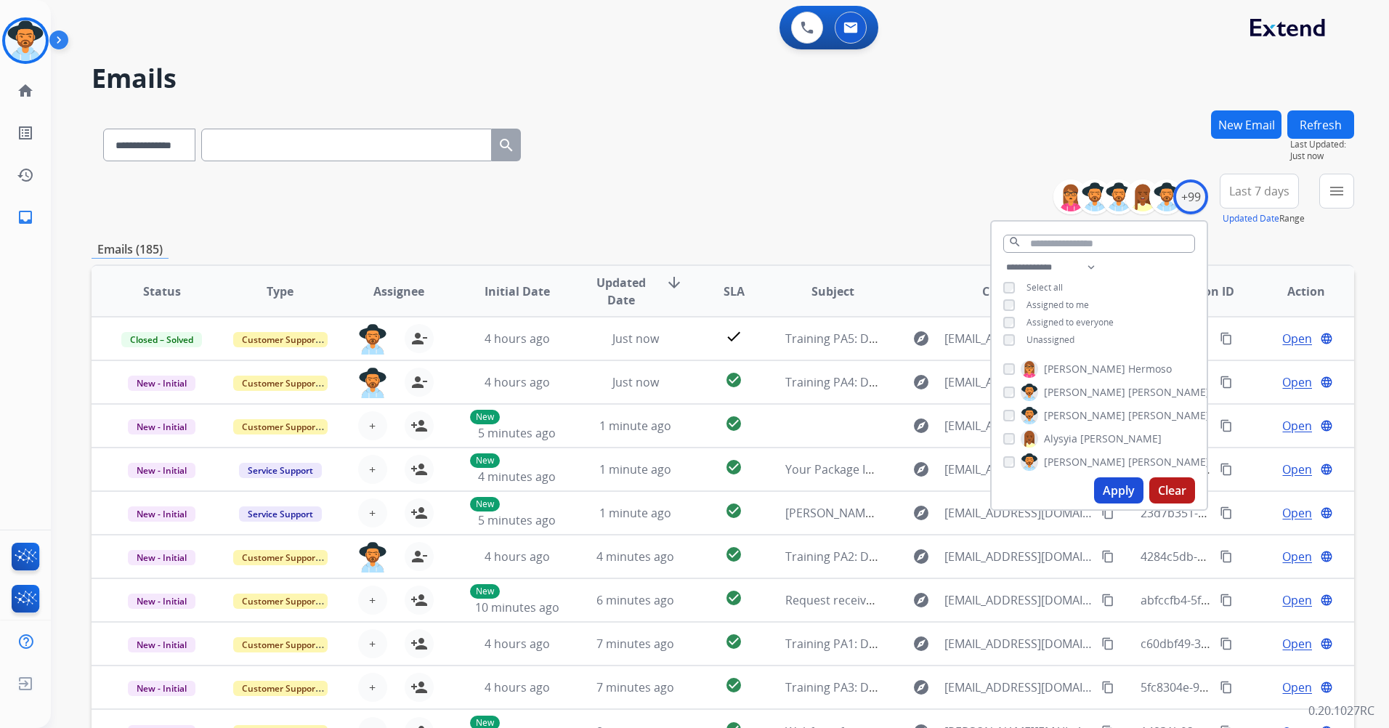
click at [1028, 340] on span "Unassigned" at bounding box center [1050, 339] width 48 height 12
click at [1119, 490] on button "Apply" at bounding box center [1118, 490] width 49 height 26
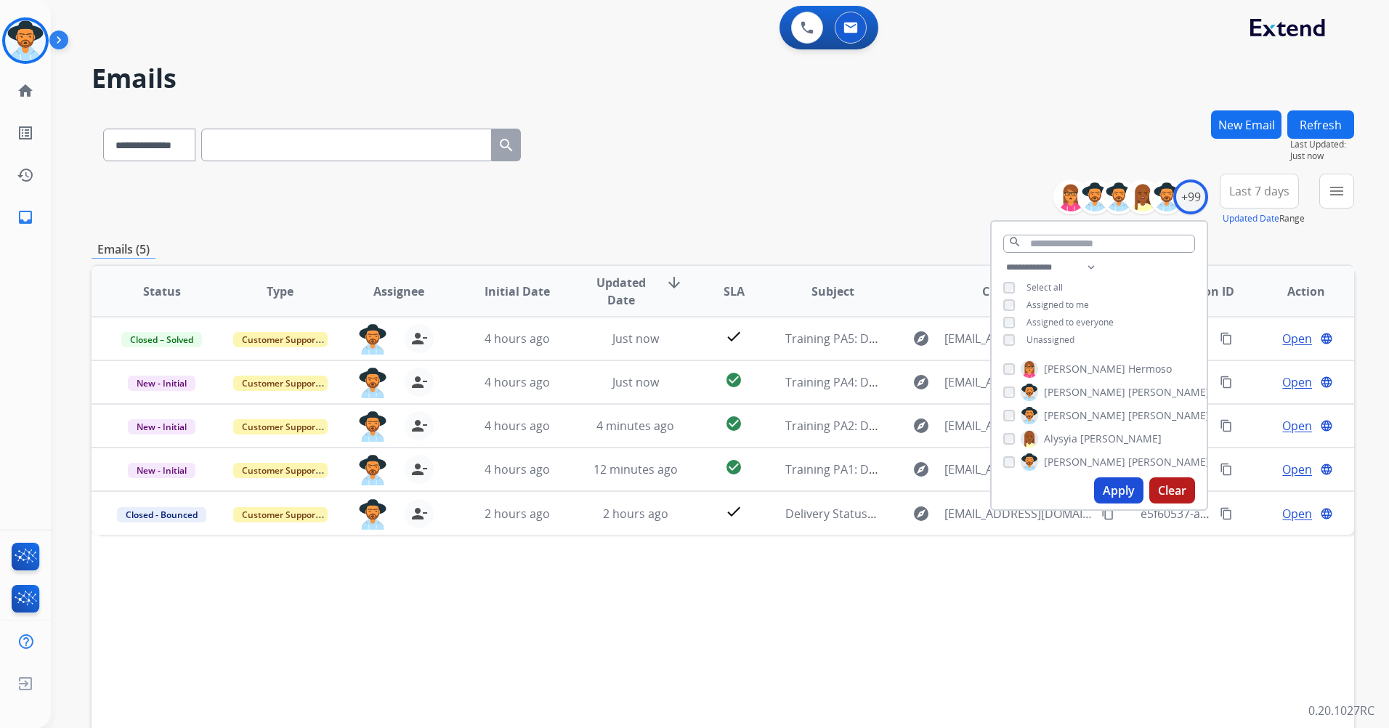
click at [1263, 192] on span "Last 7 days" at bounding box center [1259, 191] width 60 height 6
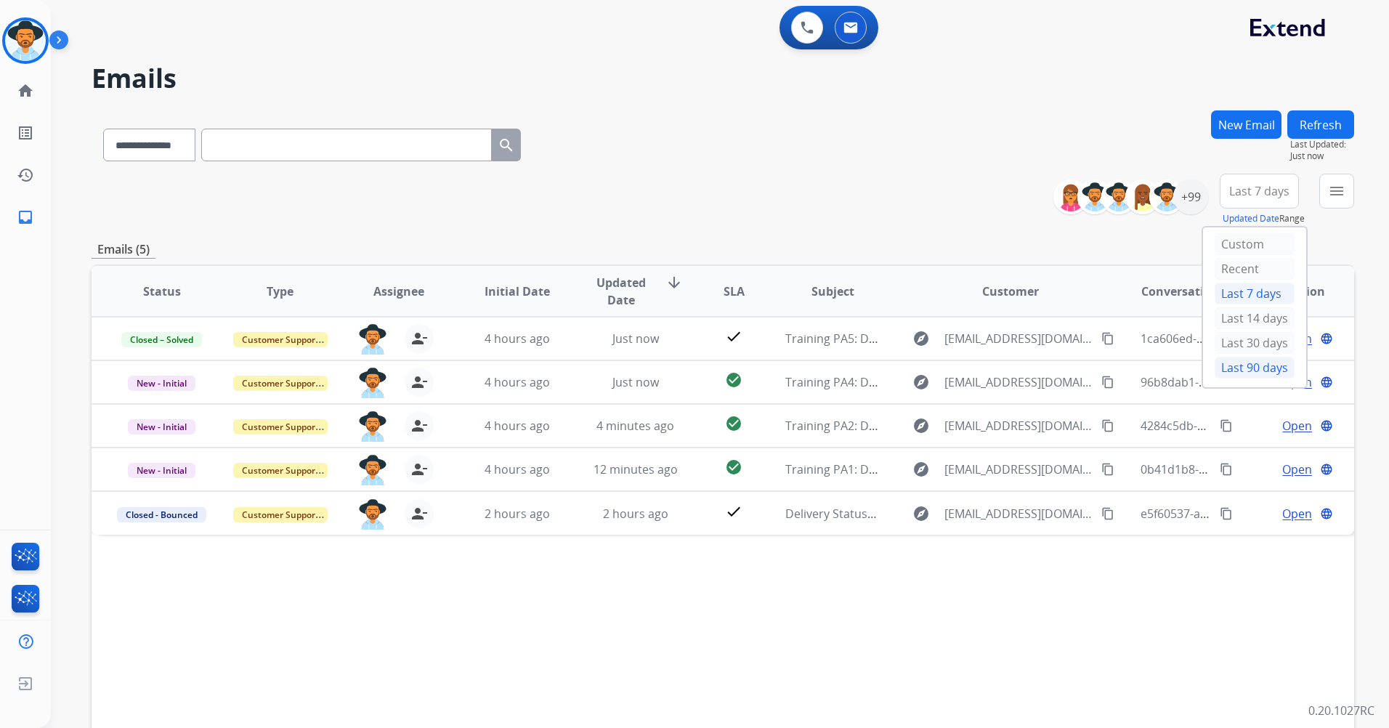
click at [1244, 370] on div "Last 90 days" at bounding box center [1254, 368] width 80 height 22
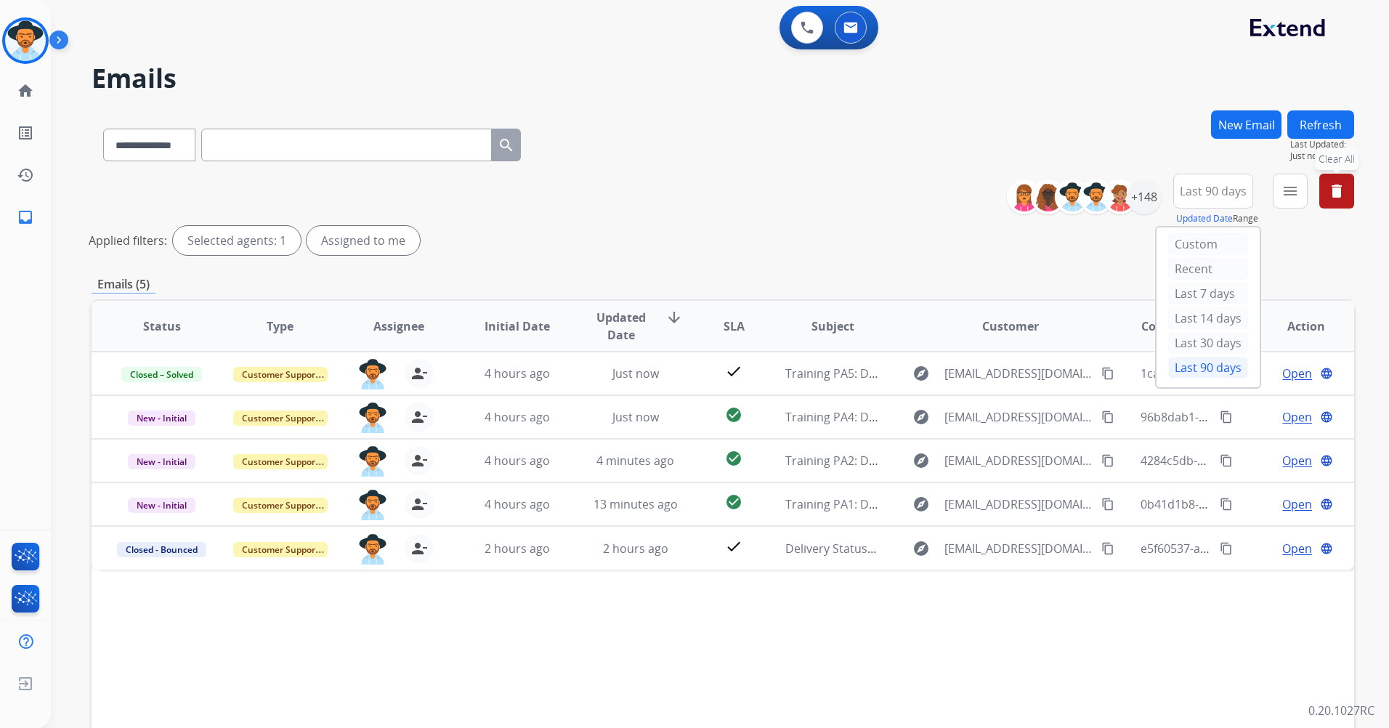
click at [1328, 195] on mat-icon "delete" at bounding box center [1336, 190] width 17 height 17
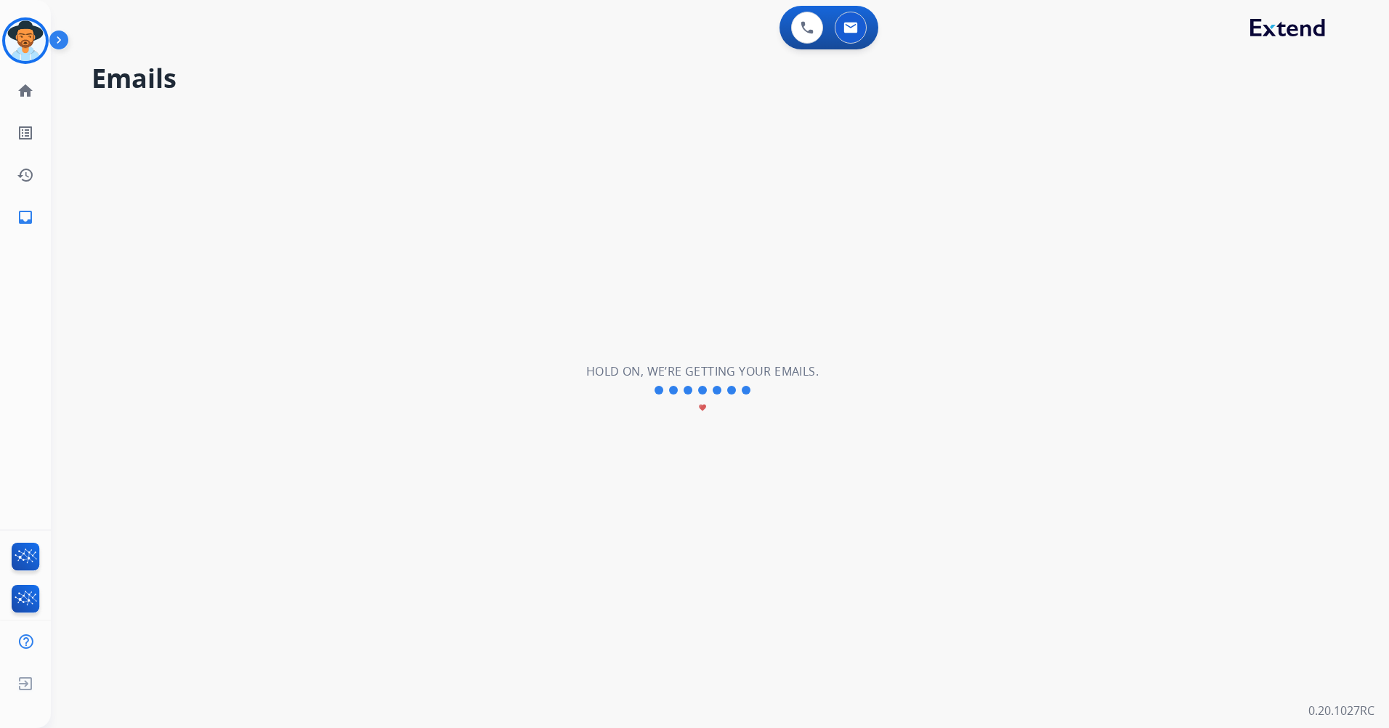
click at [1328, 195] on div "**********" at bounding box center [702, 389] width 1303 height 675
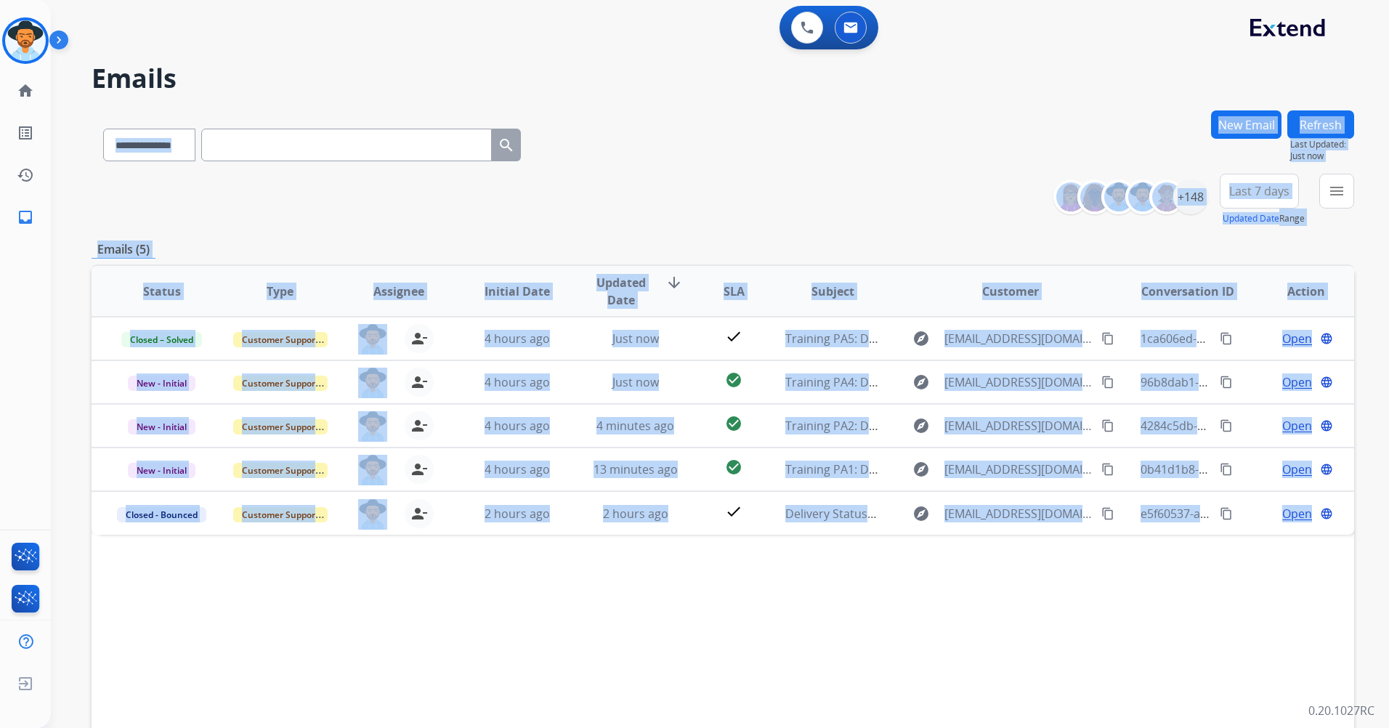
click at [1192, 147] on div "**********" at bounding box center [723, 141] width 1262 height 63
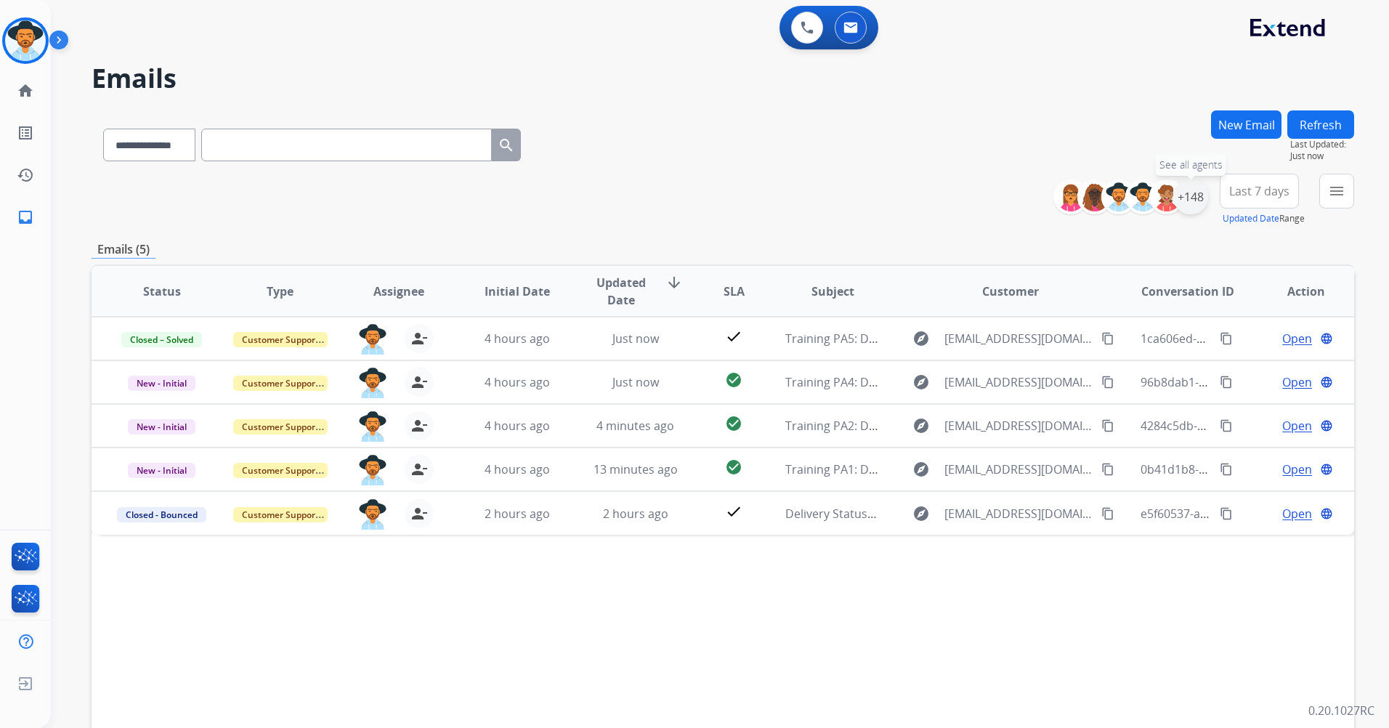
click at [1198, 211] on div "+148" at bounding box center [1190, 196] width 35 height 35
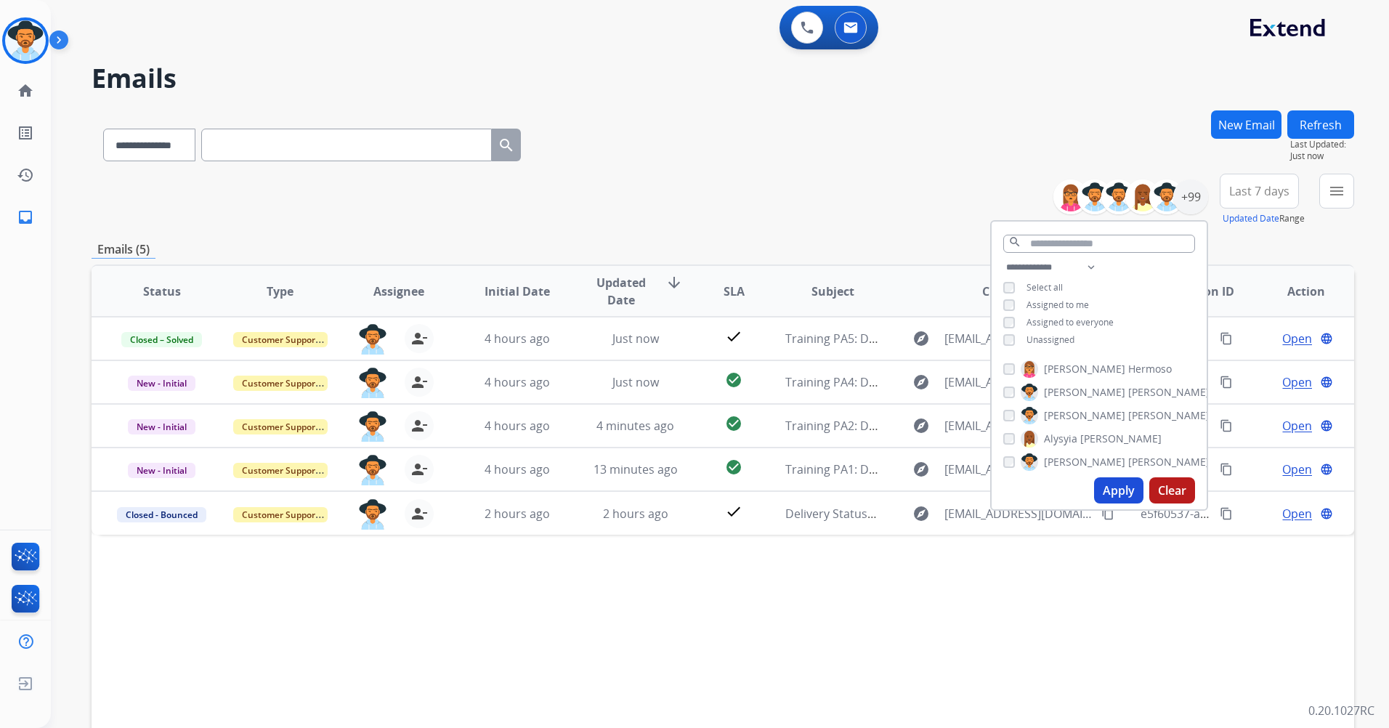
click at [1036, 301] on span "Assigned to me" at bounding box center [1057, 305] width 62 height 12
click at [1110, 487] on button "Apply" at bounding box center [1118, 490] width 49 height 26
click at [1266, 191] on span "Last 7 days" at bounding box center [1259, 191] width 60 height 6
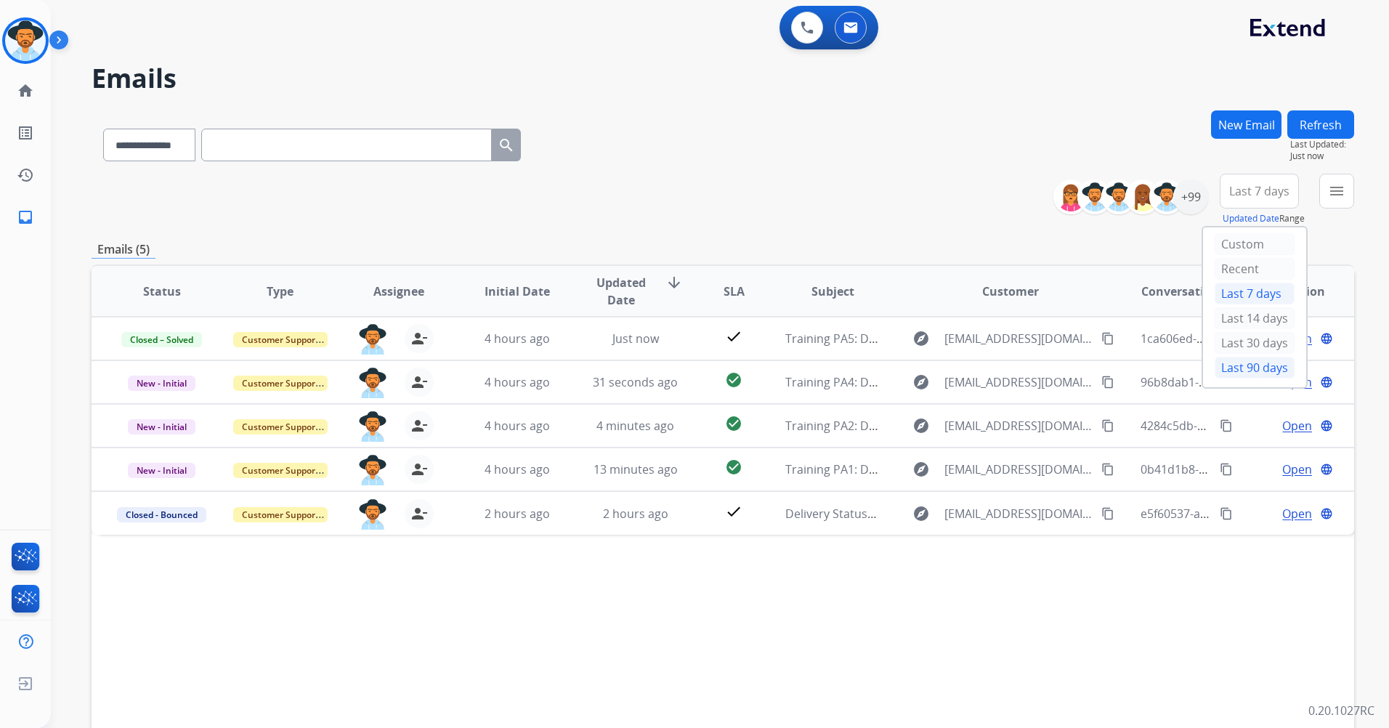
click at [1247, 357] on div "Last 90 days" at bounding box center [1254, 368] width 80 height 22
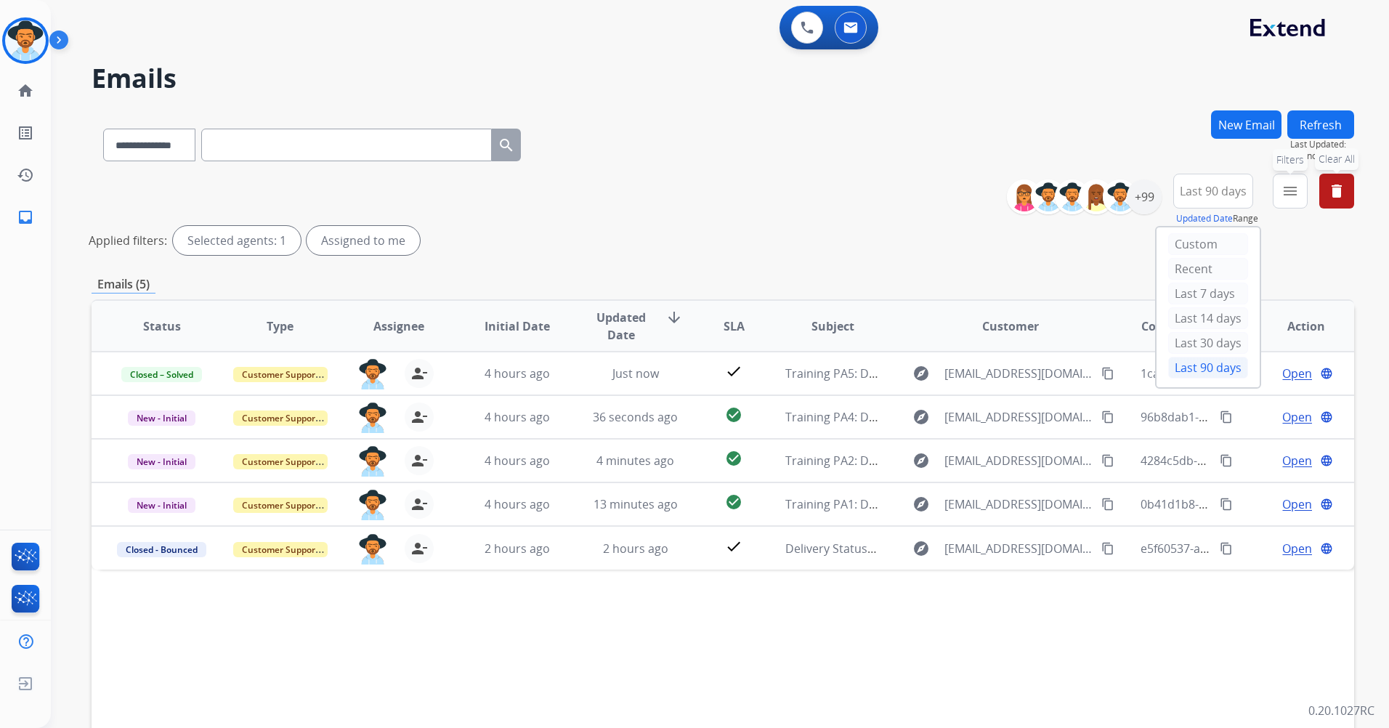
click at [1289, 187] on mat-icon "menu" at bounding box center [1289, 190] width 17 height 17
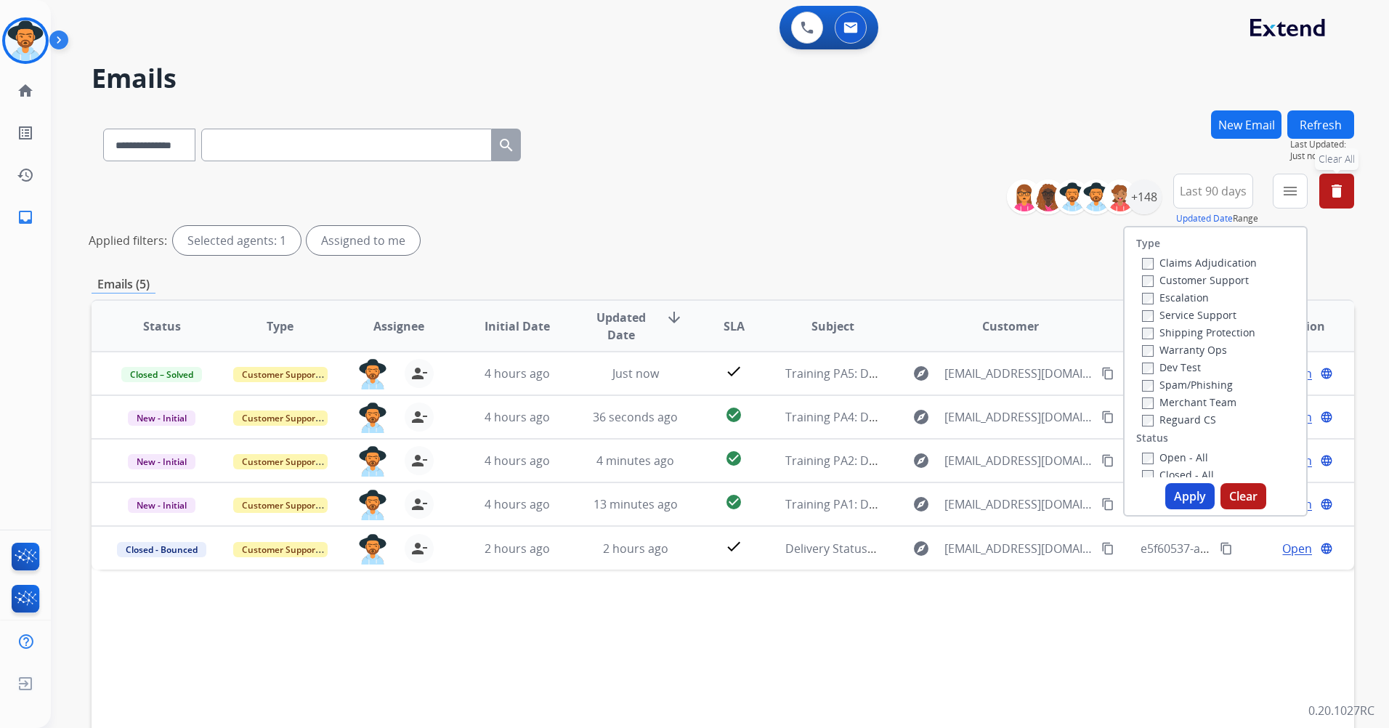
click at [1149, 422] on label "Reguard CS" at bounding box center [1179, 420] width 74 height 14
click at [1175, 334] on label "Shipping Protection" at bounding box center [1198, 332] width 113 height 14
click at [1182, 280] on label "Customer Support" at bounding box center [1195, 280] width 107 height 14
click at [1171, 454] on label "Open - All" at bounding box center [1175, 457] width 66 height 14
click at [1187, 502] on button "Apply" at bounding box center [1189, 496] width 49 height 26
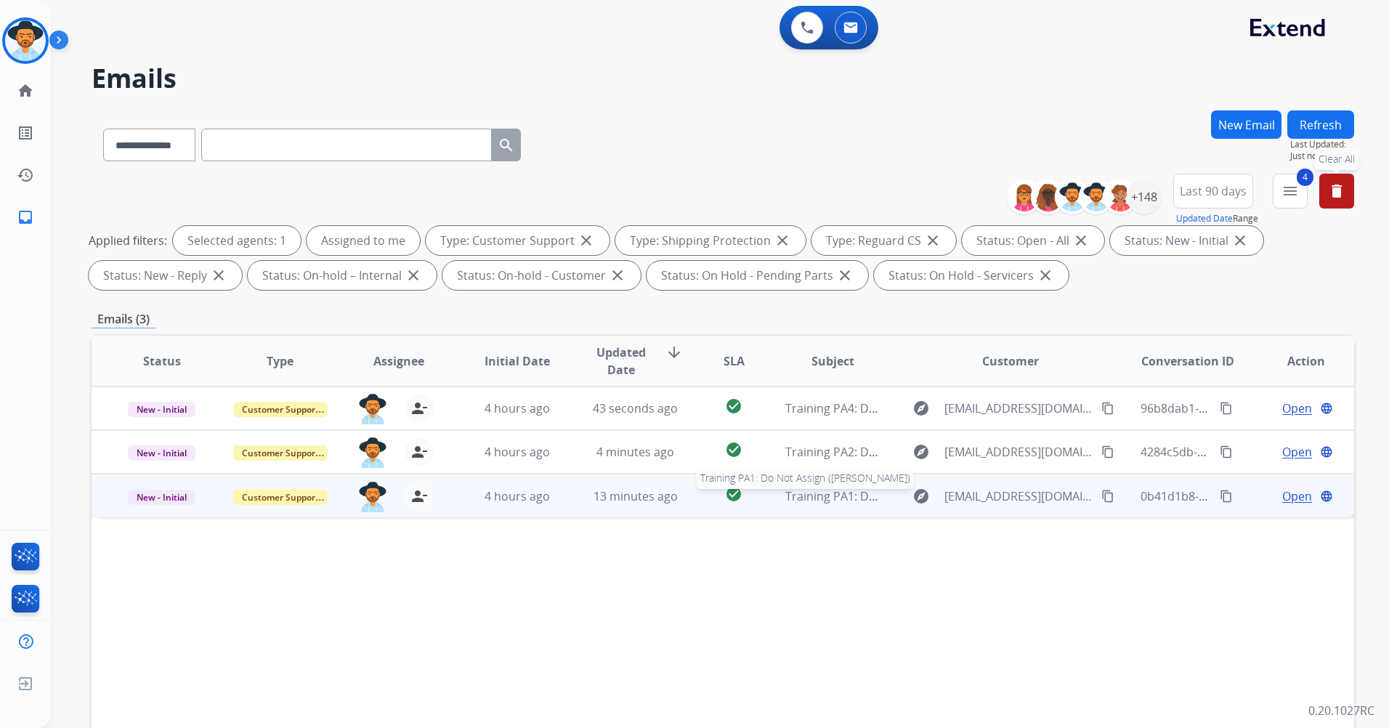
click at [811, 501] on span "Training PA1: Do Not Assign ([PERSON_NAME])" at bounding box center [911, 496] width 253 height 16
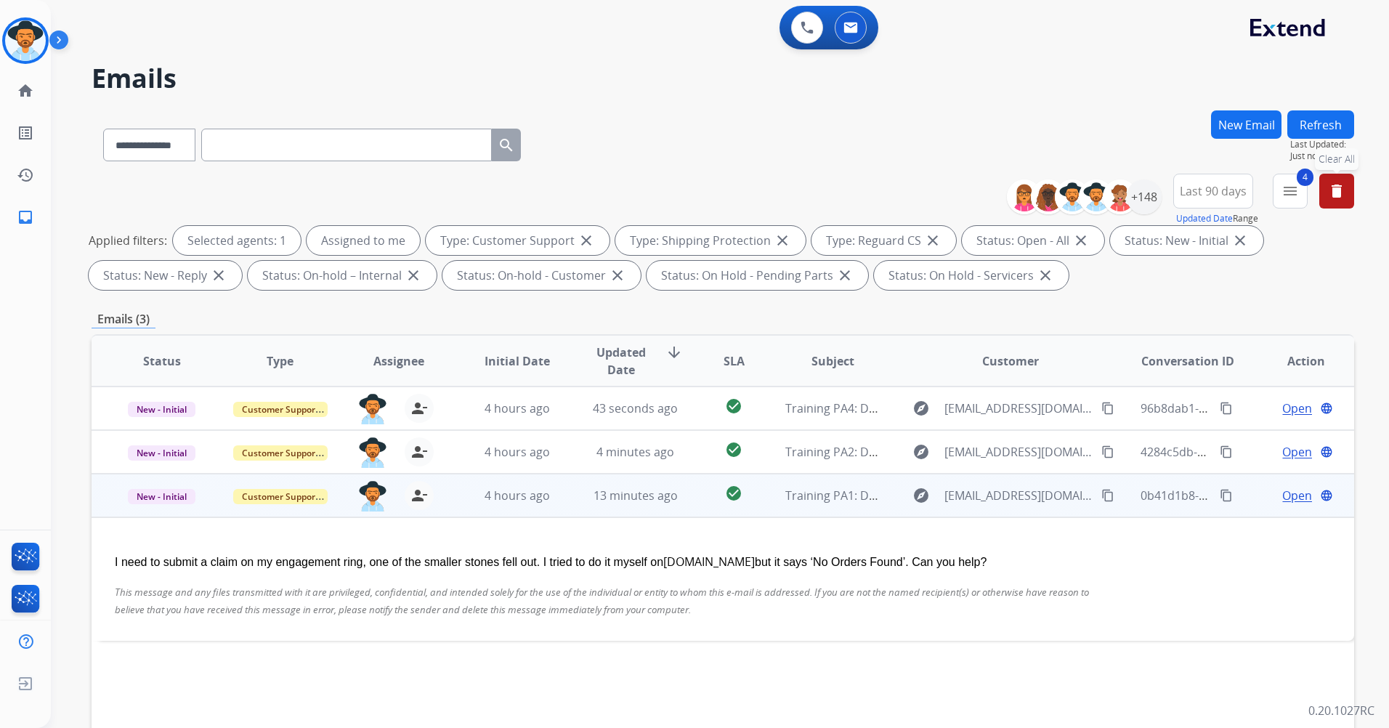
click at [1297, 498] on span "Open" at bounding box center [1297, 495] width 30 height 17
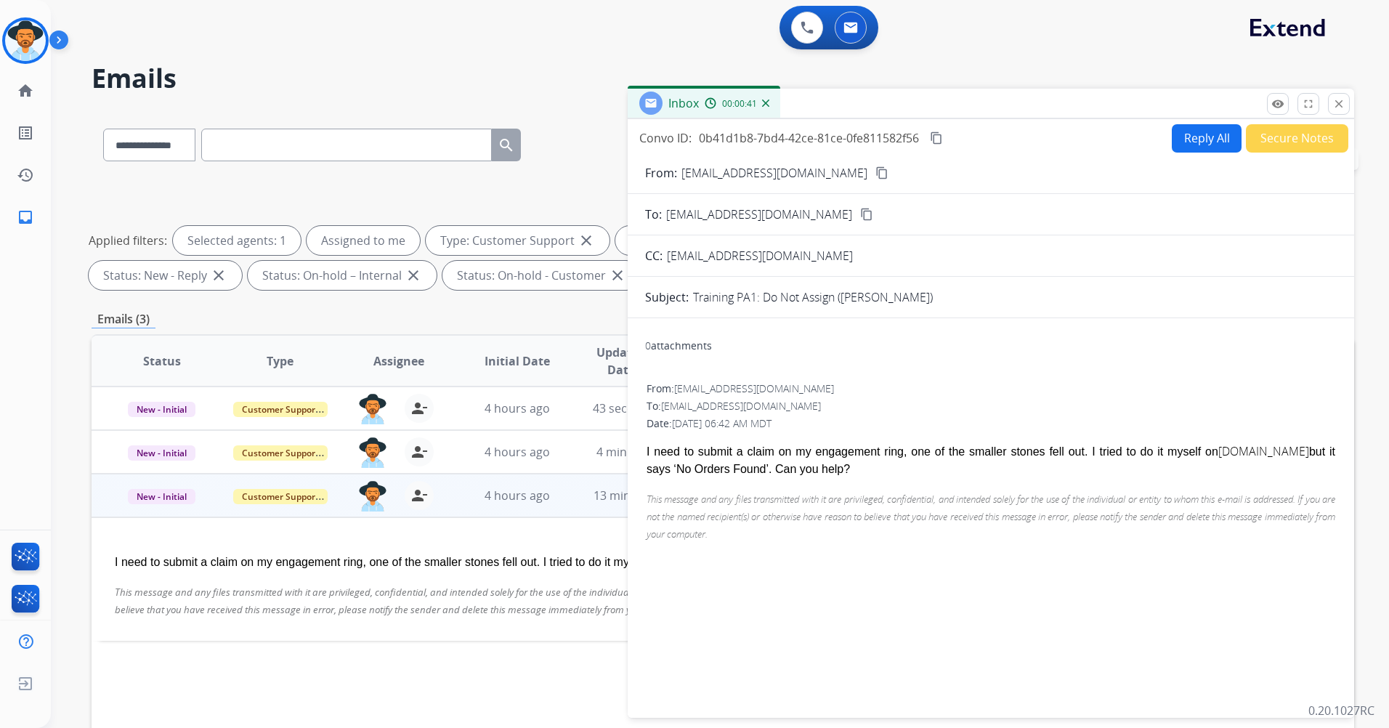
click at [1197, 145] on button "Reply All" at bounding box center [1207, 138] width 70 height 28
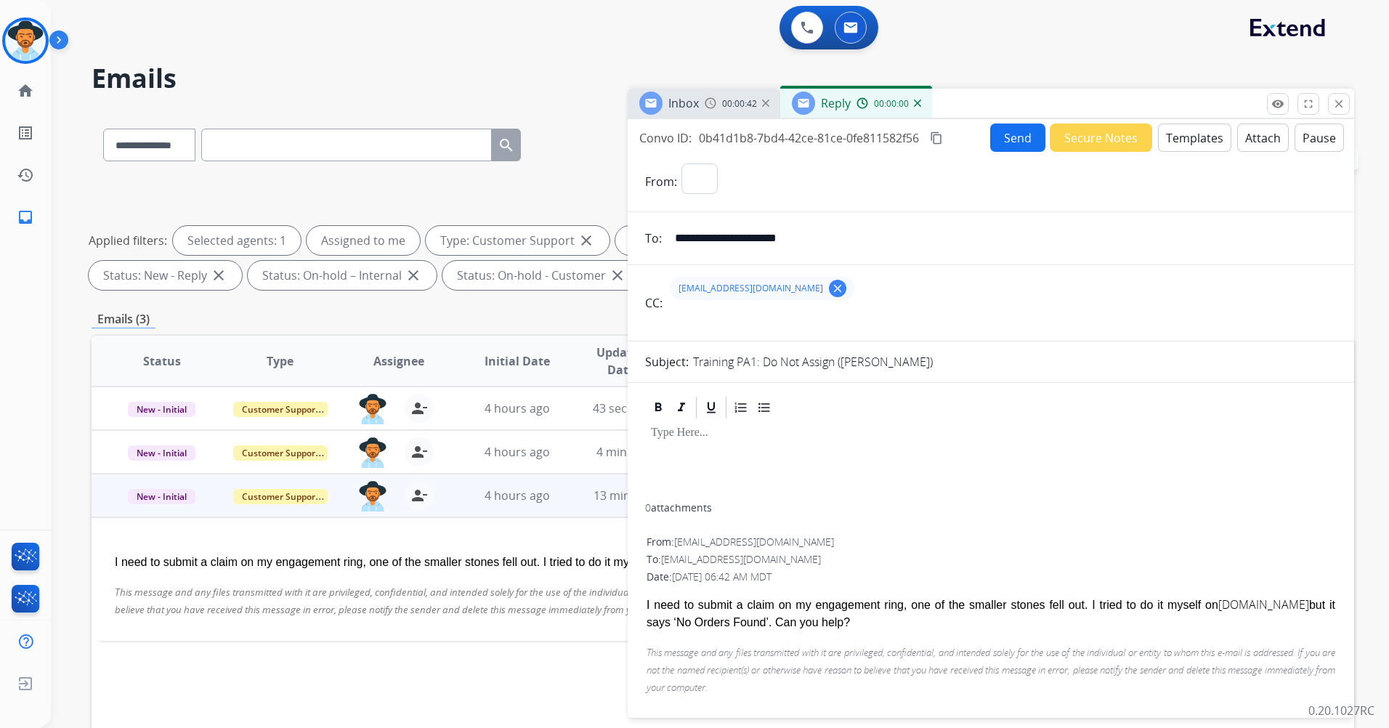
select select "**********"
click at [1183, 136] on button "Templates" at bounding box center [1194, 137] width 73 height 28
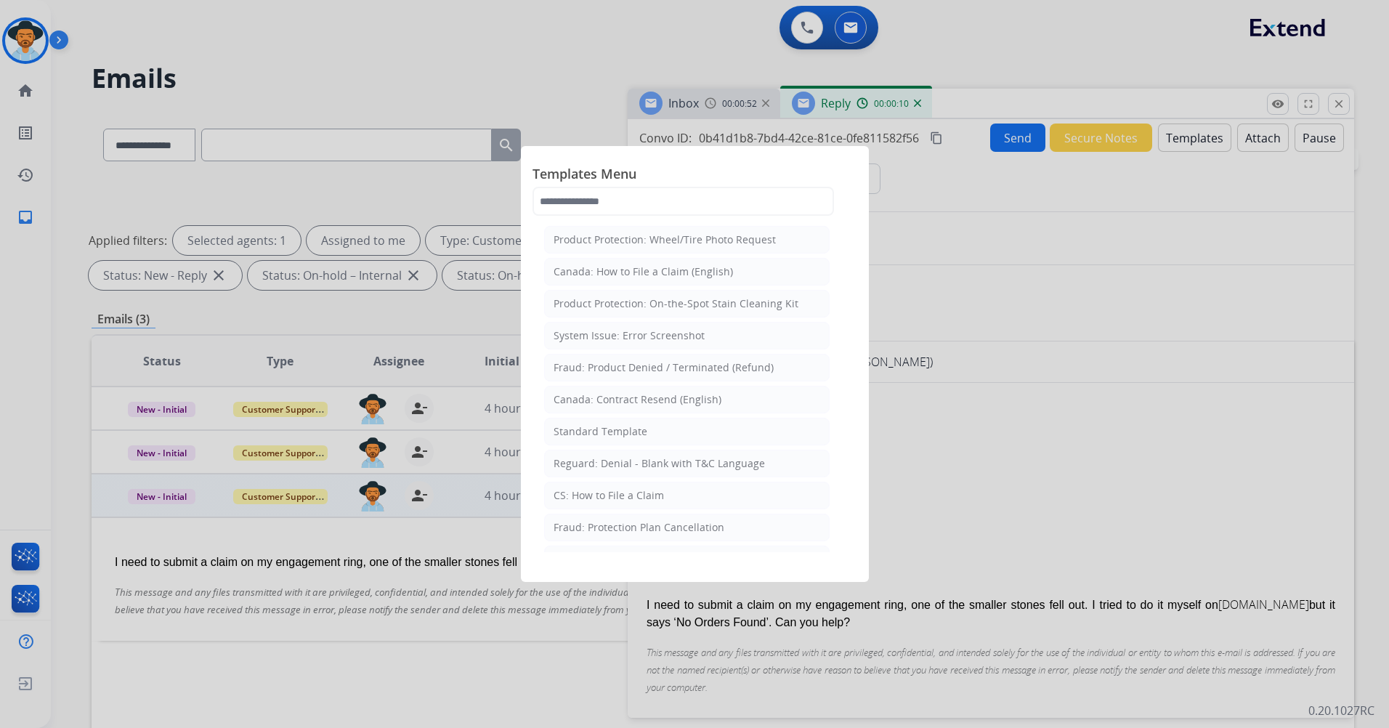
drag, startPoint x: 666, startPoint y: 162, endPoint x: 636, endPoint y: 162, distance: 29.8
click at [636, 162] on div "Templates Menu Product Protection: Wheel/Tire Photo Request [GEOGRAPHIC_DATA]: …" at bounding box center [694, 190] width 325 height 64
click at [633, 202] on input "text" at bounding box center [682, 201] width 301 height 29
click at [674, 489] on li "CS: How to File a Claim" at bounding box center [686, 496] width 285 height 28
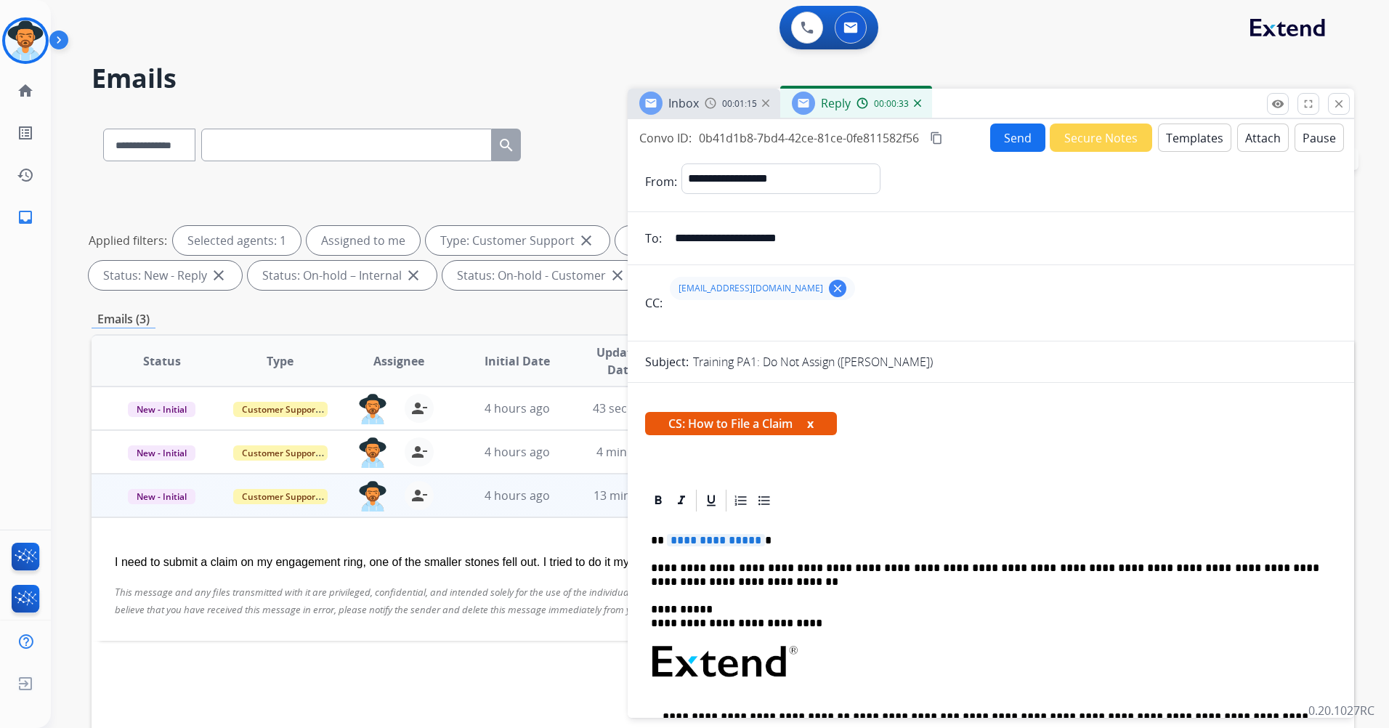
click at [751, 538] on span "**********" at bounding box center [716, 540] width 98 height 12
click at [1013, 142] on button "Send" at bounding box center [1017, 137] width 55 height 28
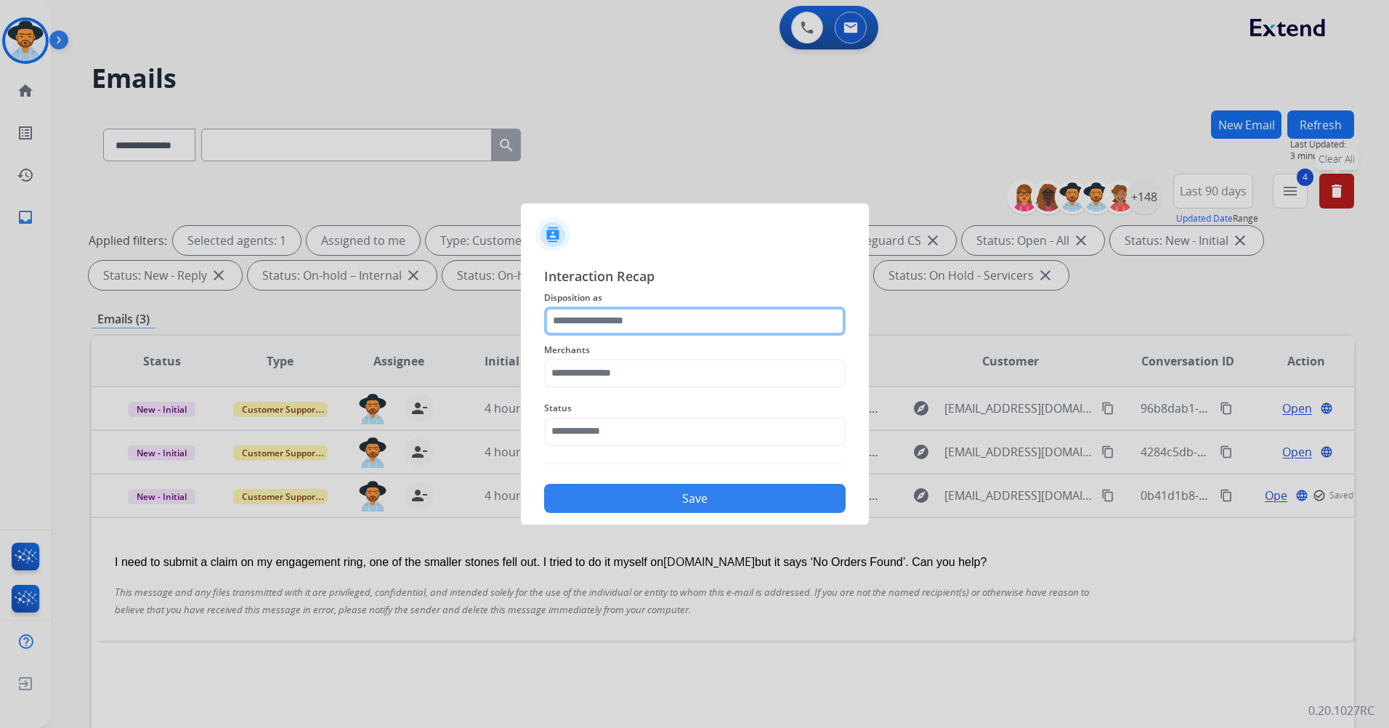
click at [650, 321] on input "text" at bounding box center [694, 321] width 301 height 29
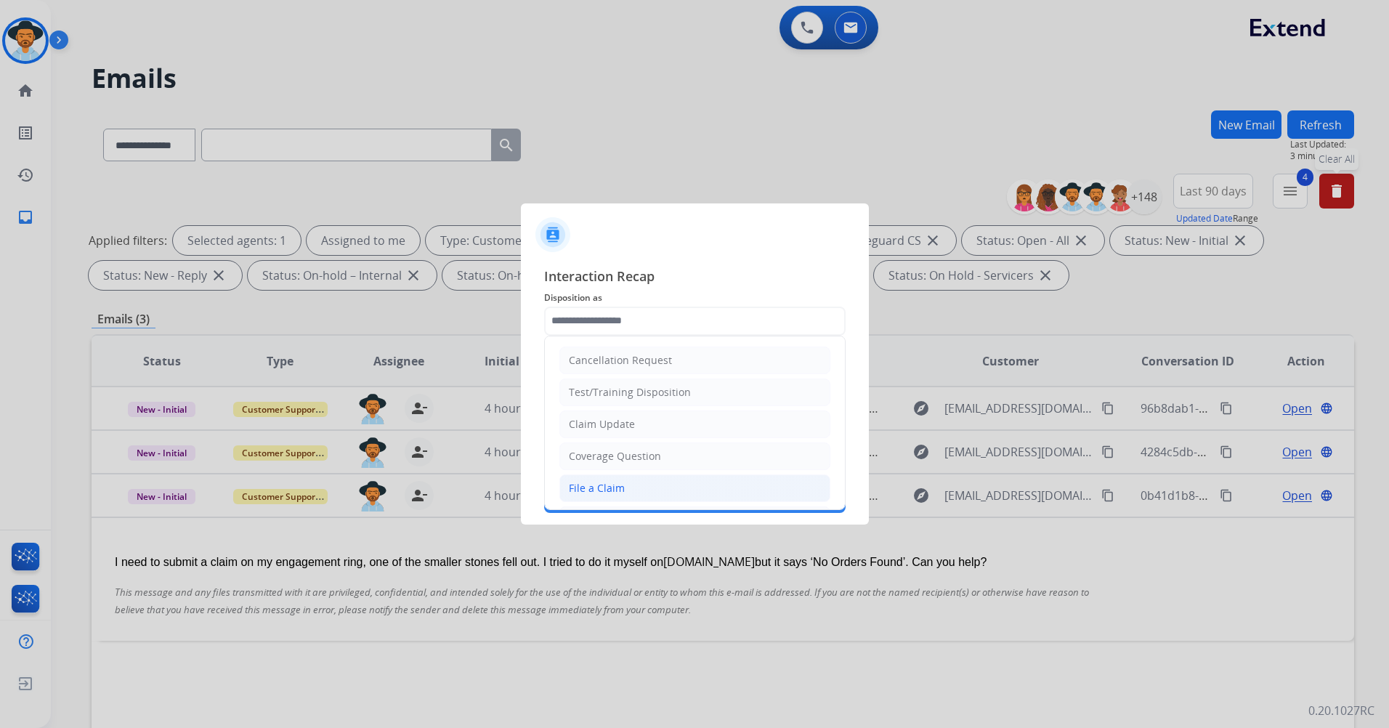
click at [645, 488] on li "File a Claim" at bounding box center [694, 488] width 271 height 28
type input "**********"
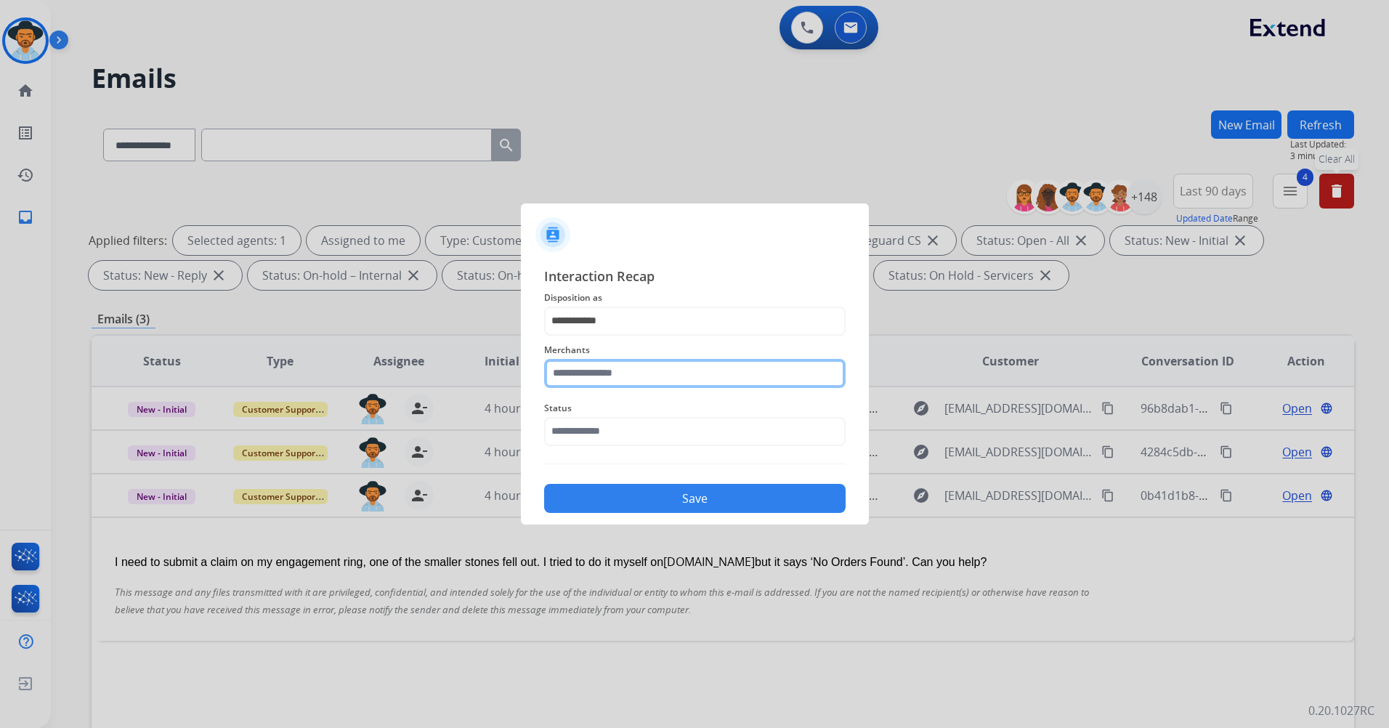
click at [647, 378] on input "text" at bounding box center [694, 373] width 301 height 29
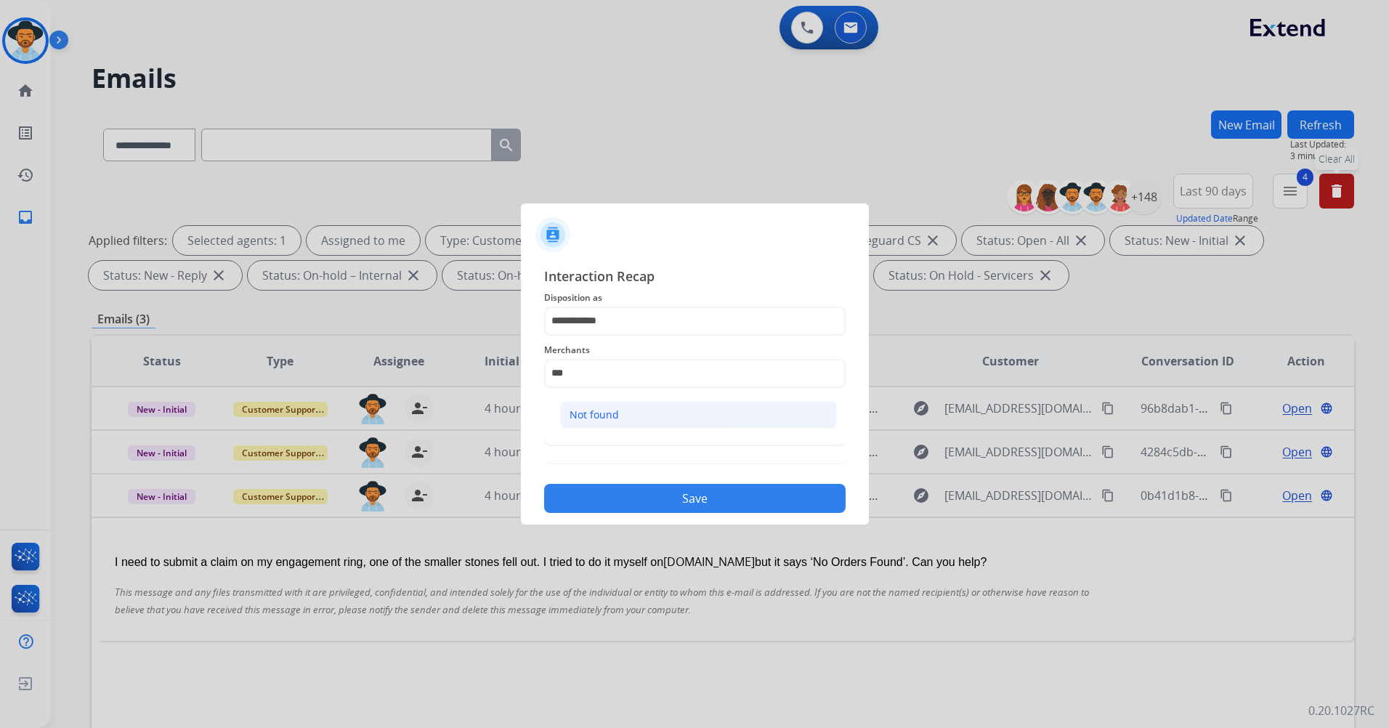
click at [674, 414] on li "Not found" at bounding box center [698, 415] width 277 height 28
type input "*********"
click at [612, 433] on input "text" at bounding box center [694, 431] width 301 height 29
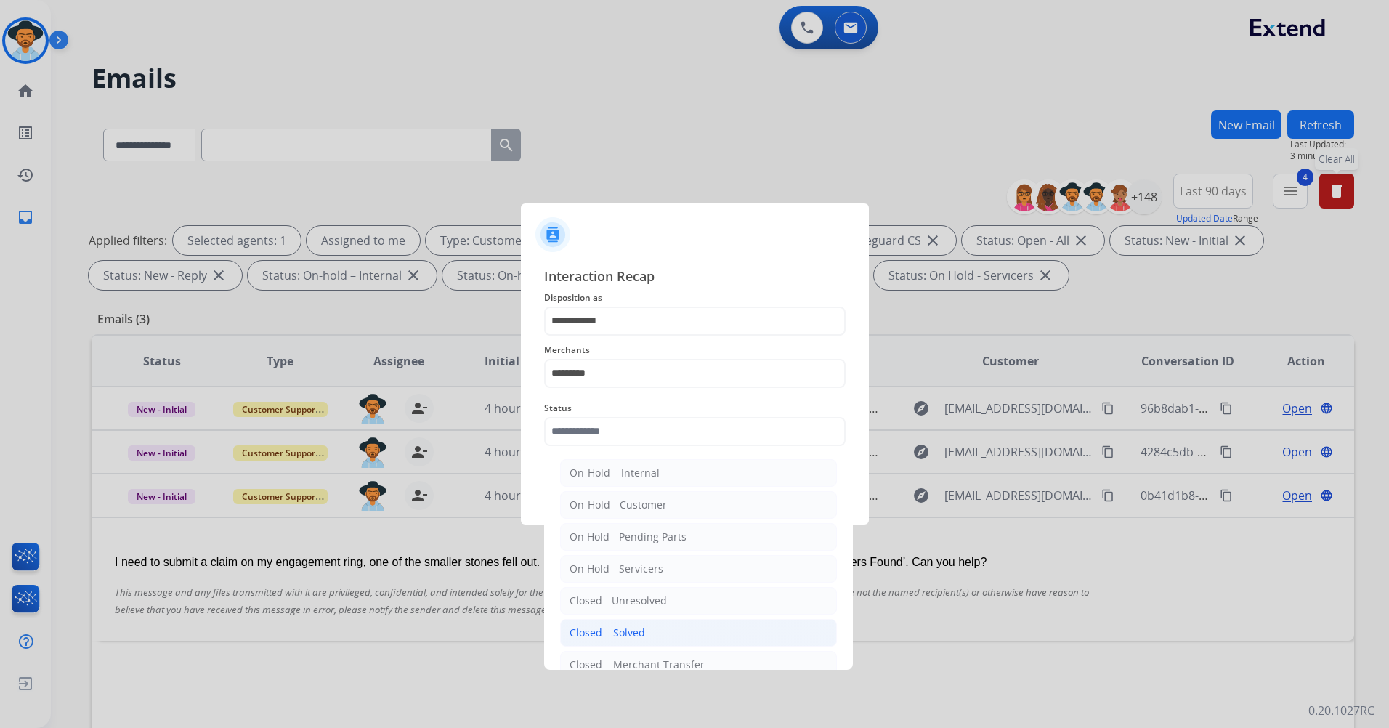
click at [644, 636] on li "Closed – Solved" at bounding box center [698, 633] width 277 height 28
type input "**********"
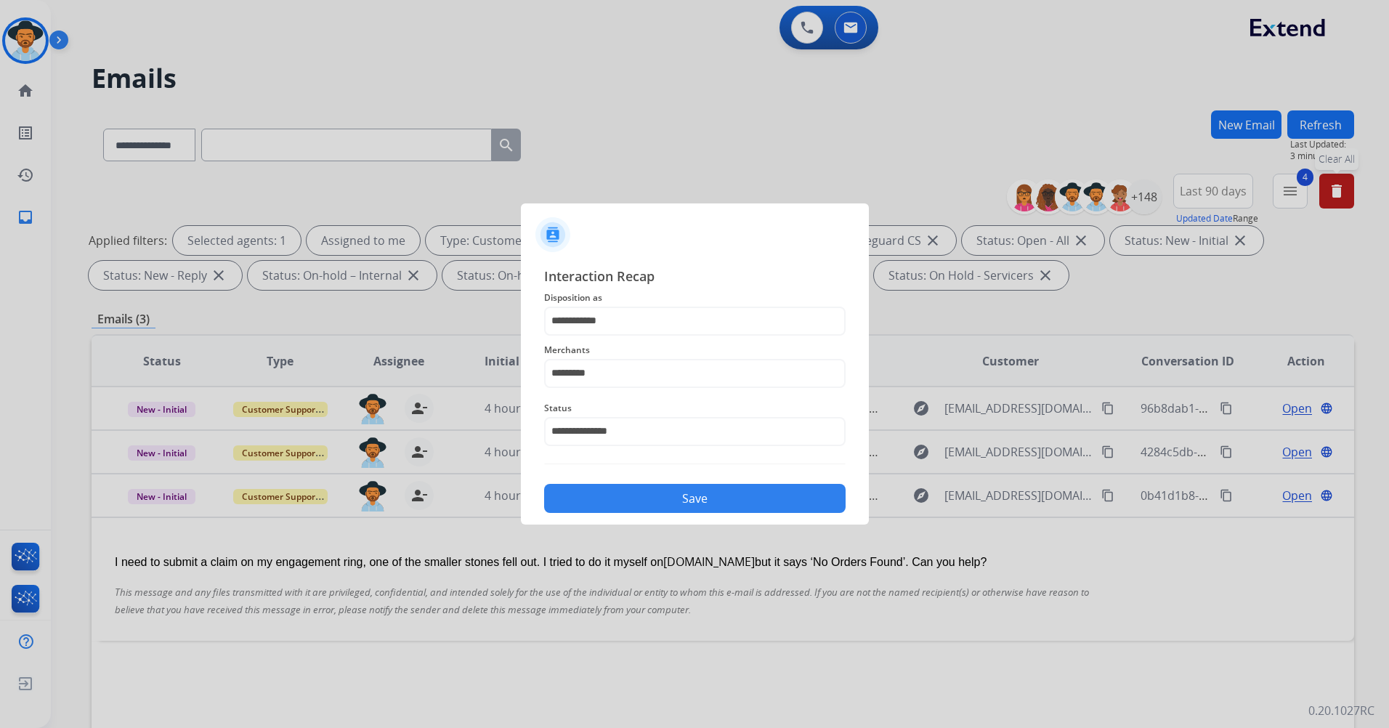
click at [726, 495] on button "Save" at bounding box center [694, 498] width 301 height 29
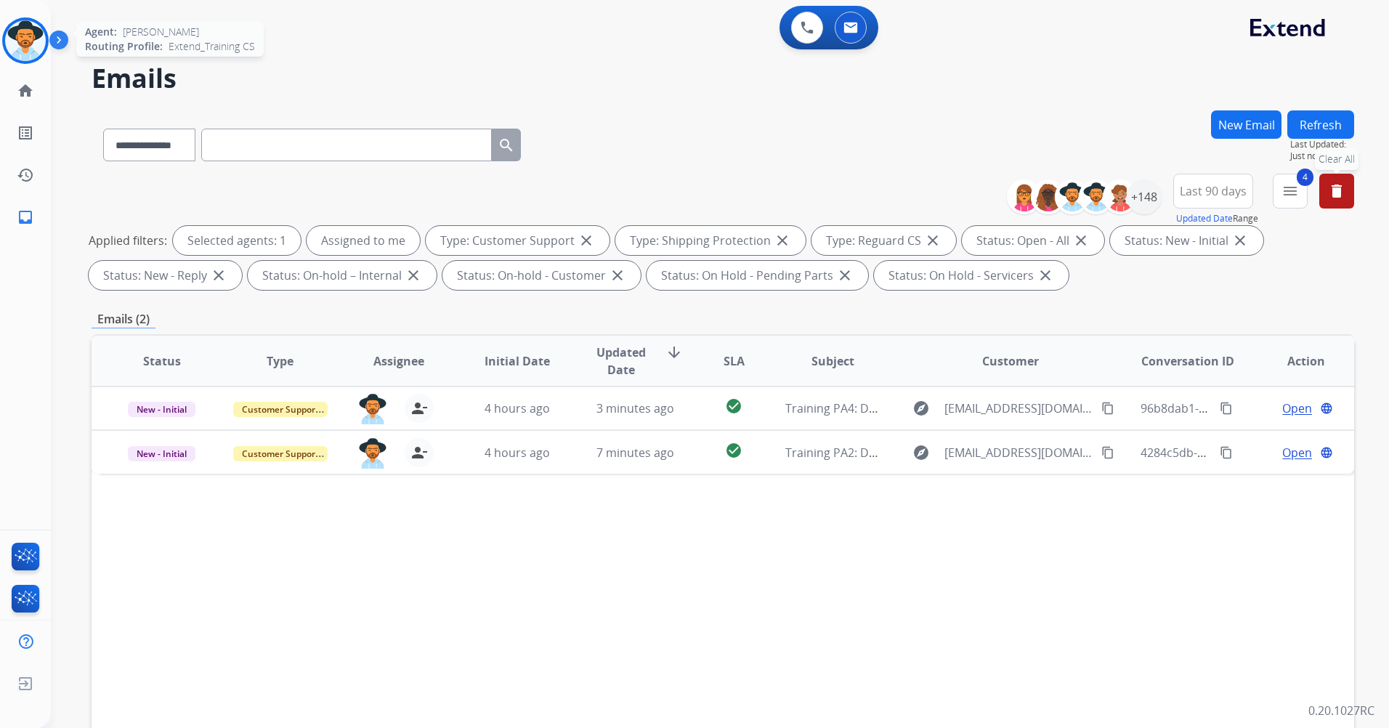
click at [25, 39] on img at bounding box center [25, 40] width 41 height 41
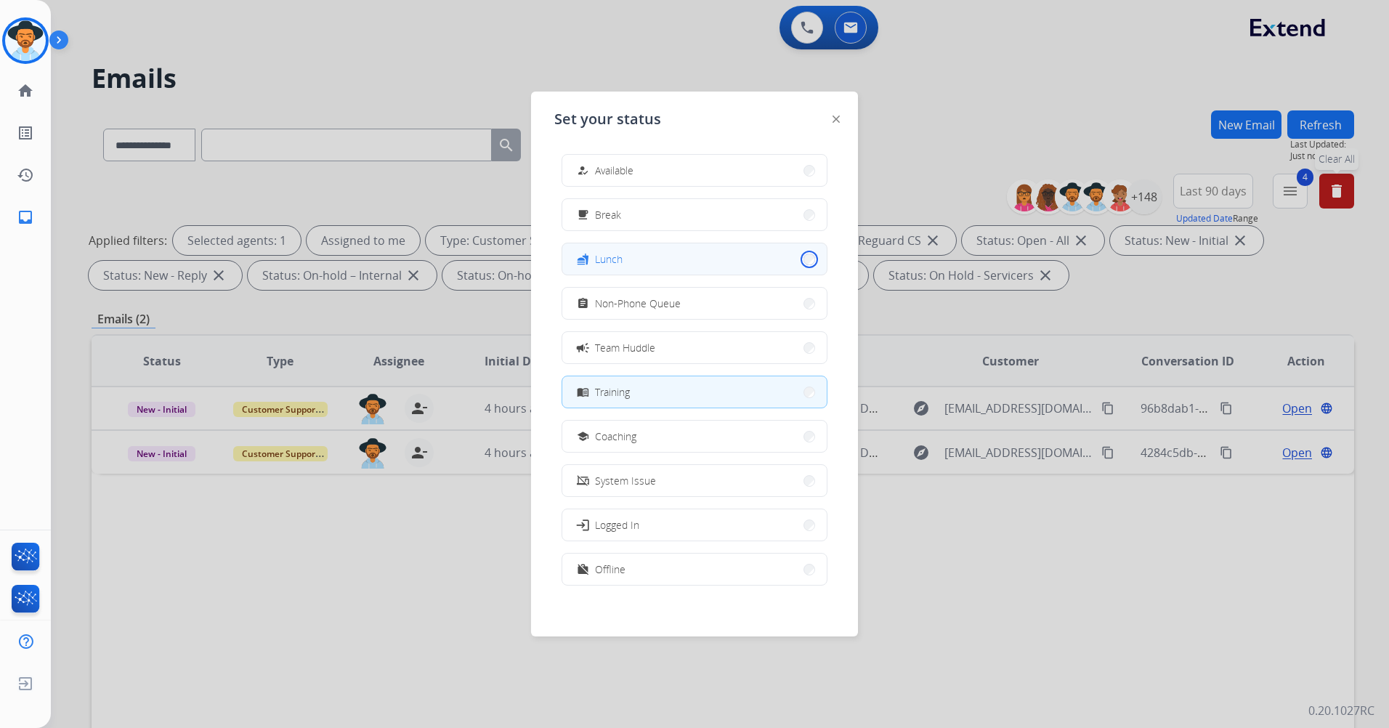
click at [797, 253] on button "fastfood Lunch" at bounding box center [694, 258] width 264 height 31
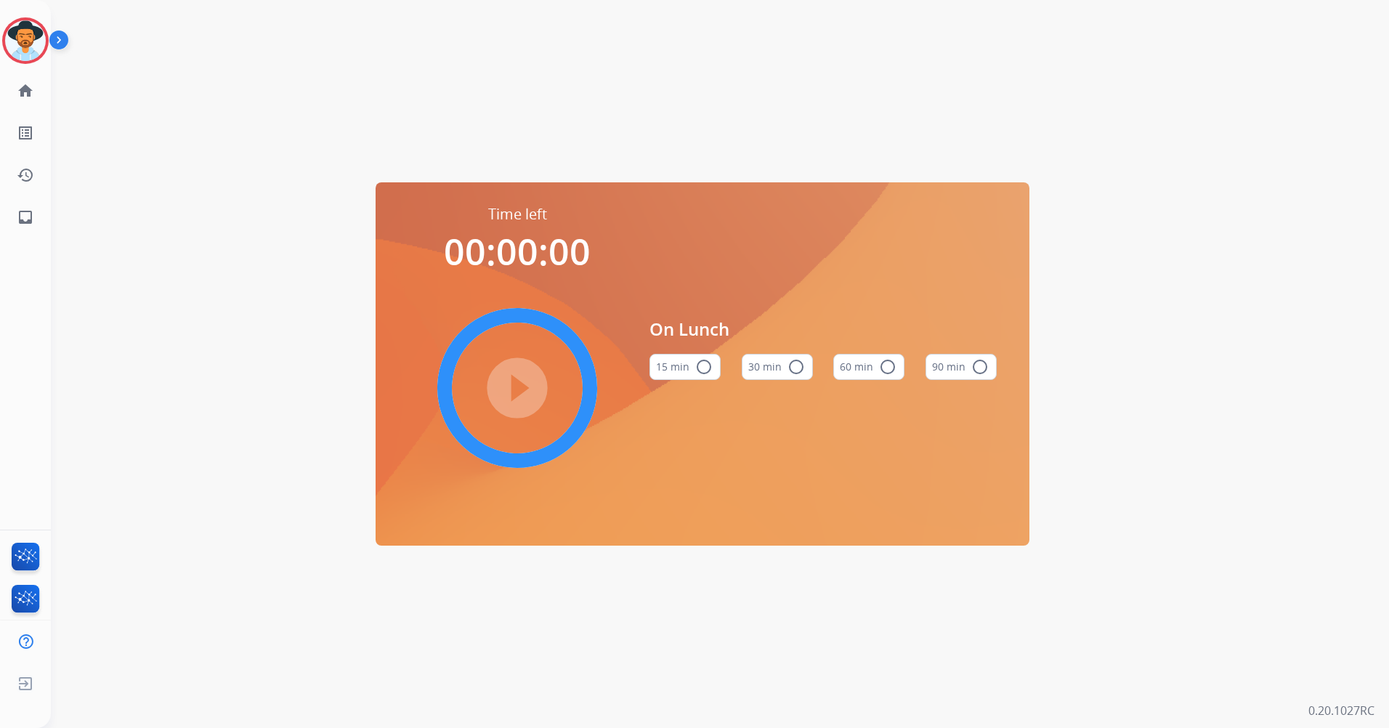
click at [787, 368] on mat-icon "radio_button_unchecked" at bounding box center [795, 366] width 17 height 17
